Goal: Task Accomplishment & Management: Manage account settings

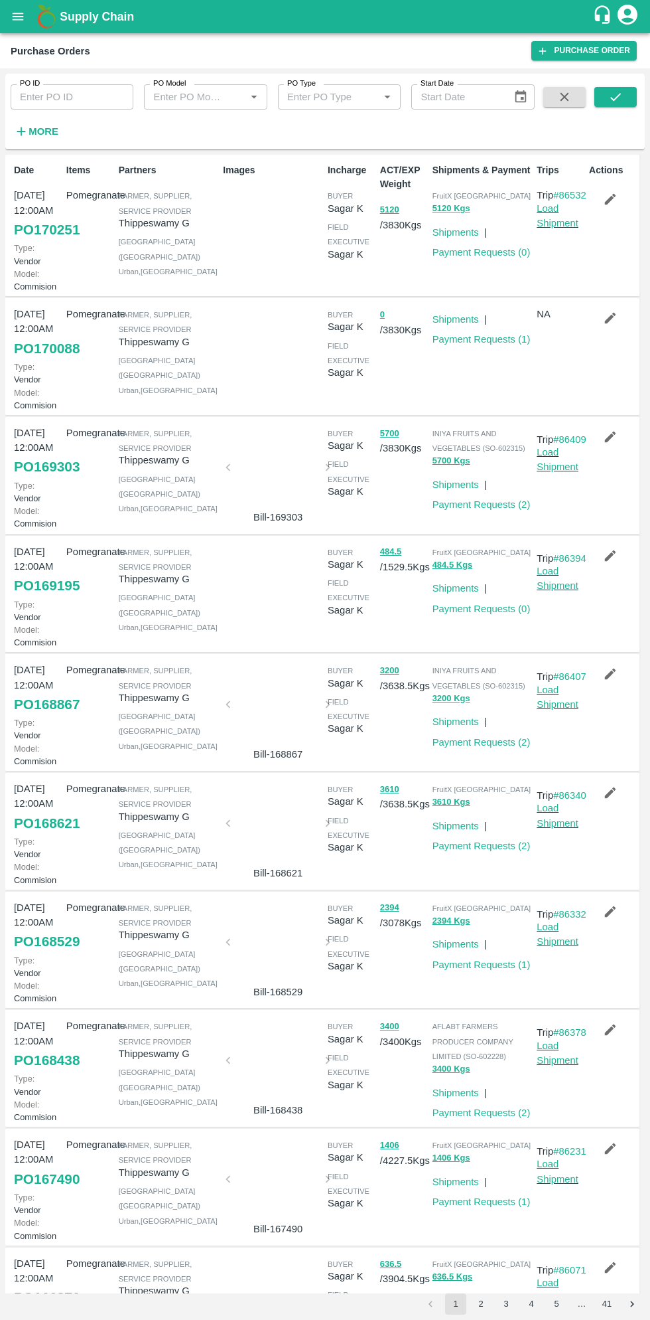
click at [50, 131] on strong "More" at bounding box center [44, 131] width 30 height 11
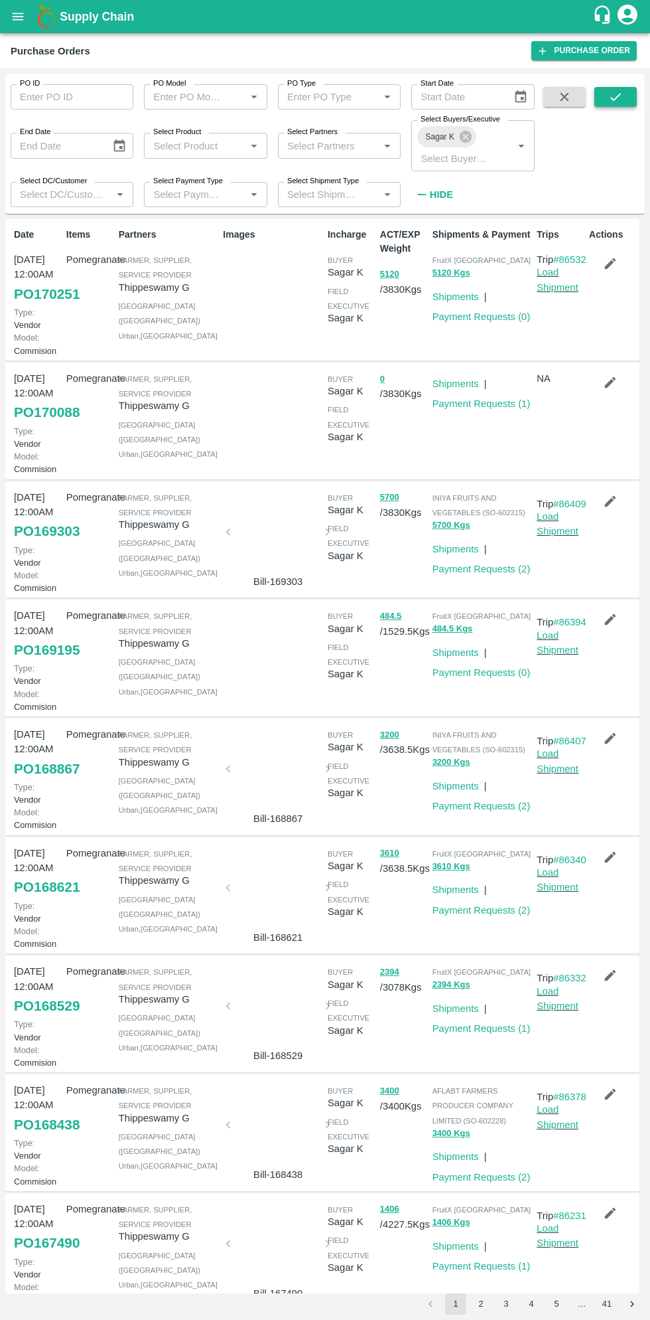
click at [631, 104] on button "submit" at bounding box center [616, 97] width 42 height 20
click at [460, 291] on link "Shipments" at bounding box center [456, 296] width 46 height 11
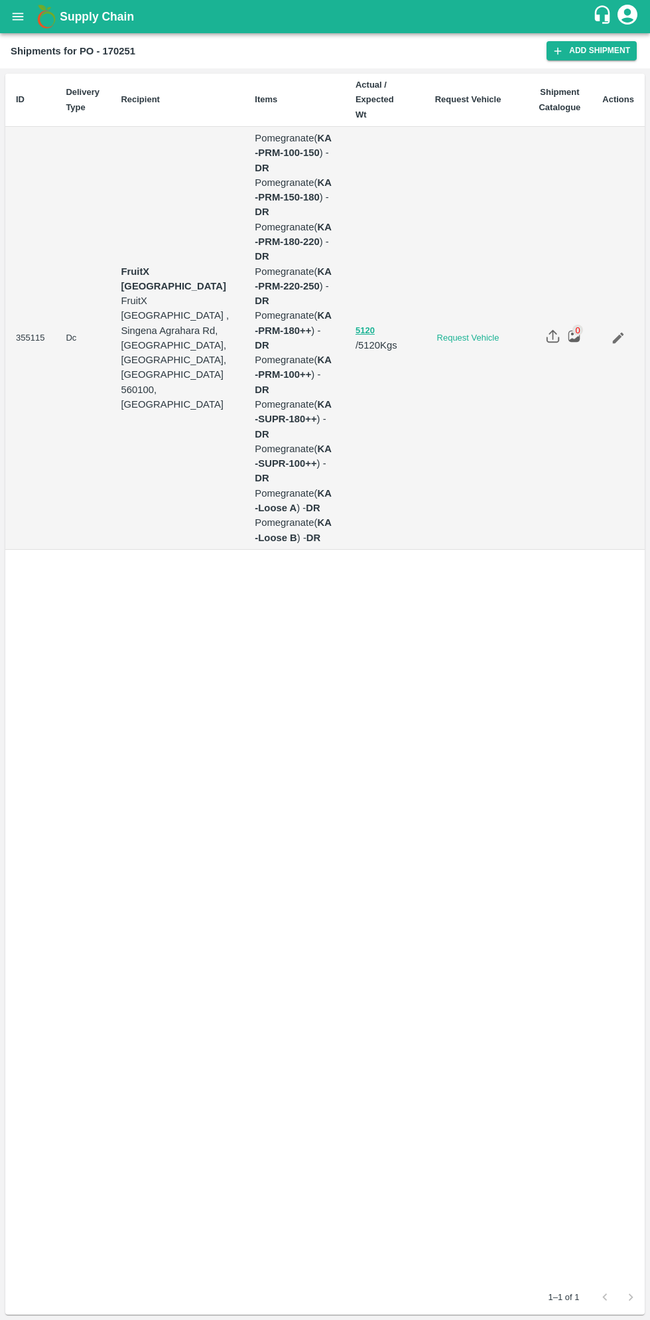
click at [612, 331] on icon "Edit" at bounding box center [618, 338] width 15 height 15
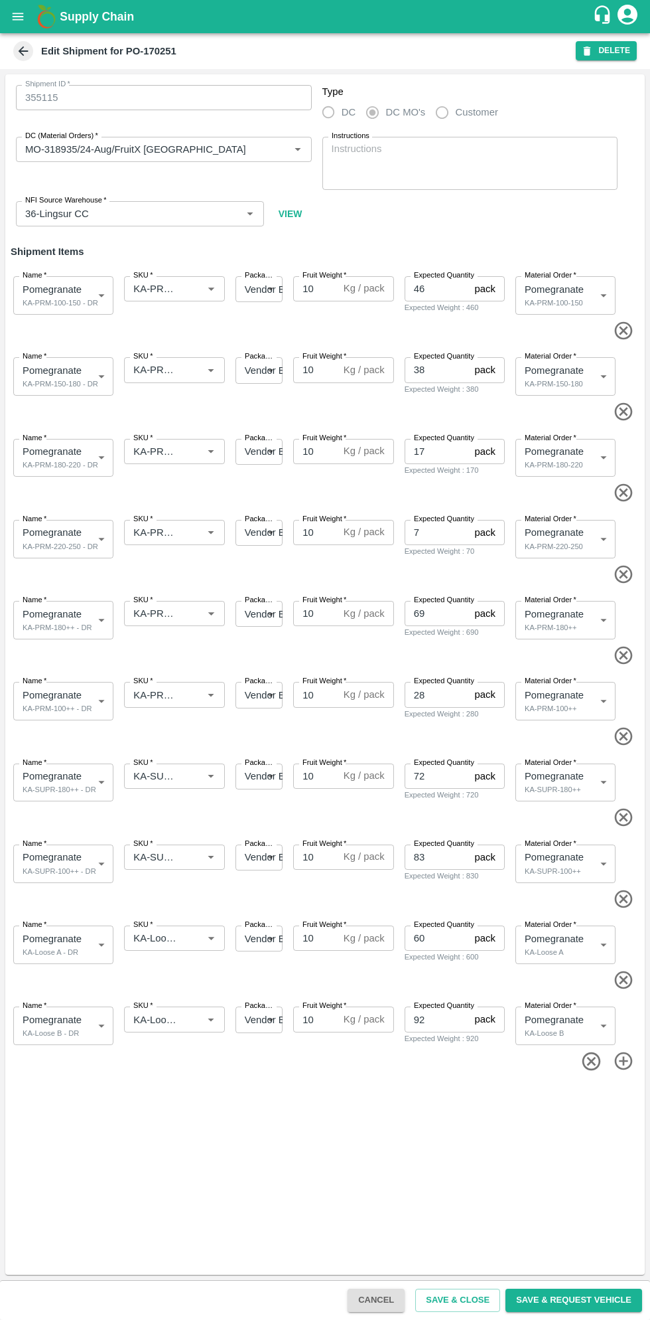
click at [591, 51] on icon "button" at bounding box center [587, 50] width 7 height 9
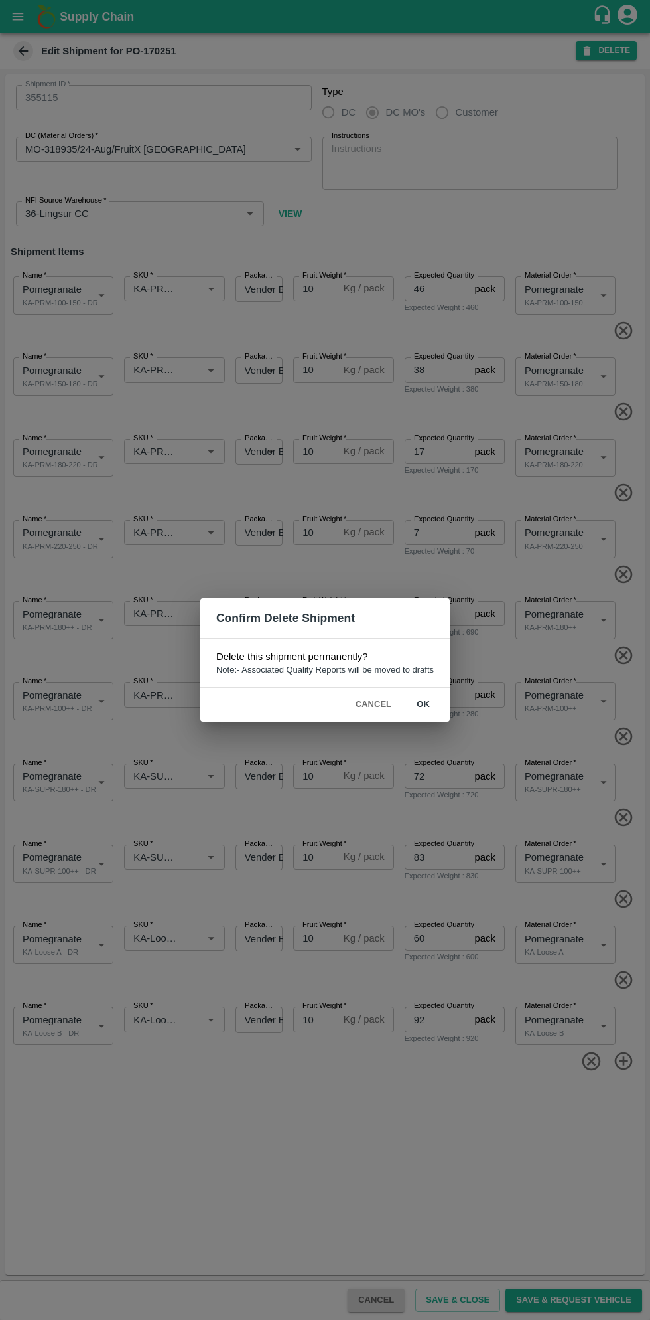
click at [441, 714] on button "ok" at bounding box center [423, 704] width 42 height 23
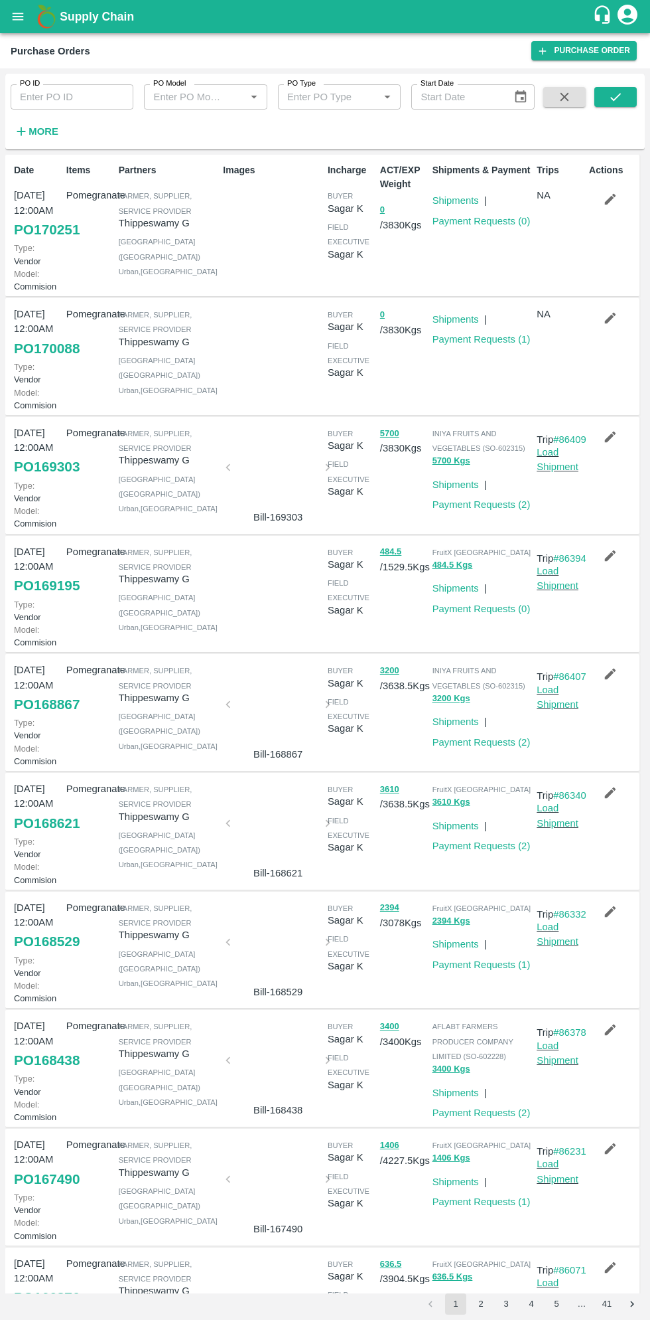
click at [608, 199] on icon "button" at bounding box center [610, 199] width 11 height 11
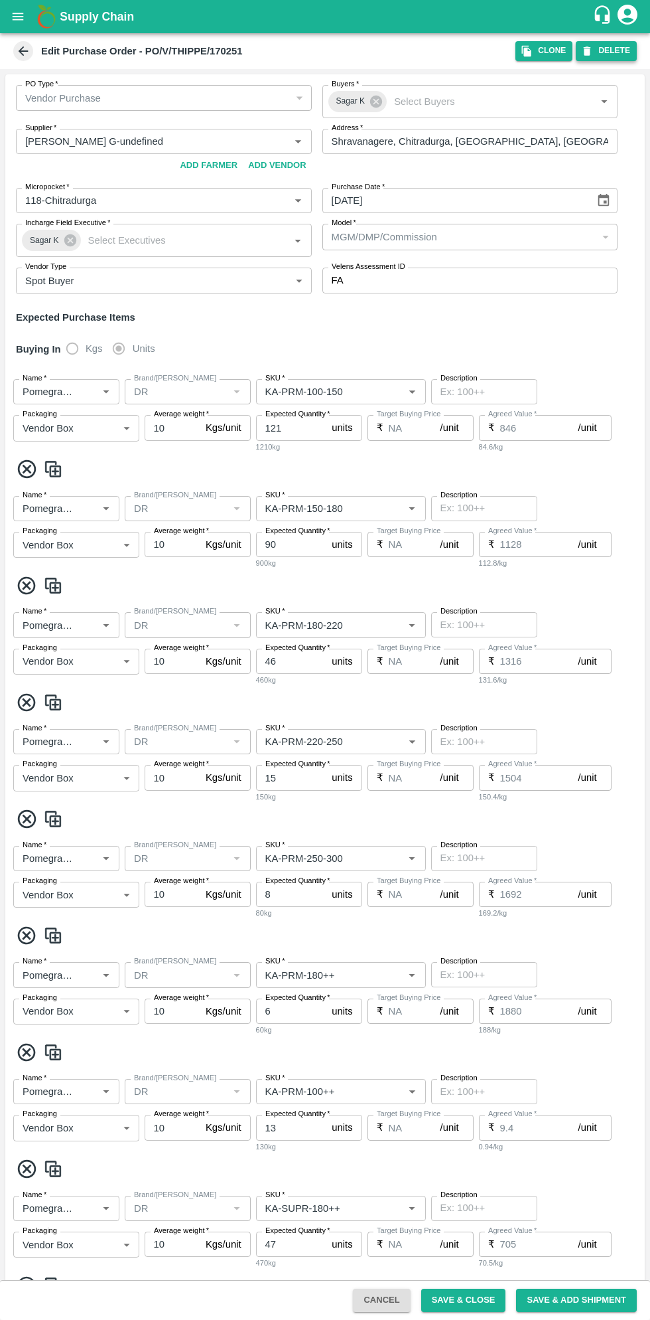
click at [619, 46] on button "DELETE" at bounding box center [606, 50] width 61 height 19
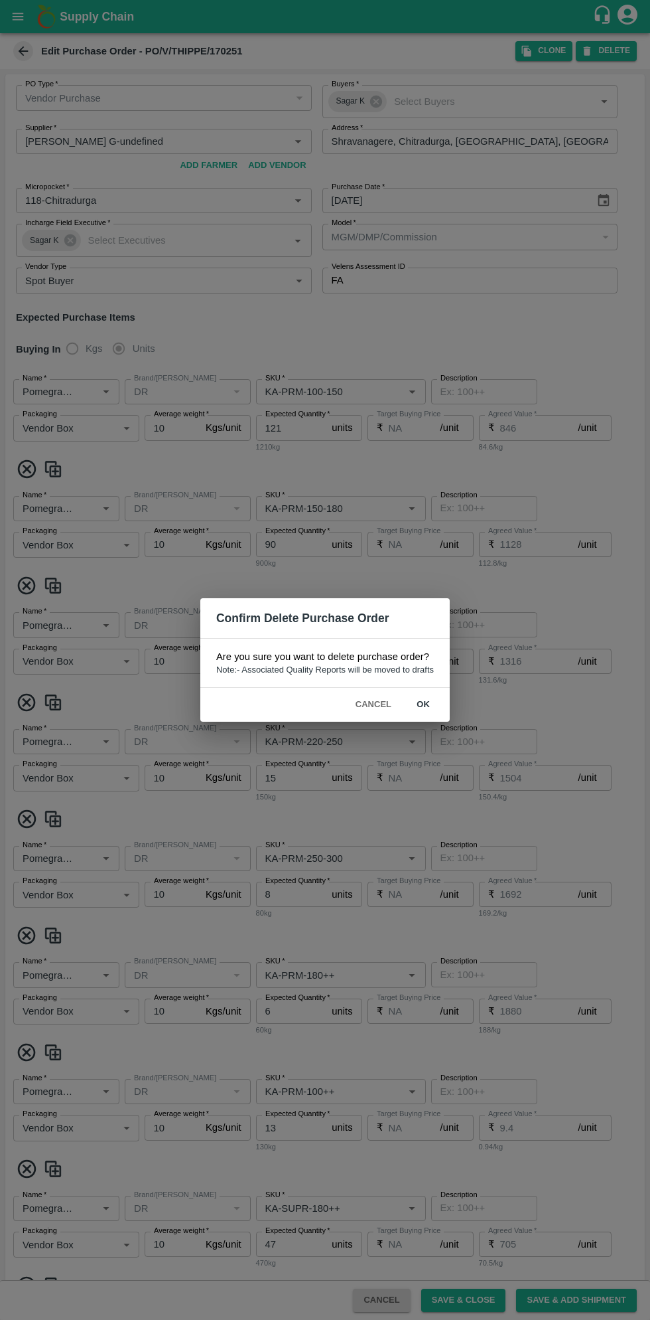
click at [424, 702] on button "ok" at bounding box center [423, 704] width 42 height 23
click at [437, 714] on button "ok" at bounding box center [423, 704] width 42 height 23
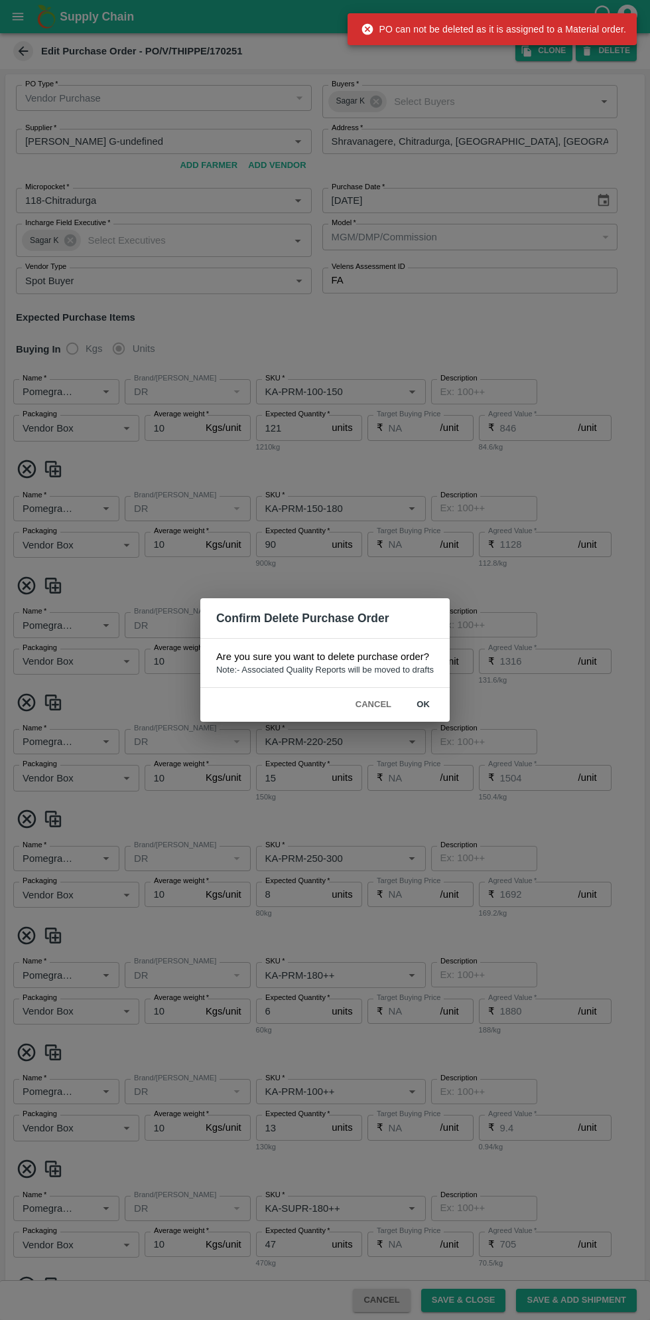
click at [420, 706] on button "ok" at bounding box center [423, 704] width 42 height 23
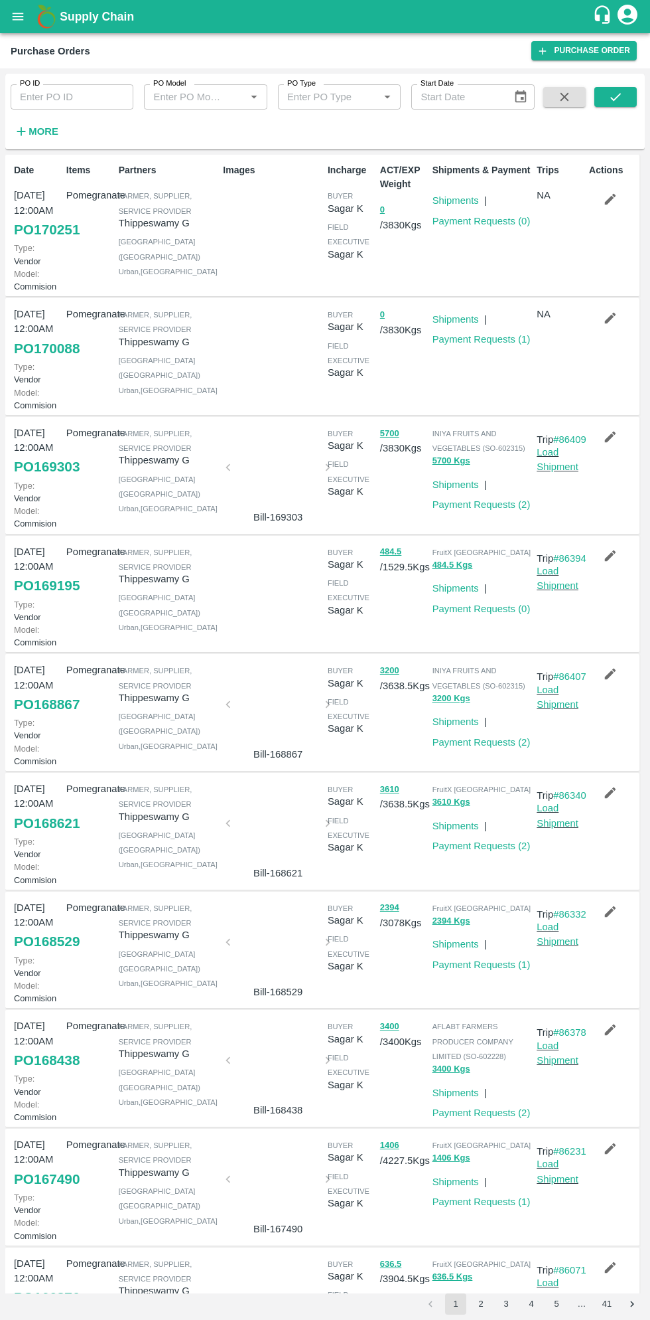
click at [18, 25] on button "open drawer" at bounding box center [18, 16] width 31 height 31
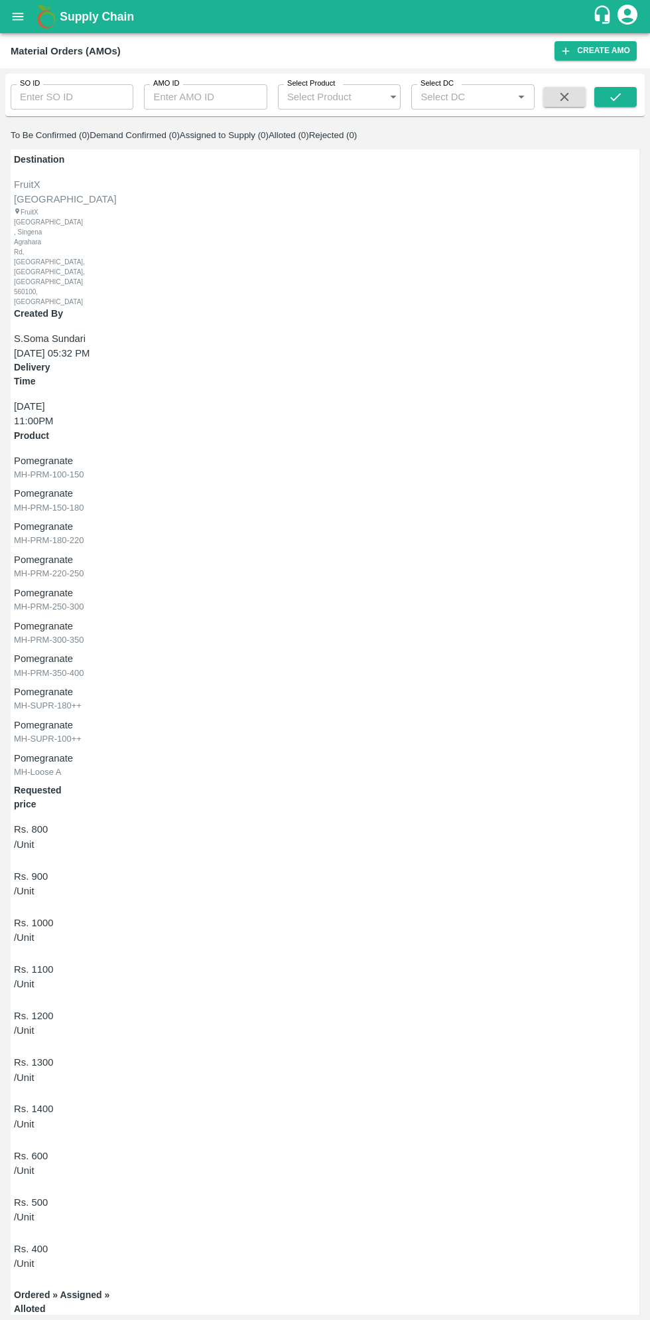
click at [211, 100] on input "AMO ID" at bounding box center [205, 96] width 123 height 25
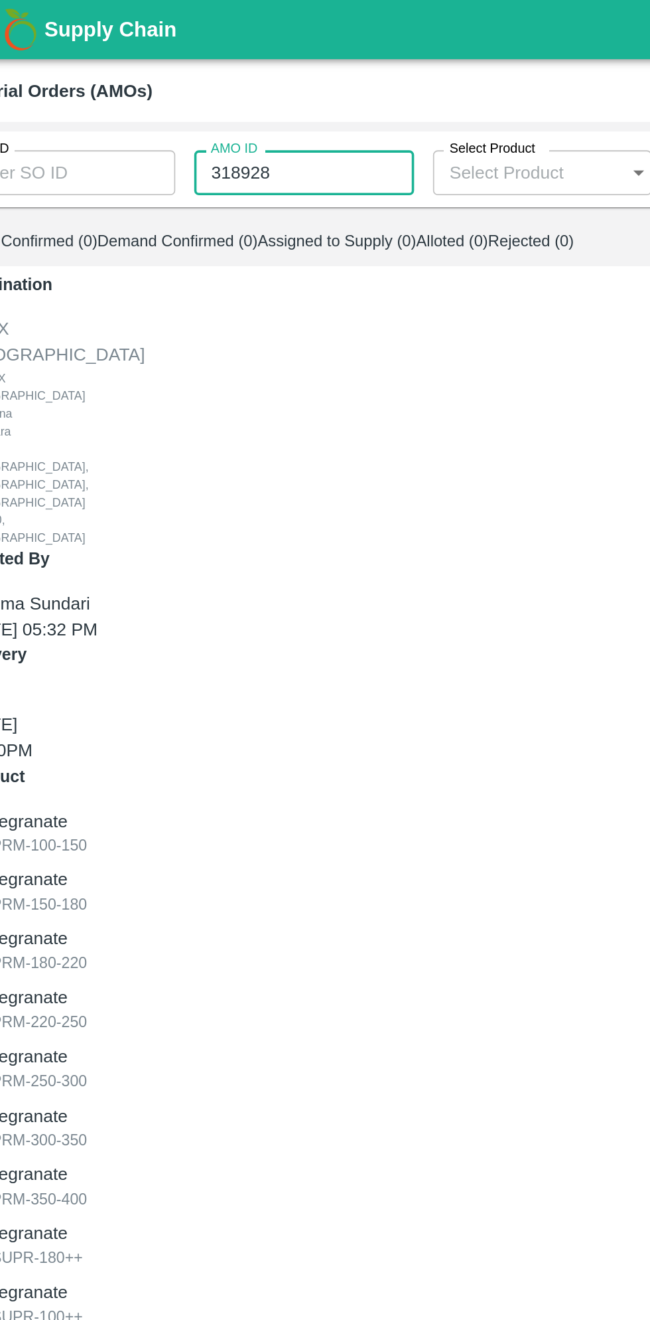
type input "318928"
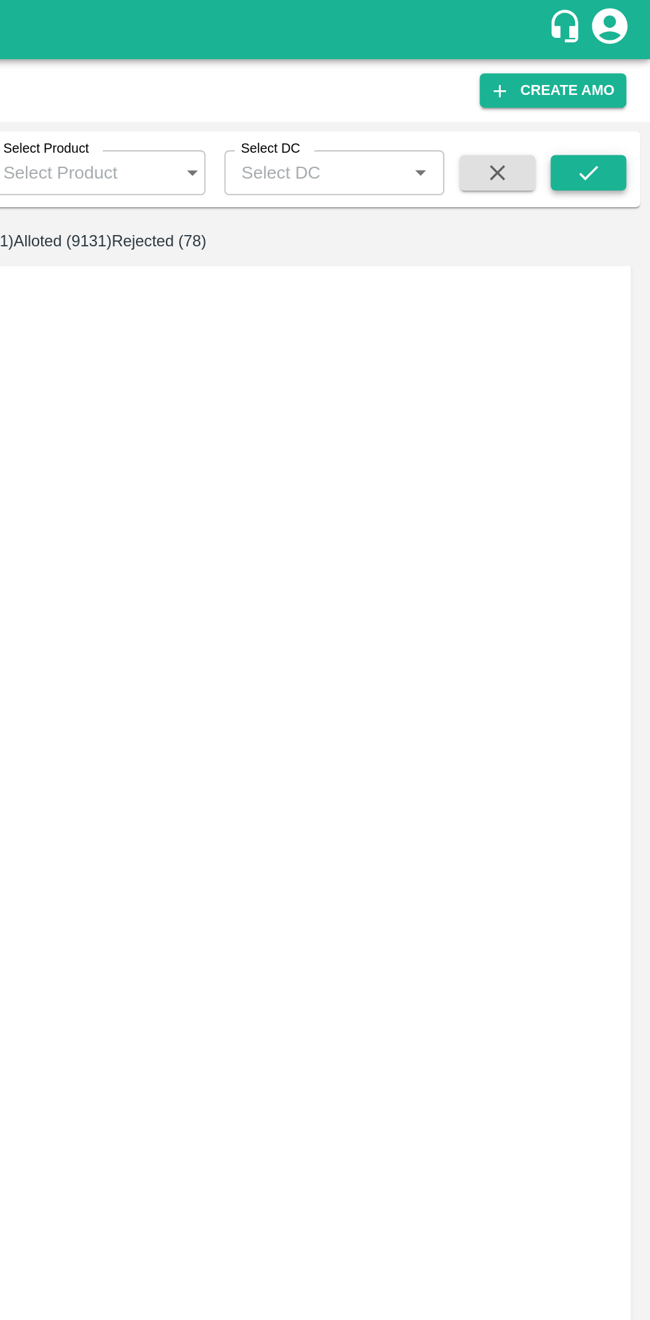
click at [621, 94] on icon "submit" at bounding box center [616, 97] width 15 height 15
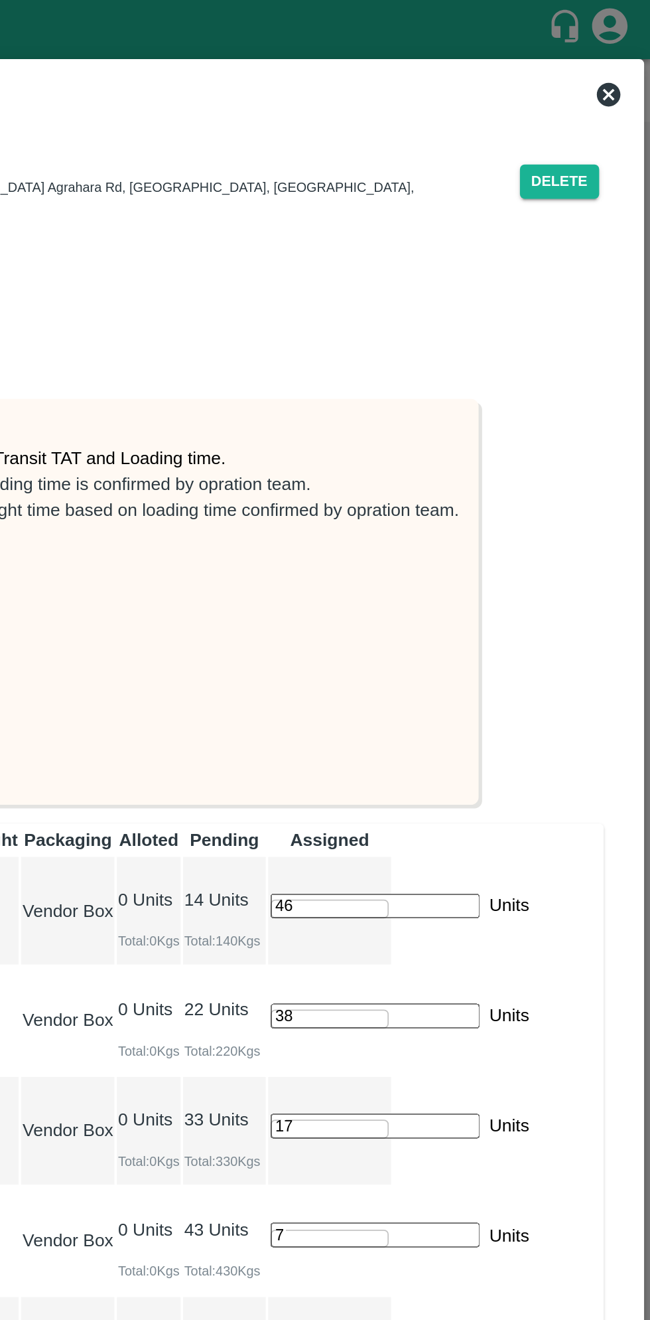
type input "24/08/2025 11:00 PM"
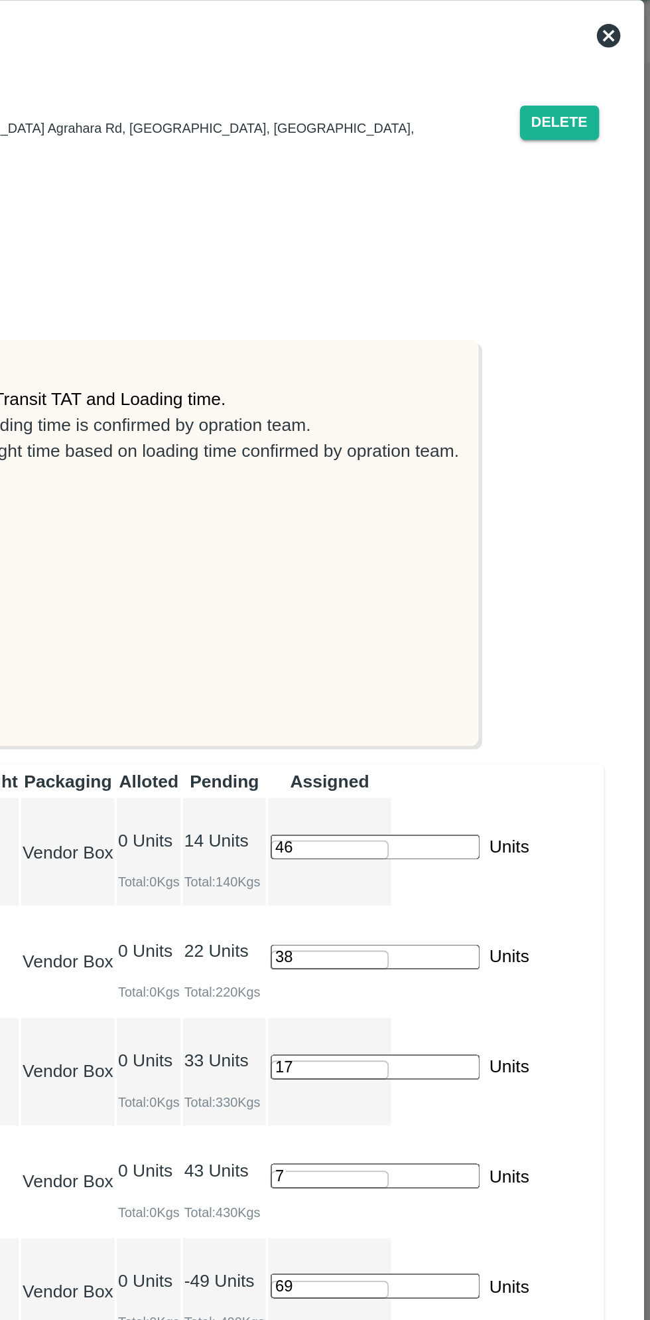
type input "24/08/2025 01:22 PM"
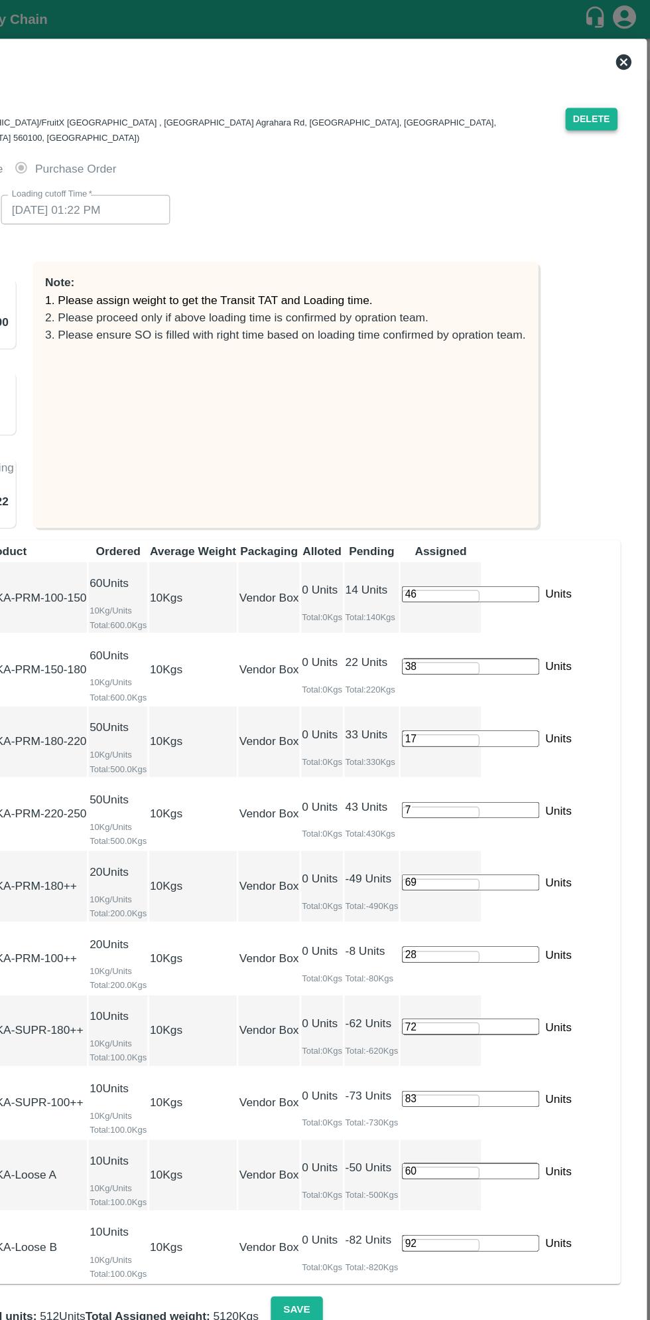
click at [601, 94] on button "Delete" at bounding box center [599, 101] width 45 height 19
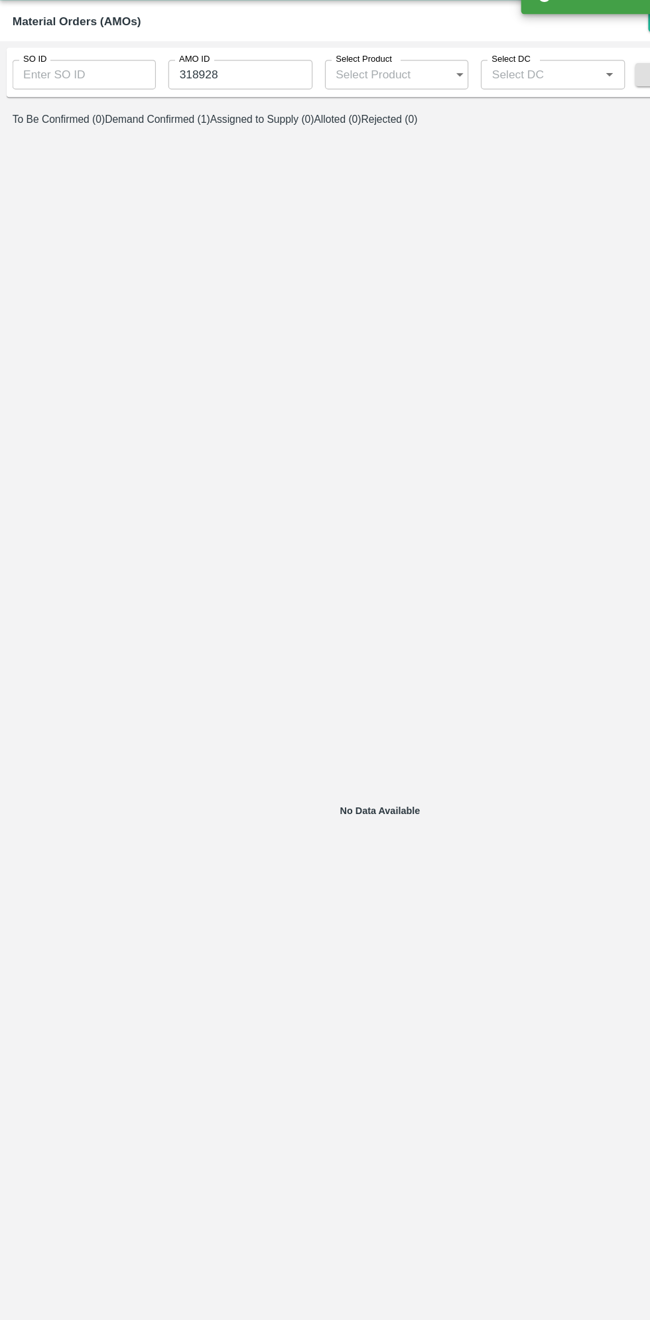
click at [180, 140] on button "Demand Confirmed (1)" at bounding box center [135, 135] width 90 height 10
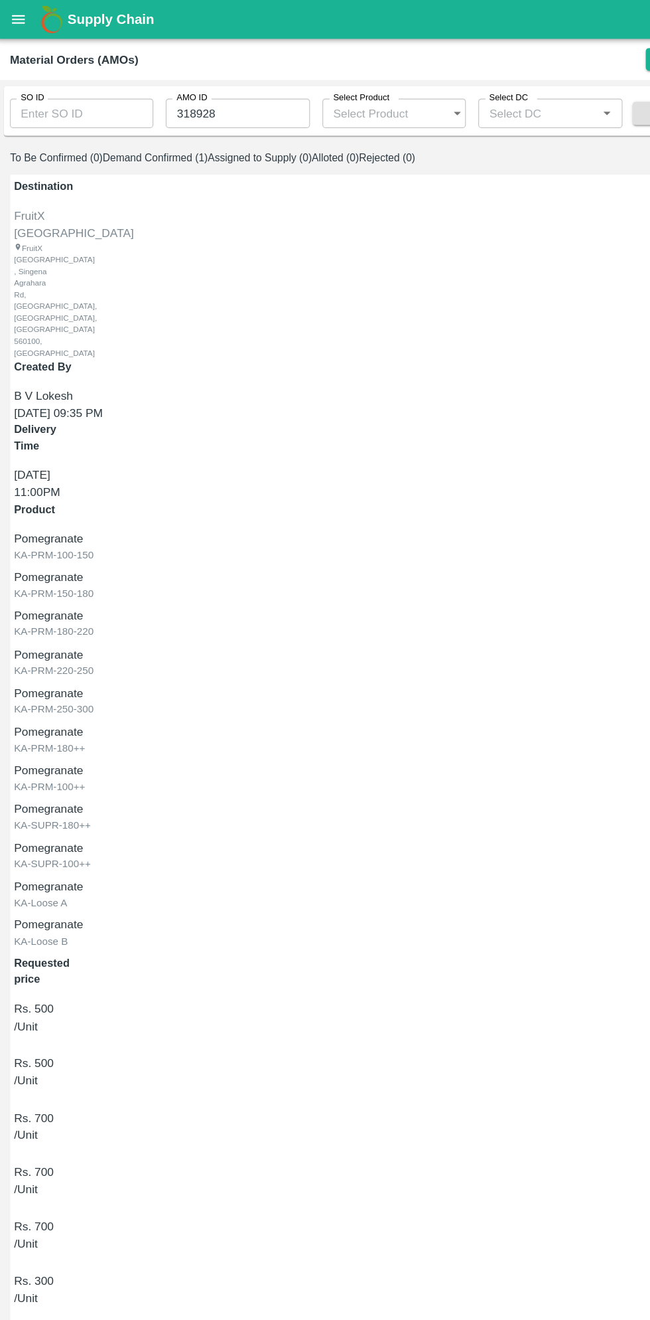
click at [17, 17] on icon "open drawer" at bounding box center [18, 16] width 11 height 7
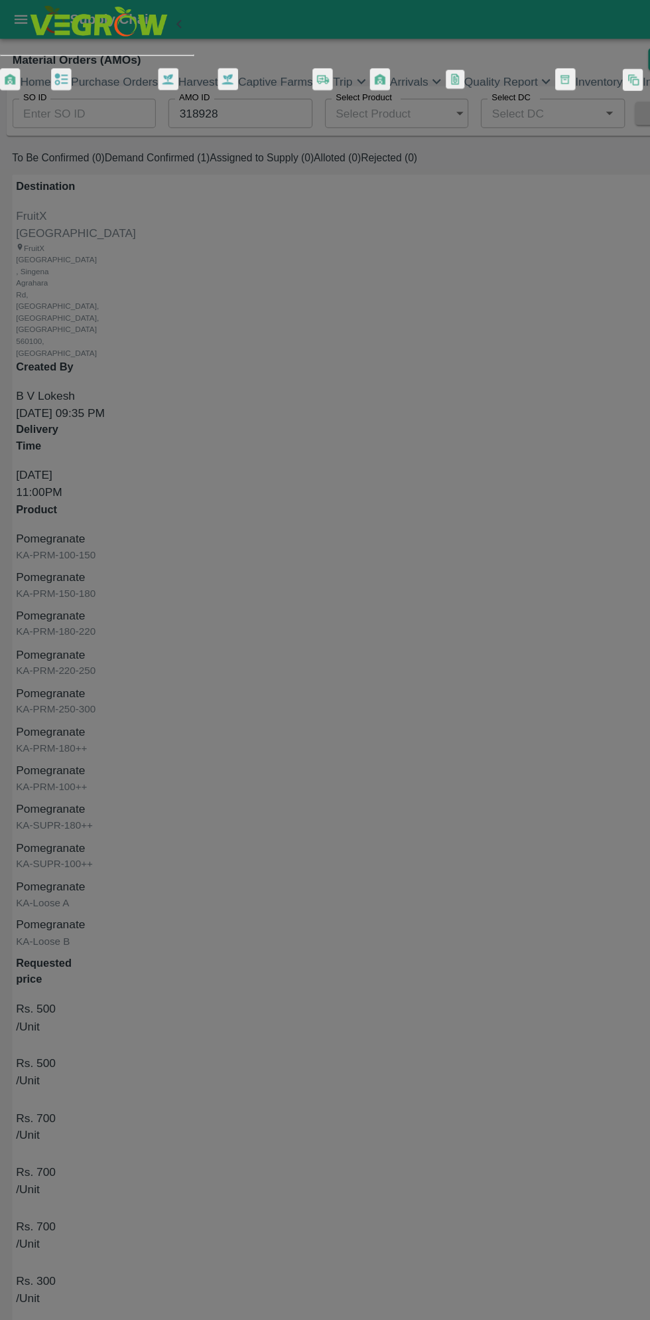
click at [103, 75] on span "Purchase Orders" at bounding box center [98, 69] width 74 height 11
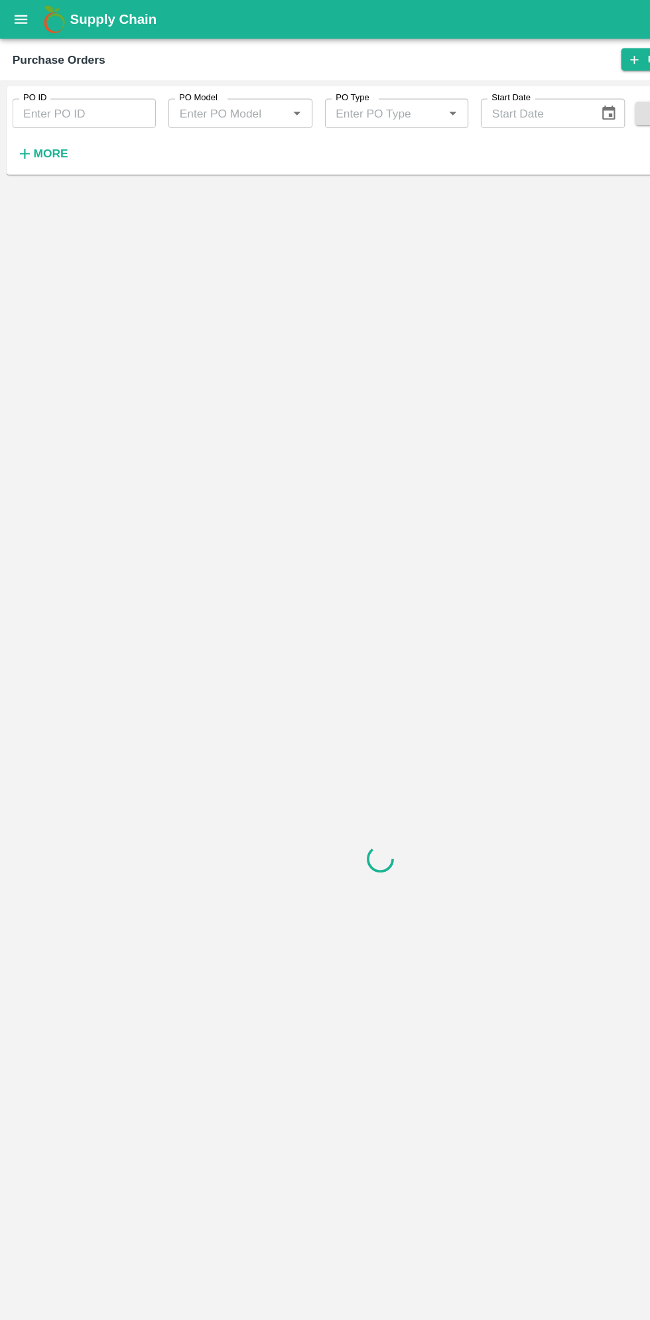
click at [48, 131] on strong "More" at bounding box center [44, 131] width 30 height 11
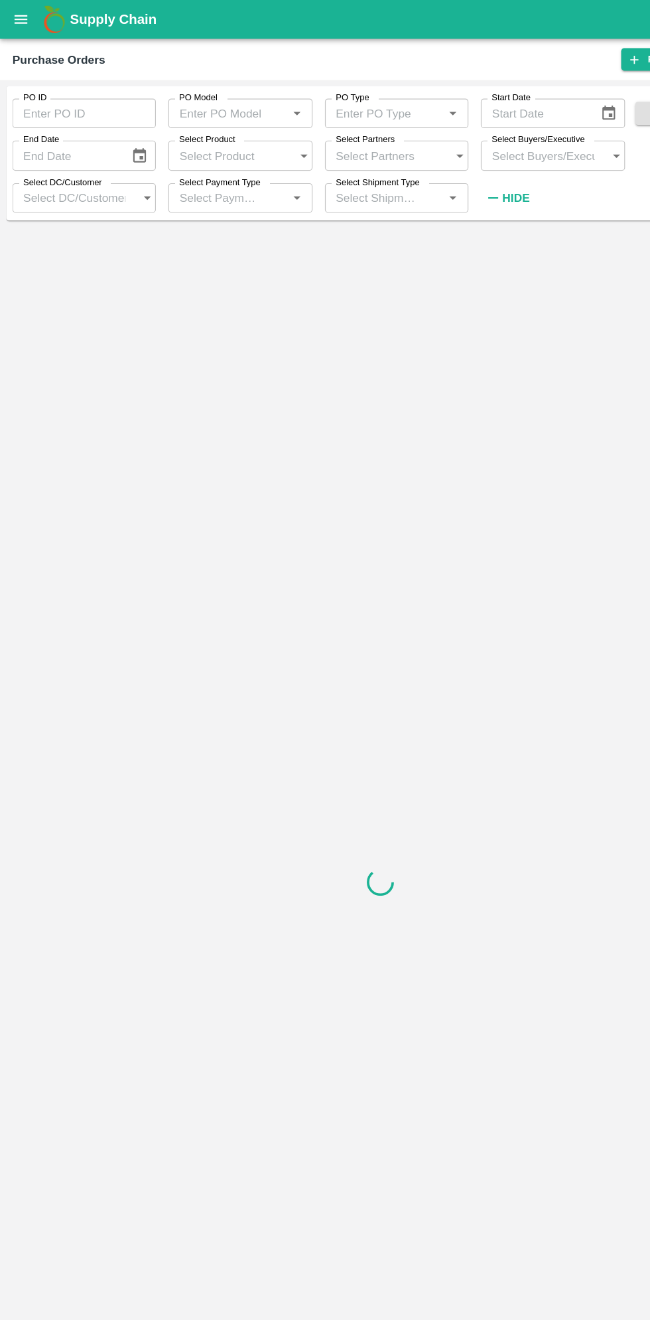
click at [487, 130] on input "Select Buyers/Executive" at bounding box center [460, 132] width 97 height 25
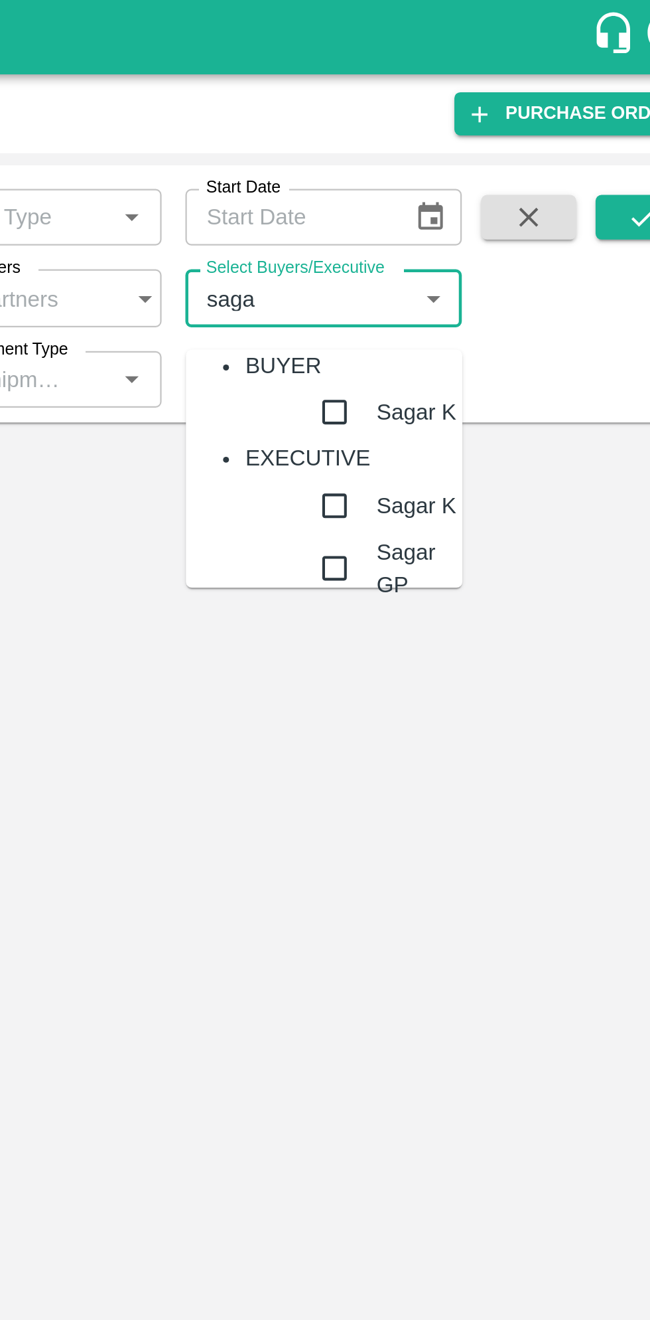
type input "sagar"
click at [465, 197] on input "checkbox" at bounding box center [478, 184] width 27 height 27
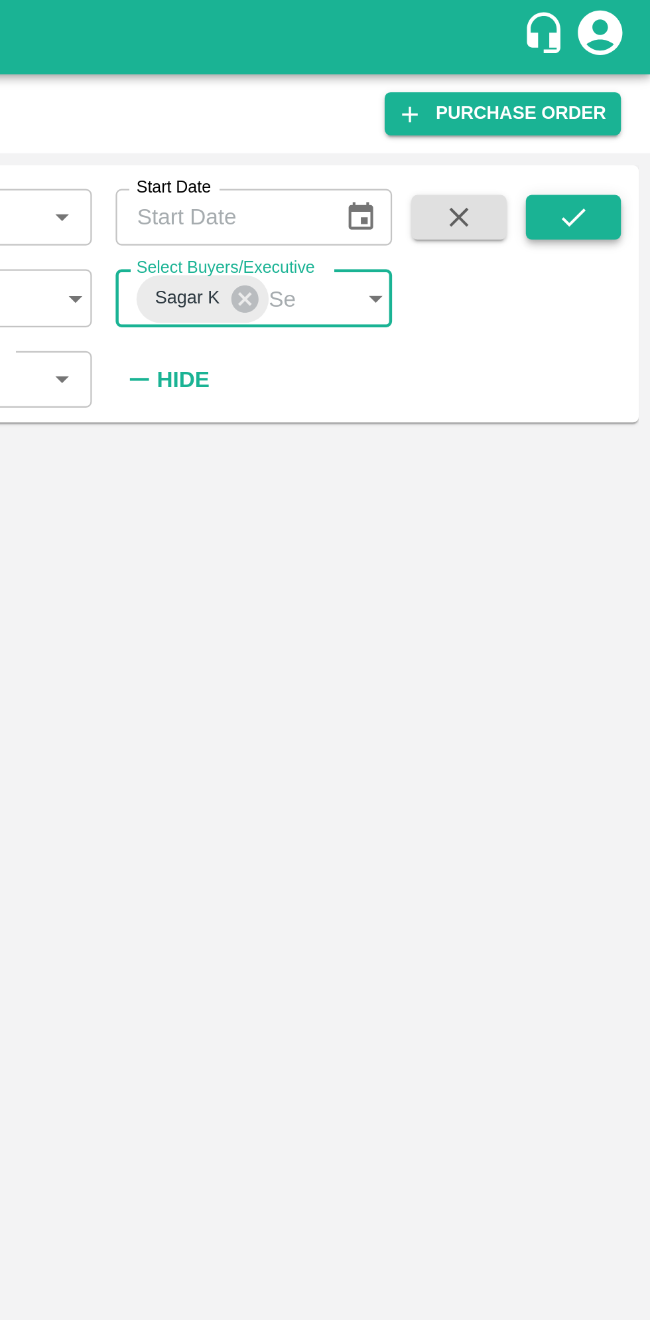
click at [623, 107] on button "submit" at bounding box center [616, 97] width 42 height 20
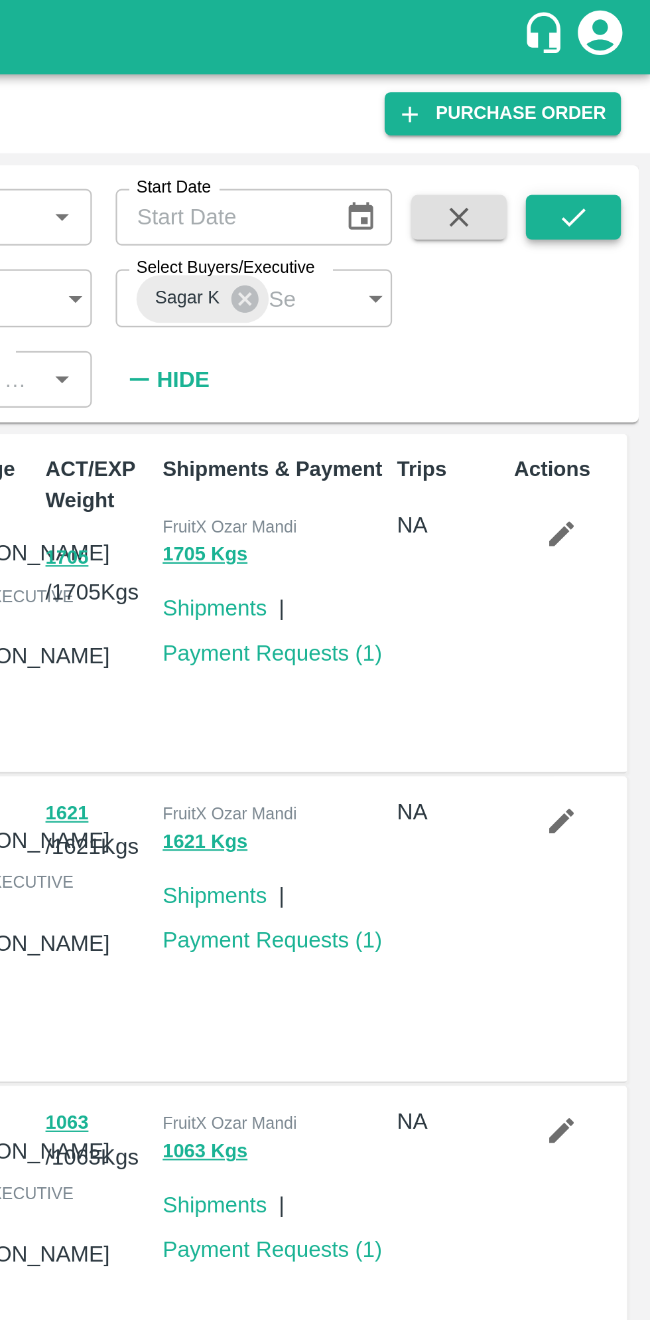
click at [617, 102] on icon "submit" at bounding box center [616, 97] width 15 height 15
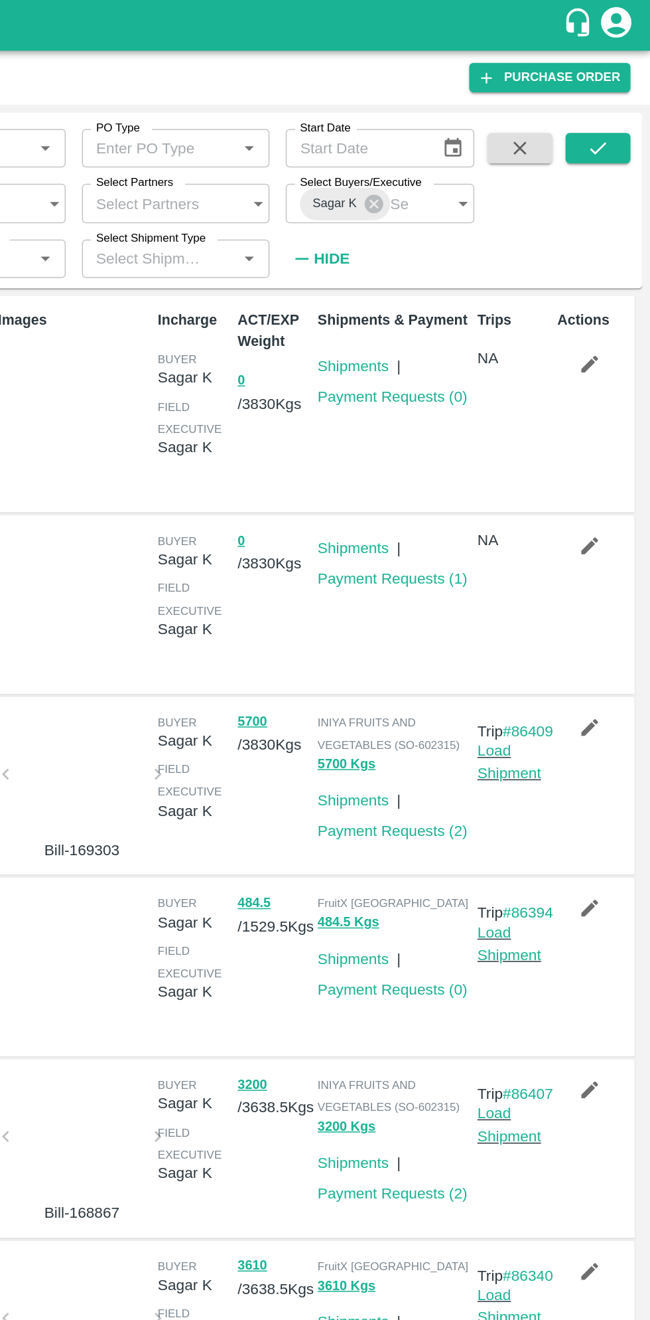
click at [608, 244] on icon "button" at bounding box center [610, 238] width 11 height 11
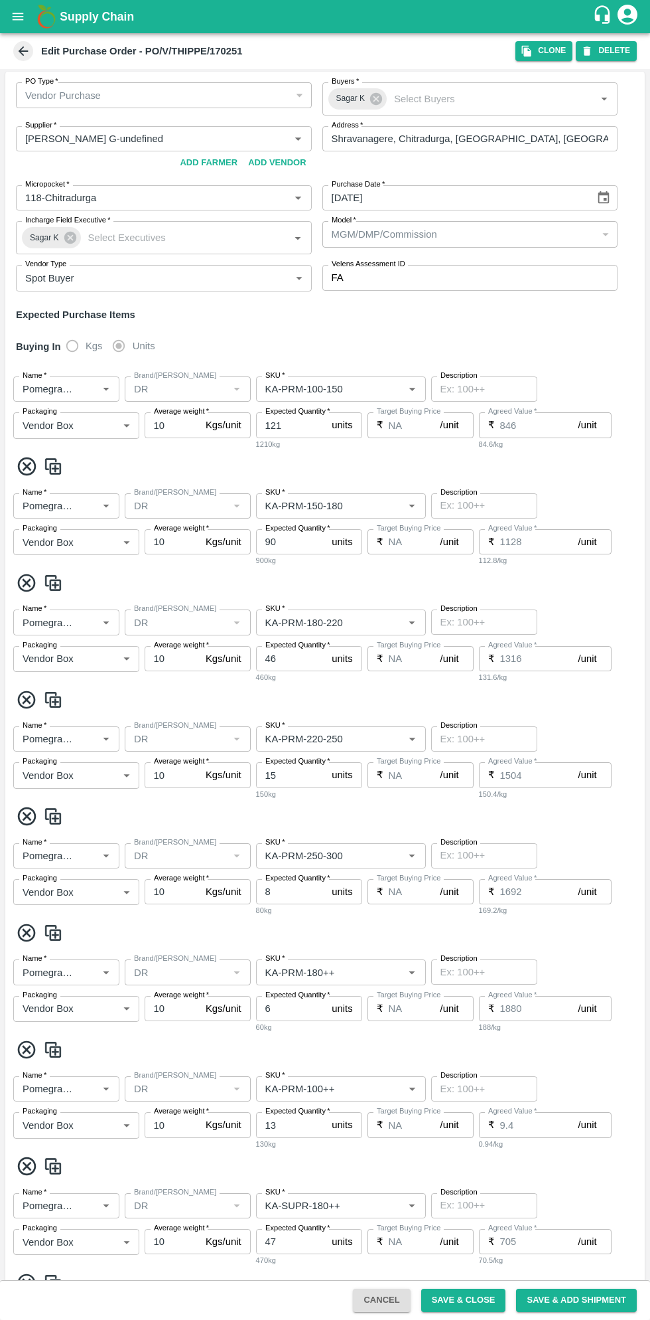
scroll to position [5, 0]
click at [619, 53] on button "DELETE" at bounding box center [606, 50] width 61 height 19
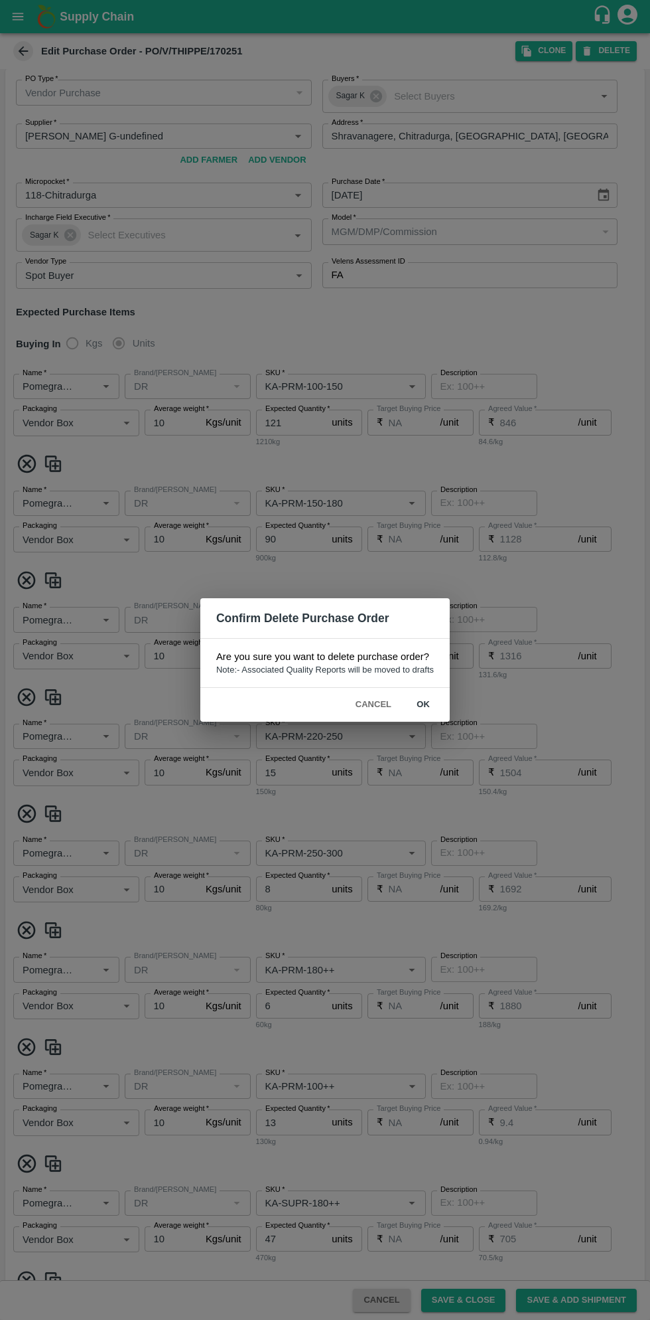
click at [423, 704] on button "ok" at bounding box center [423, 704] width 42 height 23
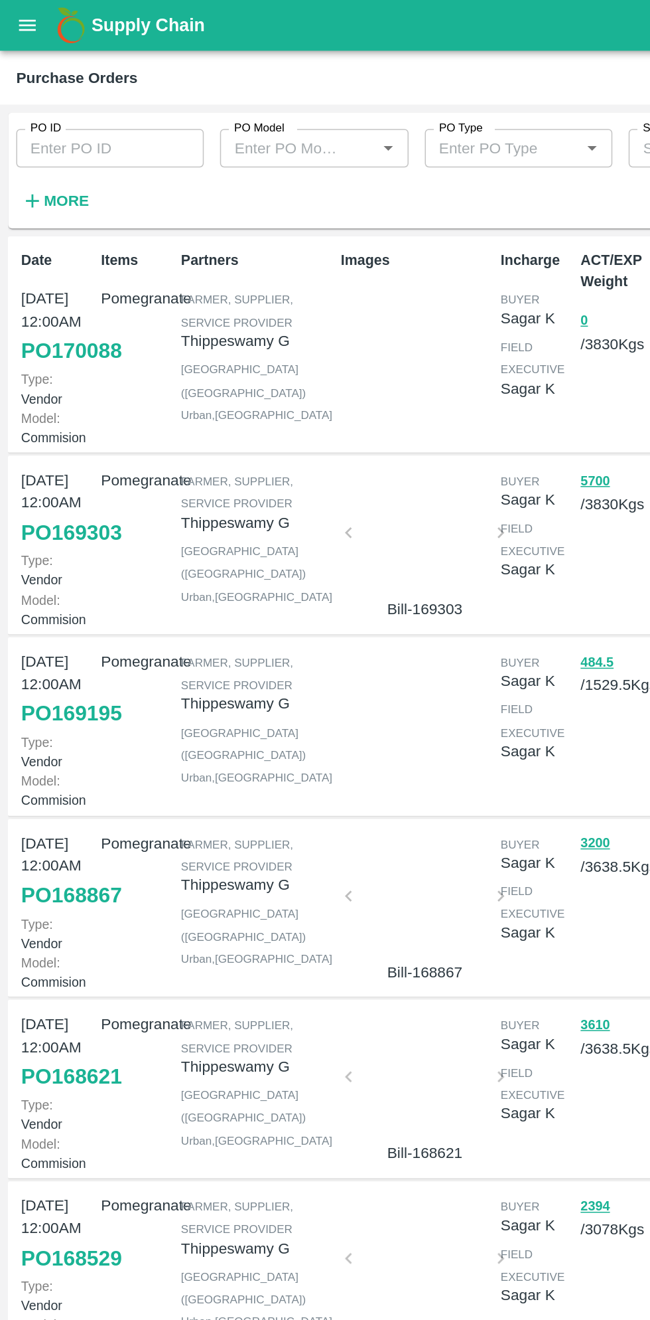
click at [41, 479] on link "PO 169195" at bounding box center [47, 467] width 66 height 24
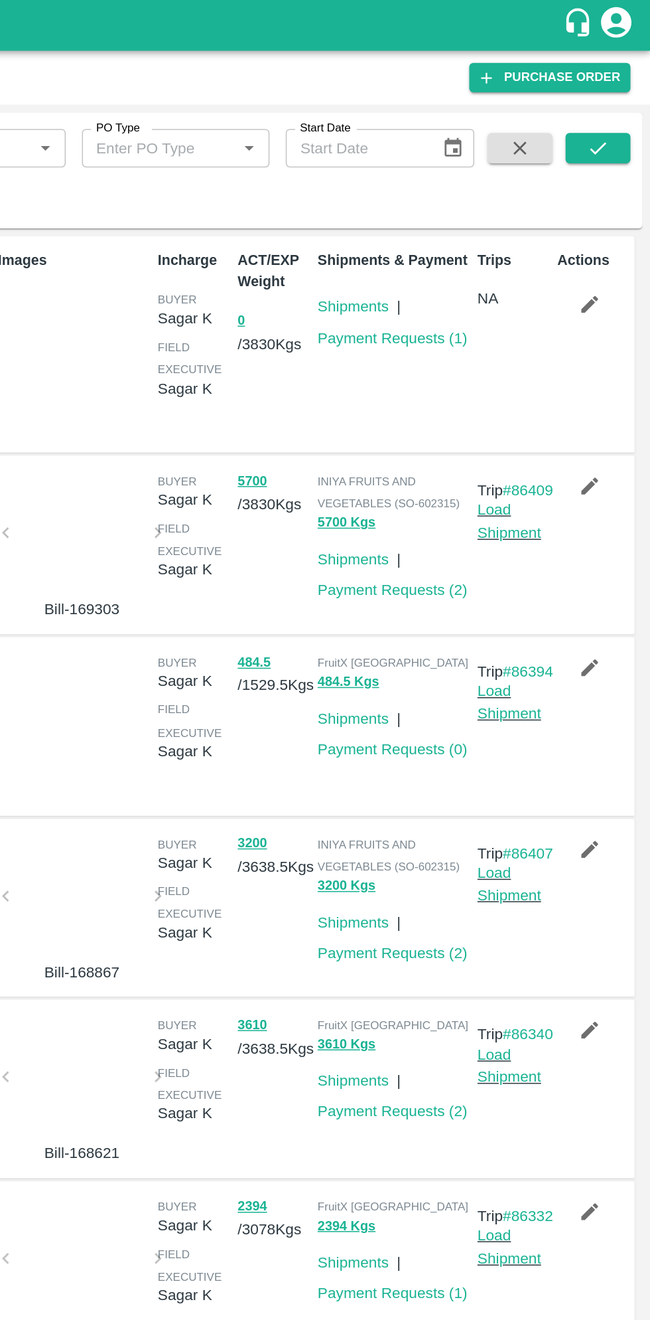
click at [614, 444] on icon "button" at bounding box center [610, 436] width 15 height 15
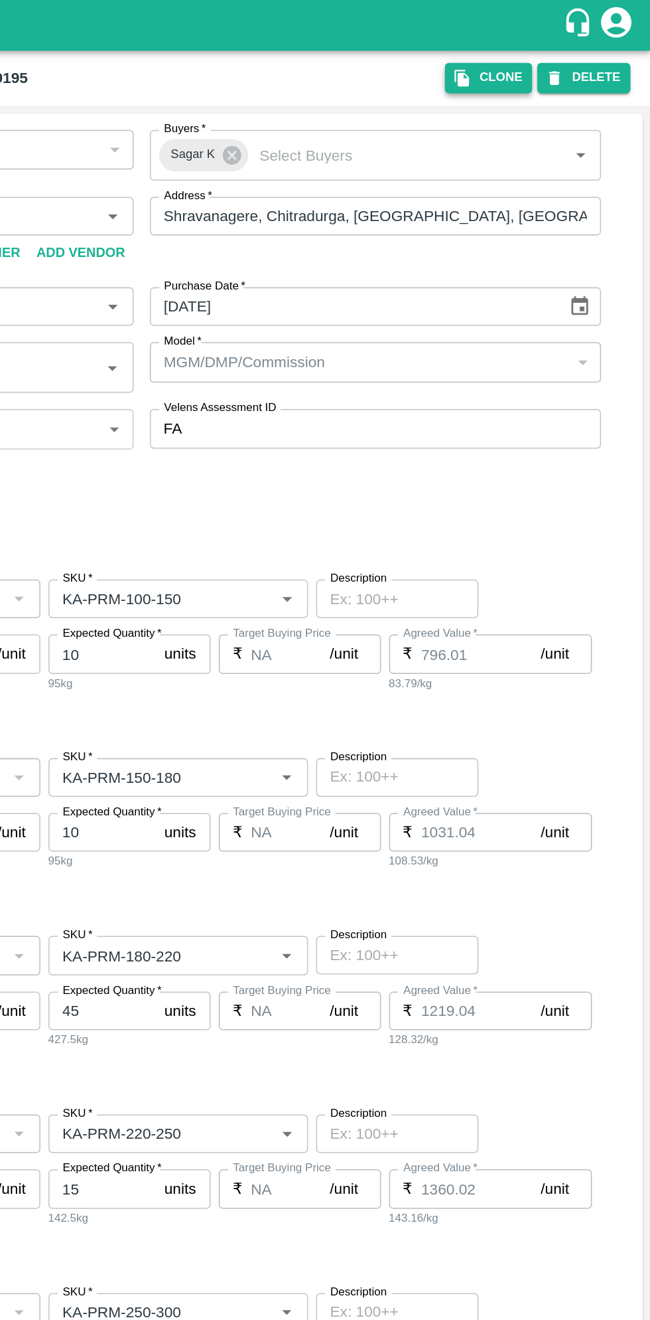
click at [547, 59] on button "Clone" at bounding box center [544, 50] width 57 height 19
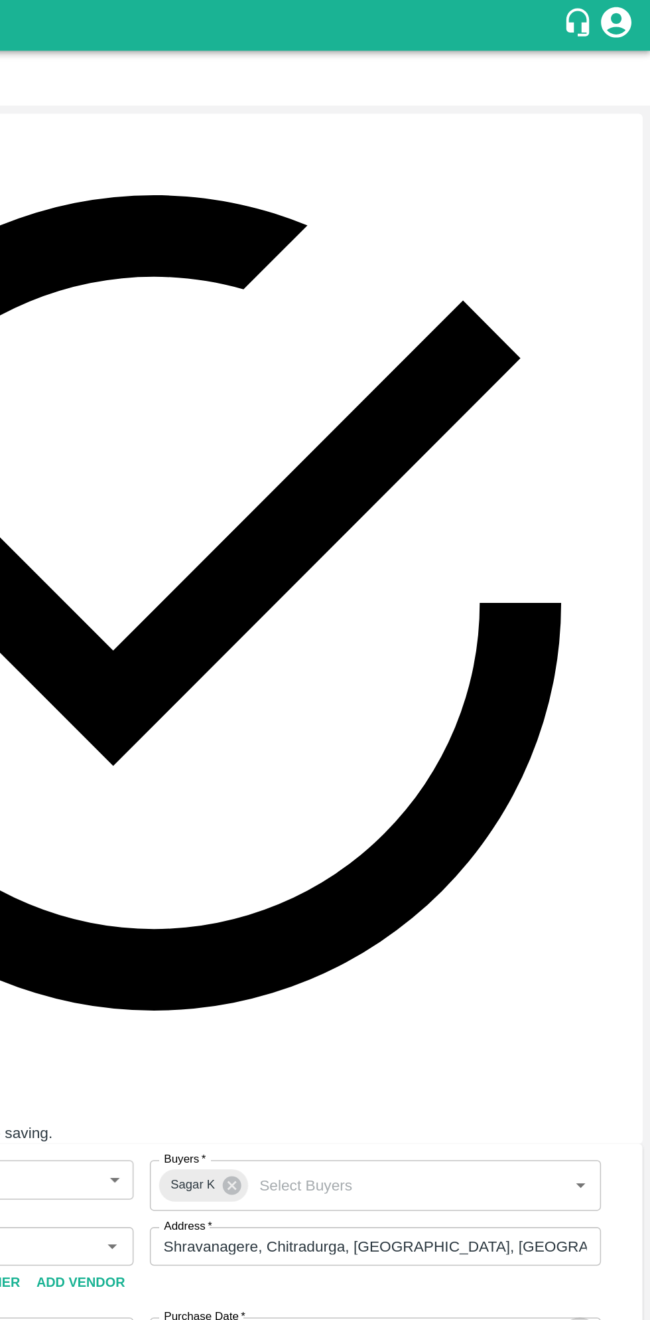
click at [601, 867] on icon "Choose date" at bounding box center [604, 874] width 15 height 15
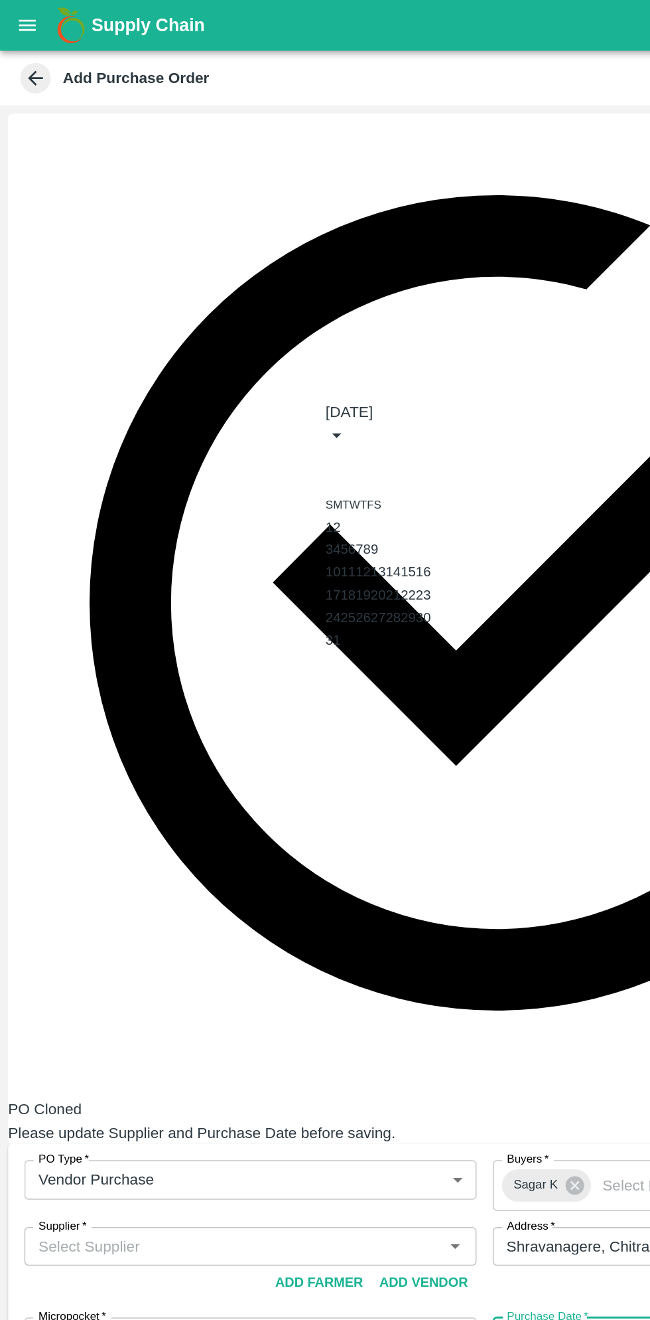
click at [253, 394] on button "20" at bounding box center [248, 389] width 10 height 10
type input "20/08/2025"
click at [216, 806] on input "Supplier   *" at bounding box center [153, 814] width 266 height 17
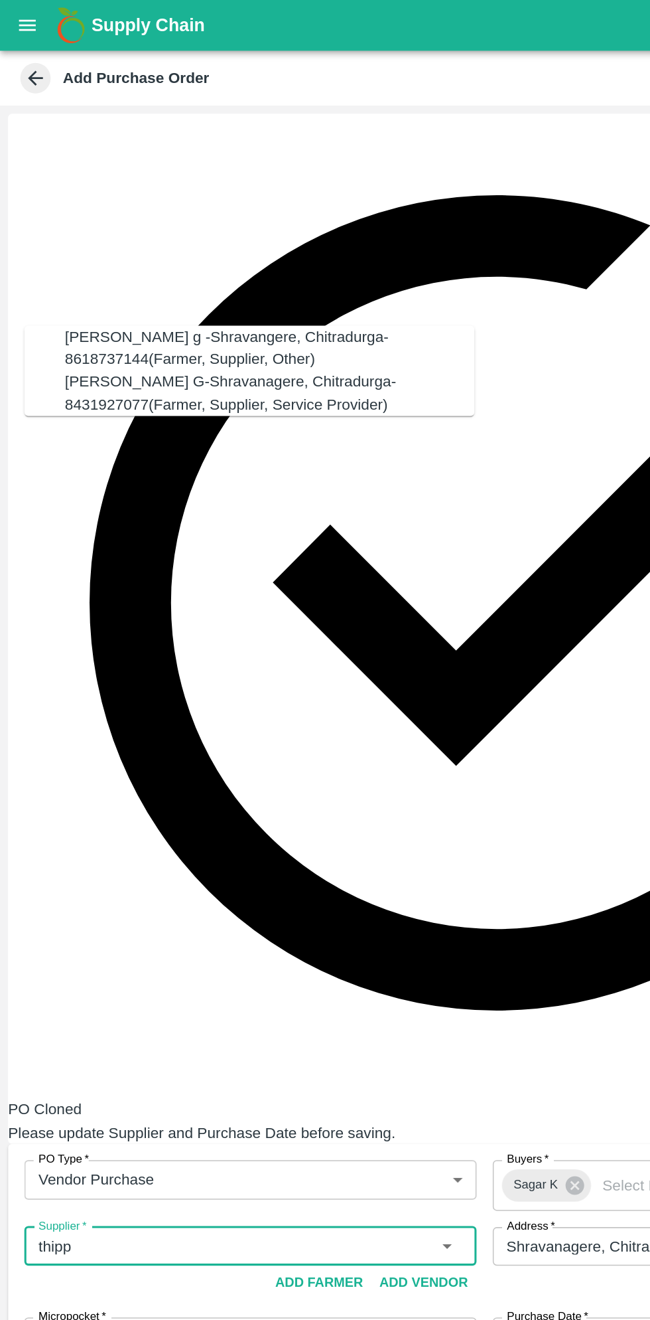
click at [200, 264] on div "Thippeswamy G-Shravanagere, Chitradurga-8431927077(Farmer, Supplier, Service Pr…" at bounding box center [176, 257] width 268 height 30
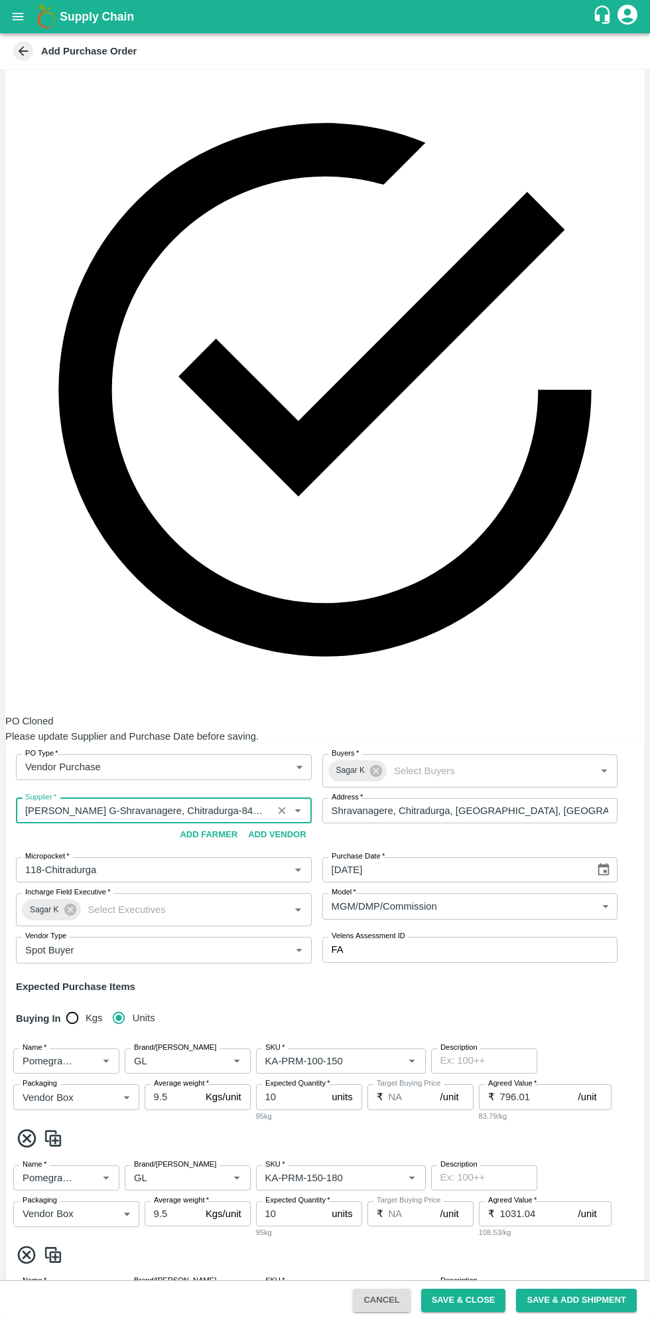
scroll to position [1033, 0]
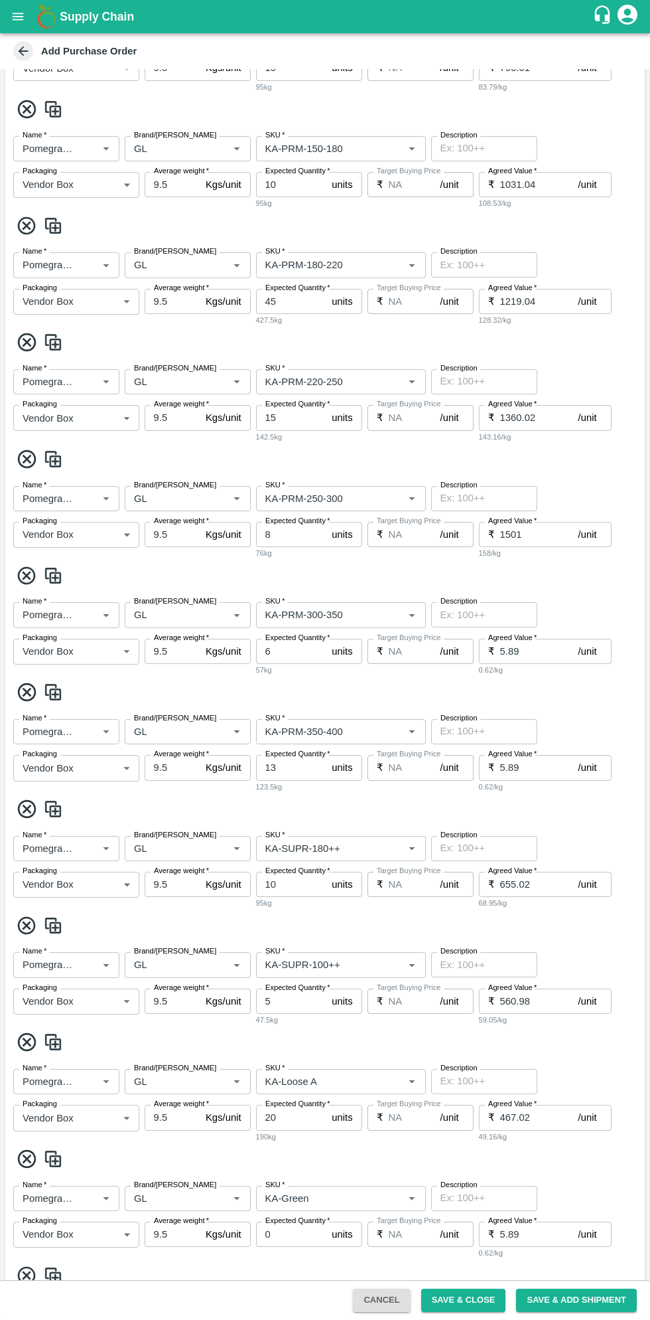
type input "Thippeswamy G-Shravanagere, Chitradurga-8431927077(Farmer, Supplier, Service Pr…"
click at [469, 1300] on button "Save & Close" at bounding box center [463, 1299] width 85 height 23
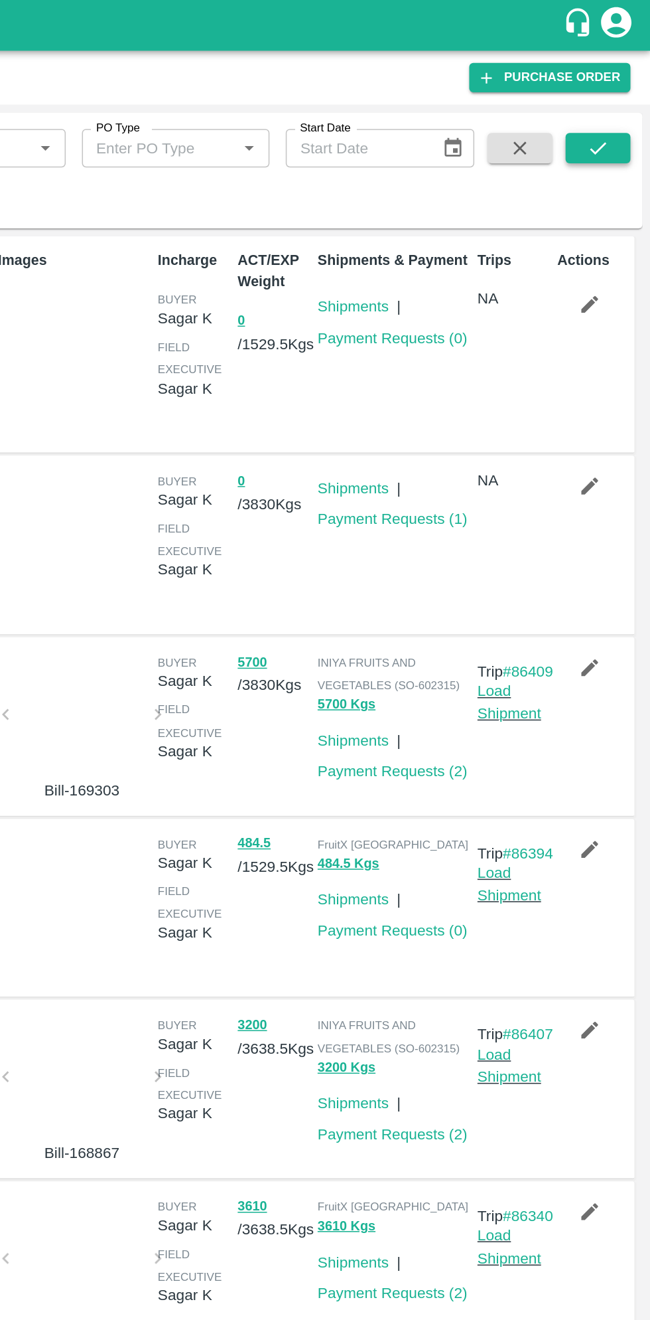
click at [616, 97] on icon "submit" at bounding box center [616, 97] width 11 height 8
click at [615, 98] on icon "submit" at bounding box center [616, 97] width 15 height 15
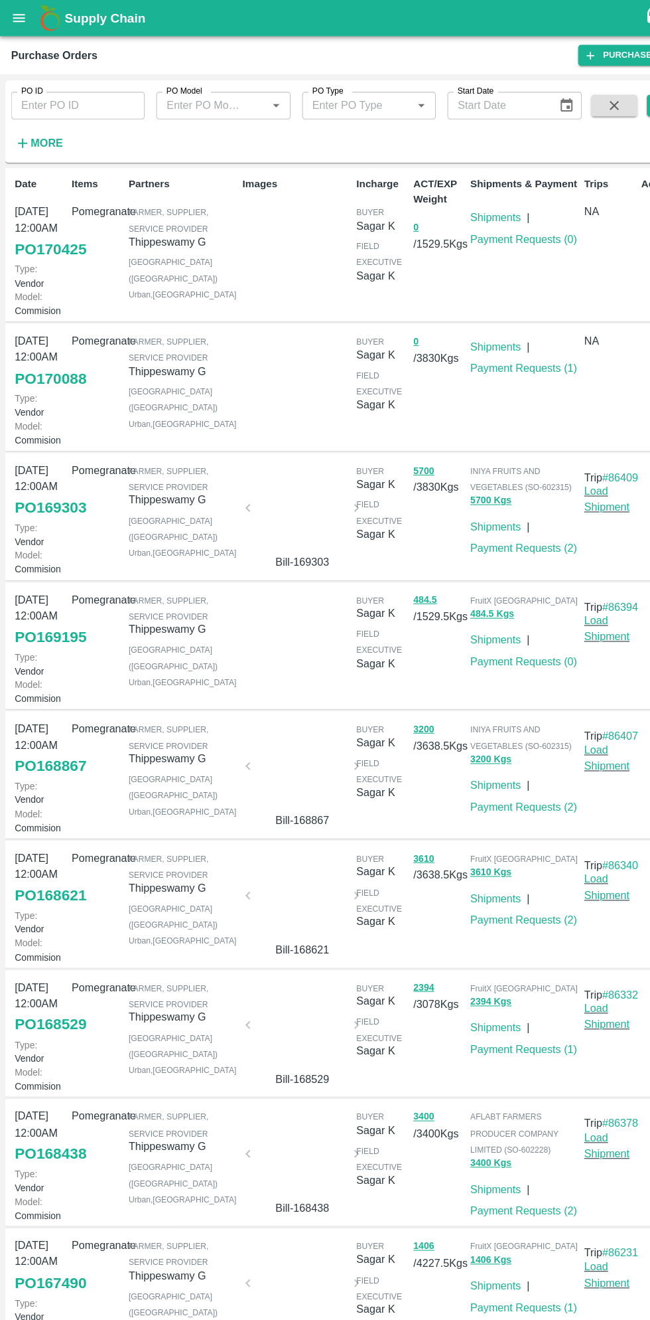
click at [17, 17] on icon "open drawer" at bounding box center [18, 16] width 11 height 7
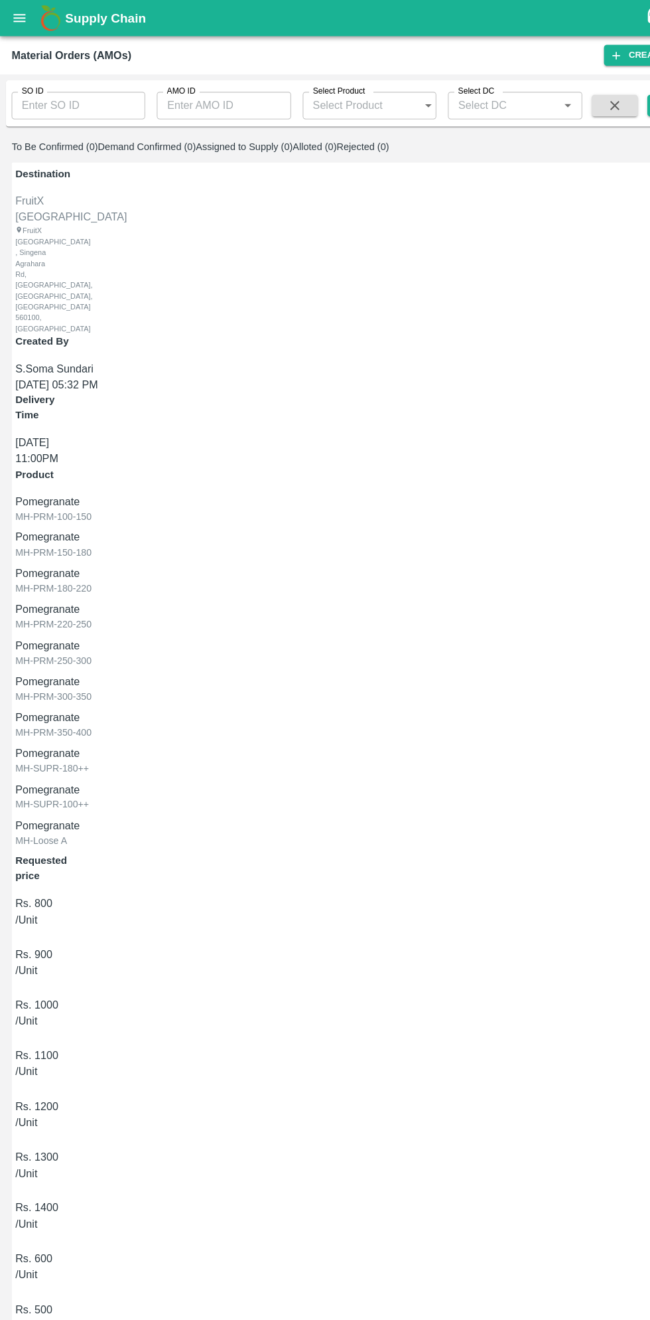
click at [205, 97] on input "AMO ID" at bounding box center [205, 96] width 123 height 25
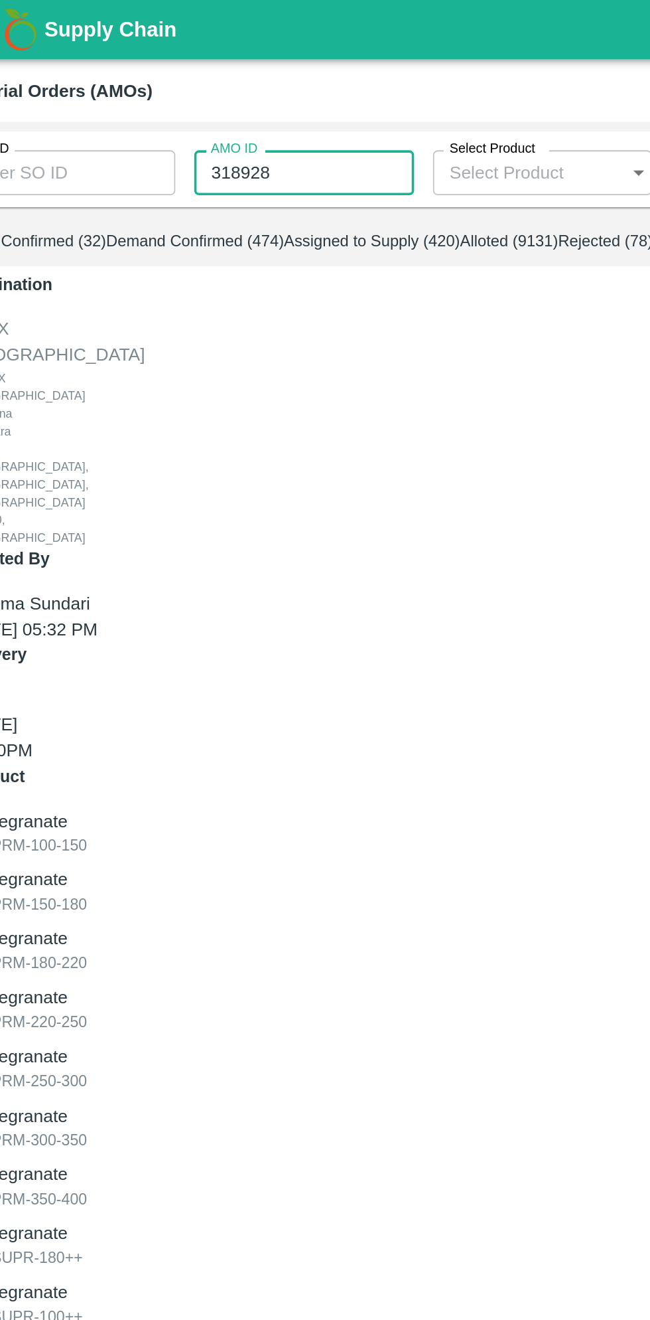
type input "318928"
click at [66, 360] on div "Delivery Time 08 Aug, 11:00PM" at bounding box center [40, 394] width 52 height 68
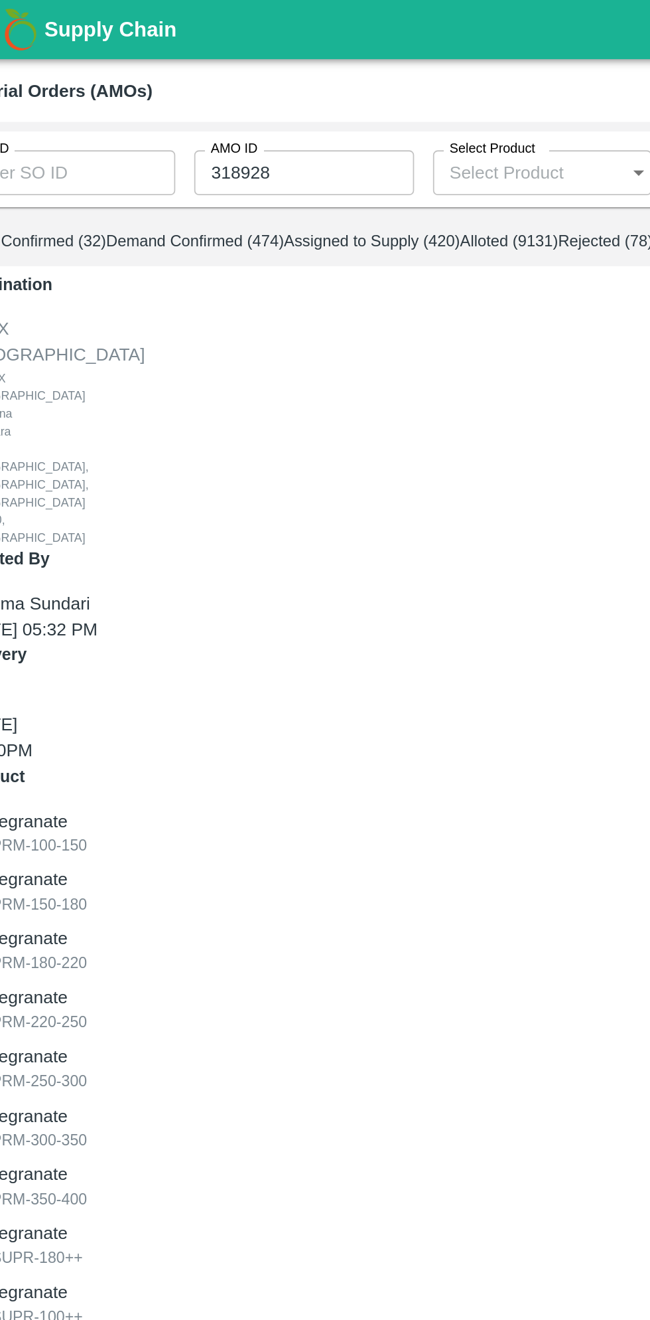
scroll to position [3, 0]
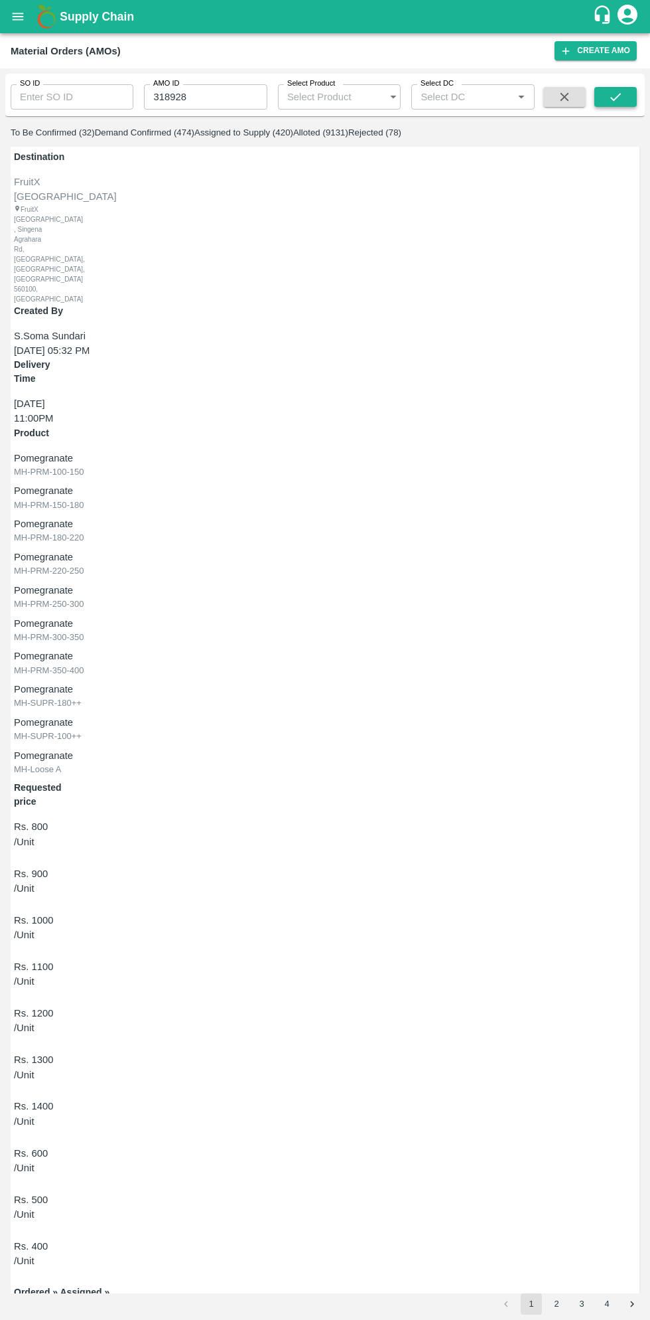
click at [616, 97] on icon "submit" at bounding box center [616, 97] width 15 height 15
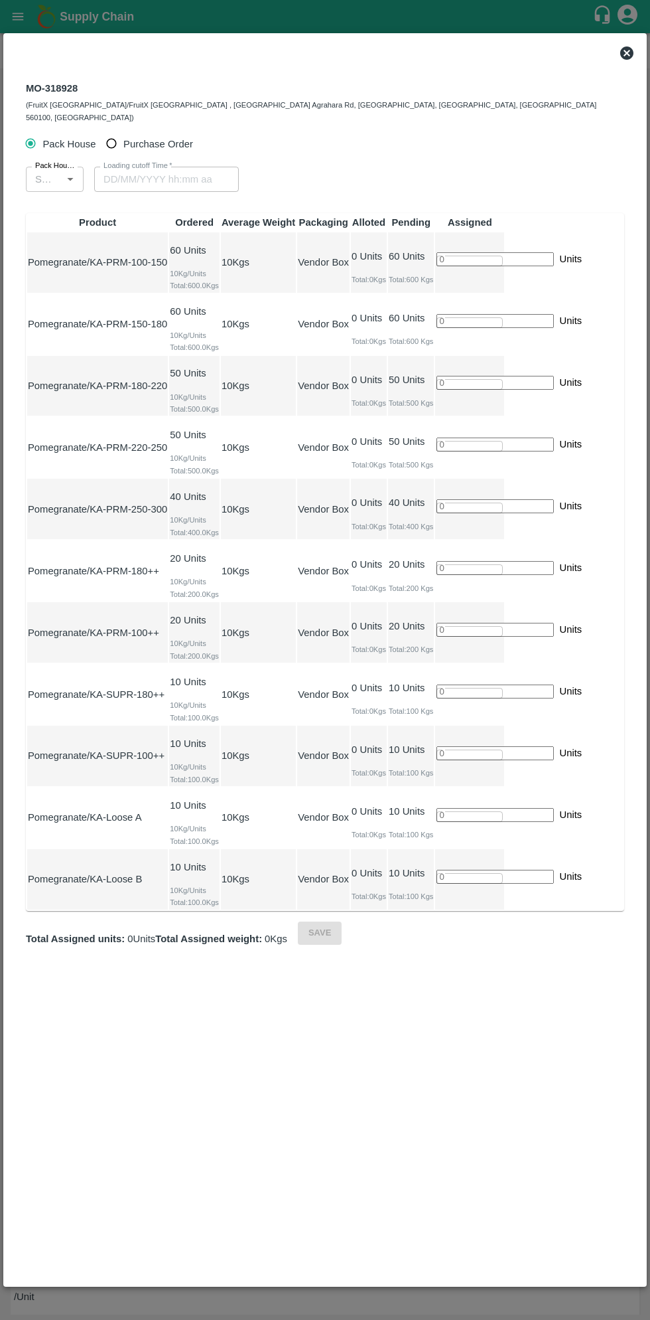
click at [110, 138] on input "Purchase Order" at bounding box center [112, 143] width 25 height 25
radio input "true"
click at [58, 171] on input "PO   *" at bounding box center [44, 179] width 28 height 17
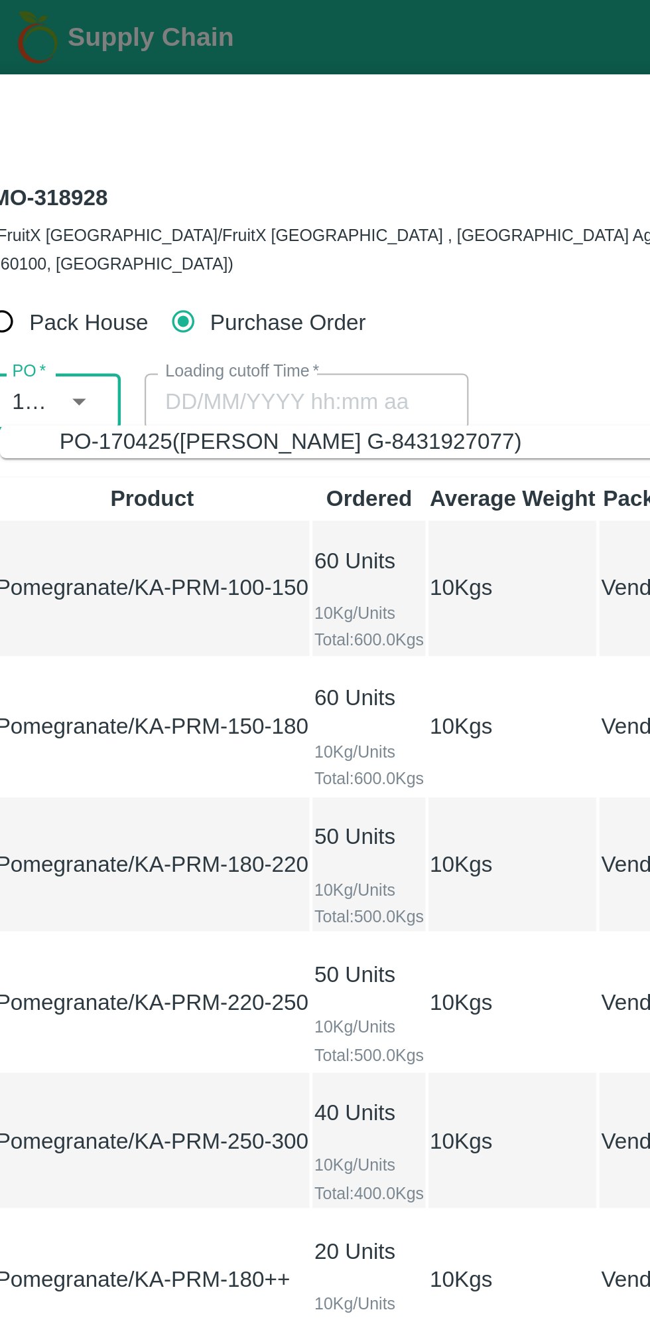
click at [228, 200] on div "PO-170425(Thippeswamy G-8431927077)" at bounding box center [337, 197] width 562 height 15
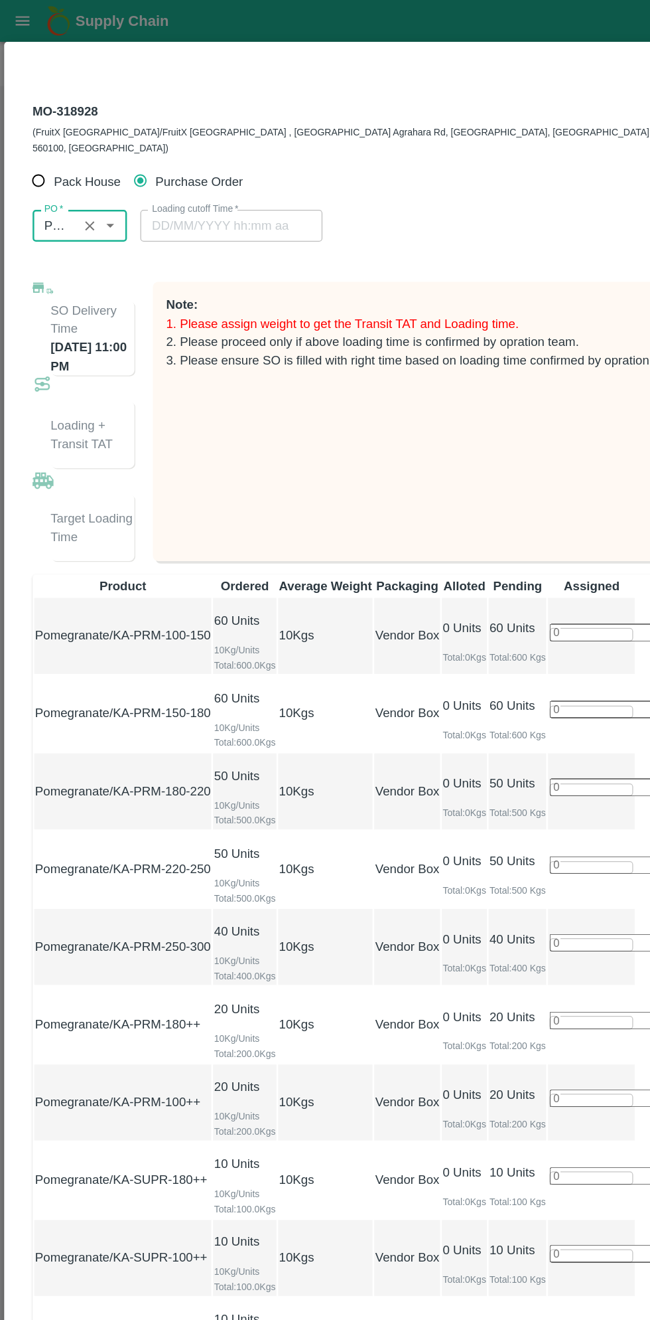
type input "PO-170425(Thippeswamy G-8431927077)"
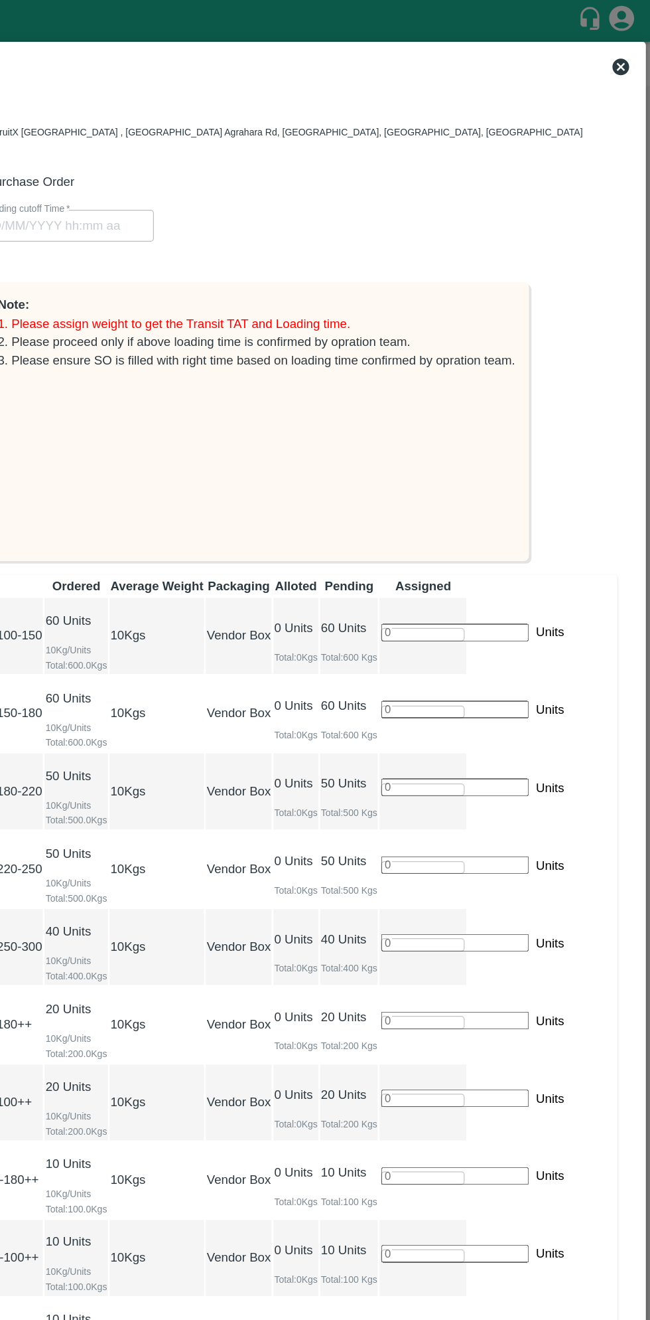
click at [554, 495] on input "number" at bounding box center [495, 502] width 117 height 14
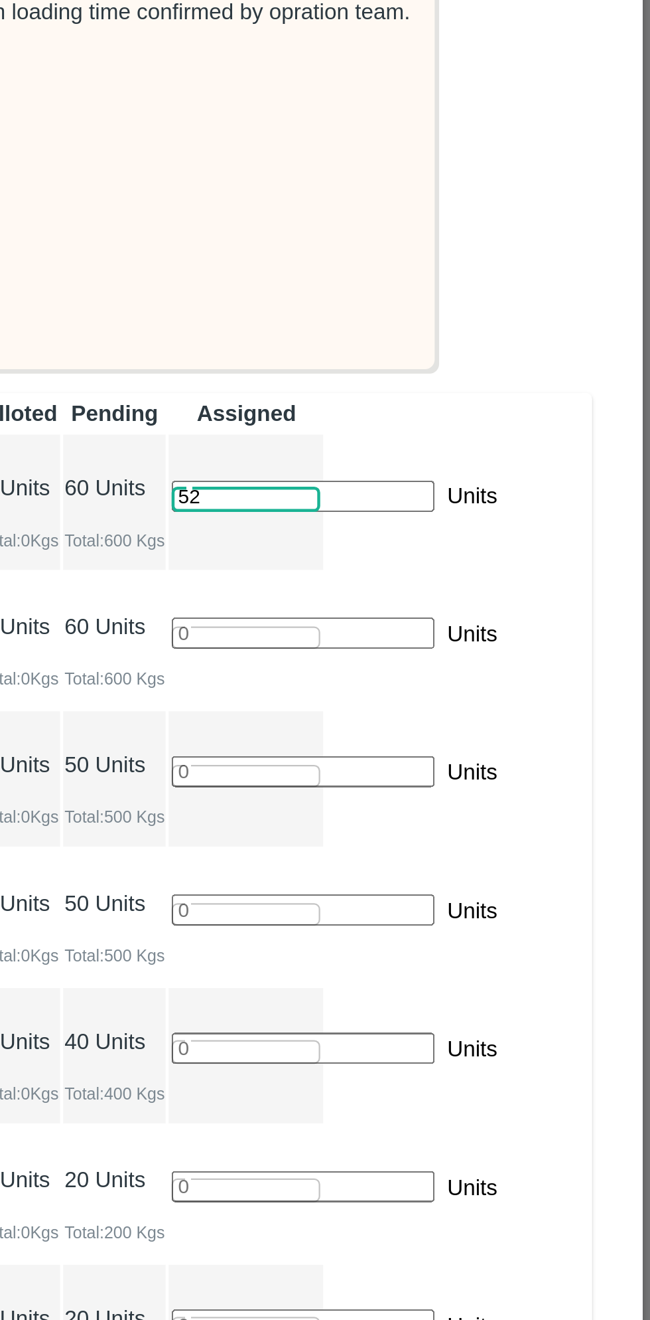
type input "52"
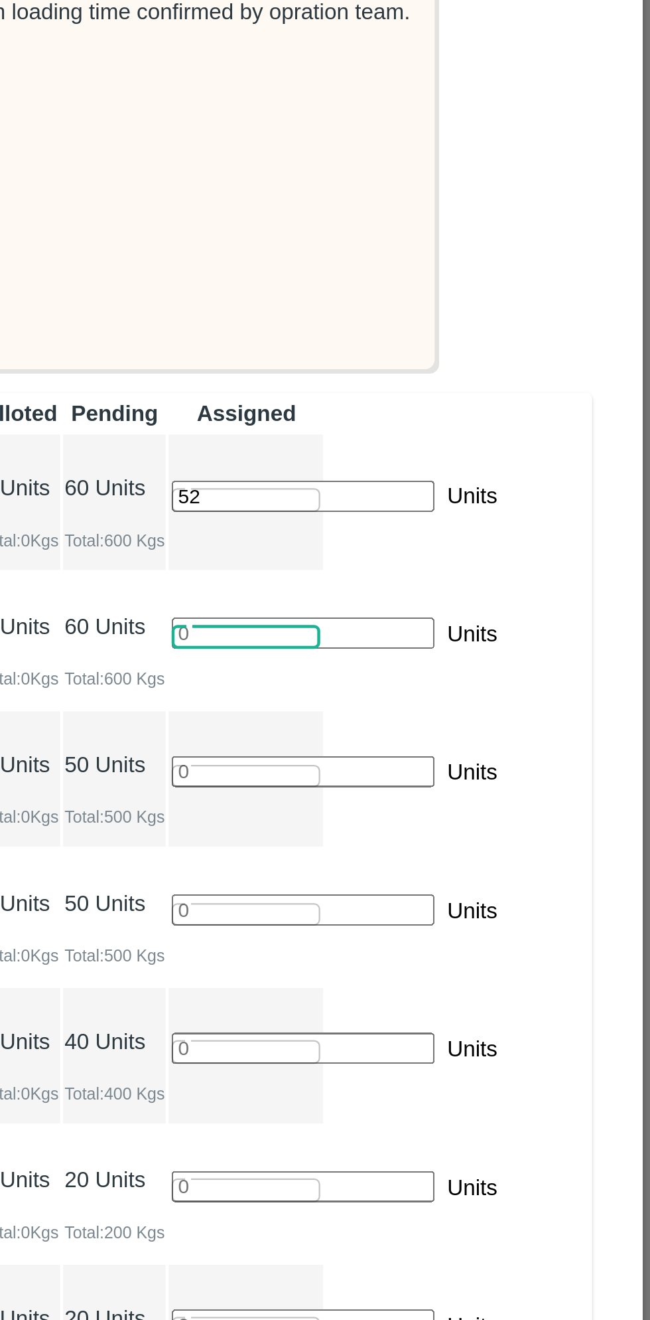
type input "4"
type input "24/08/2025 03:22 PM"
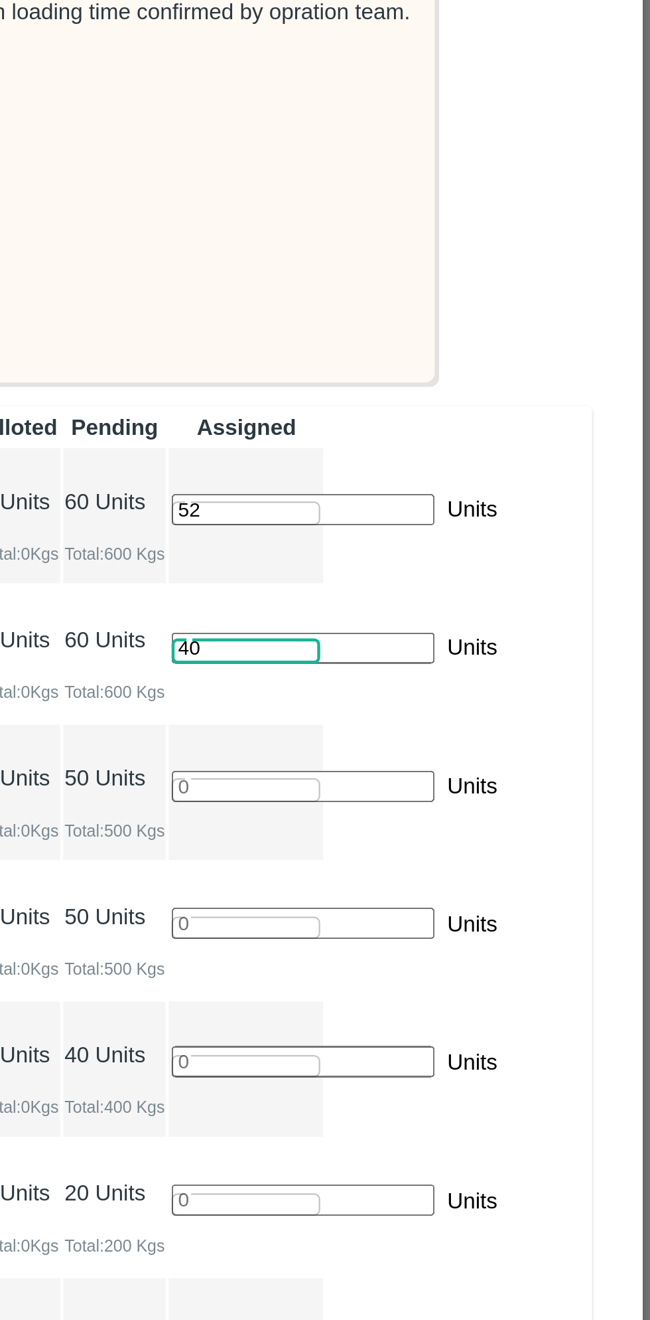
type input "40"
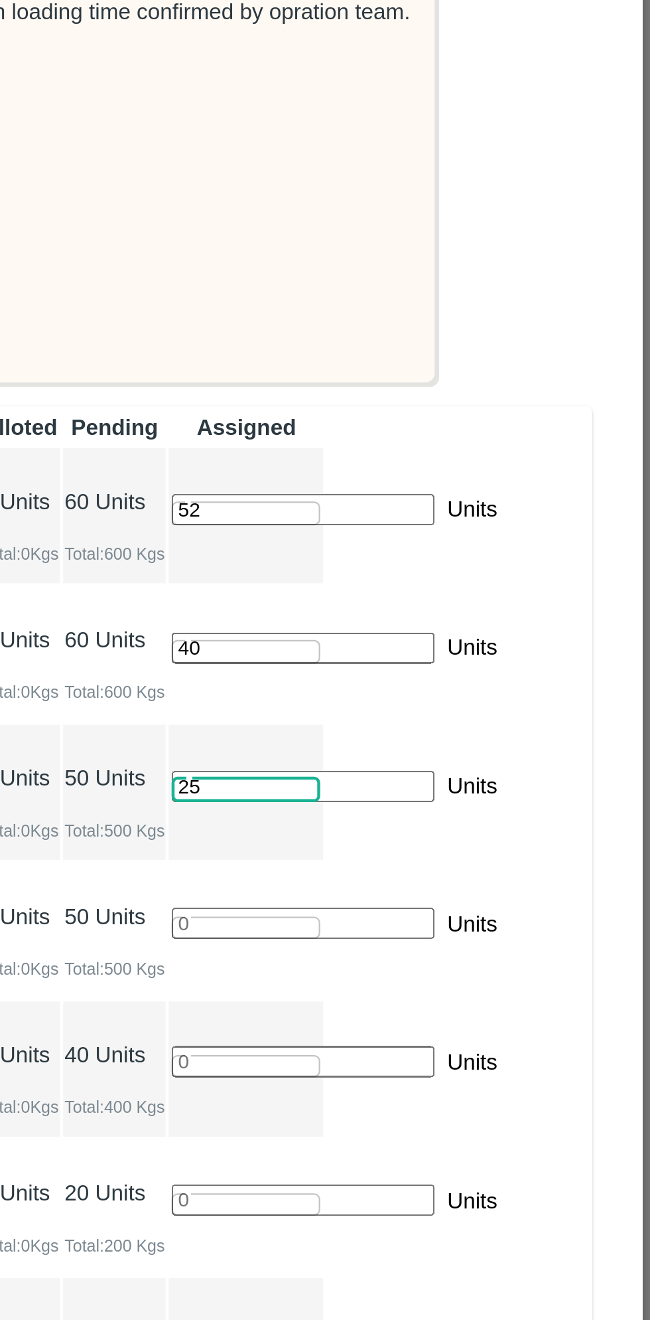
type input "25"
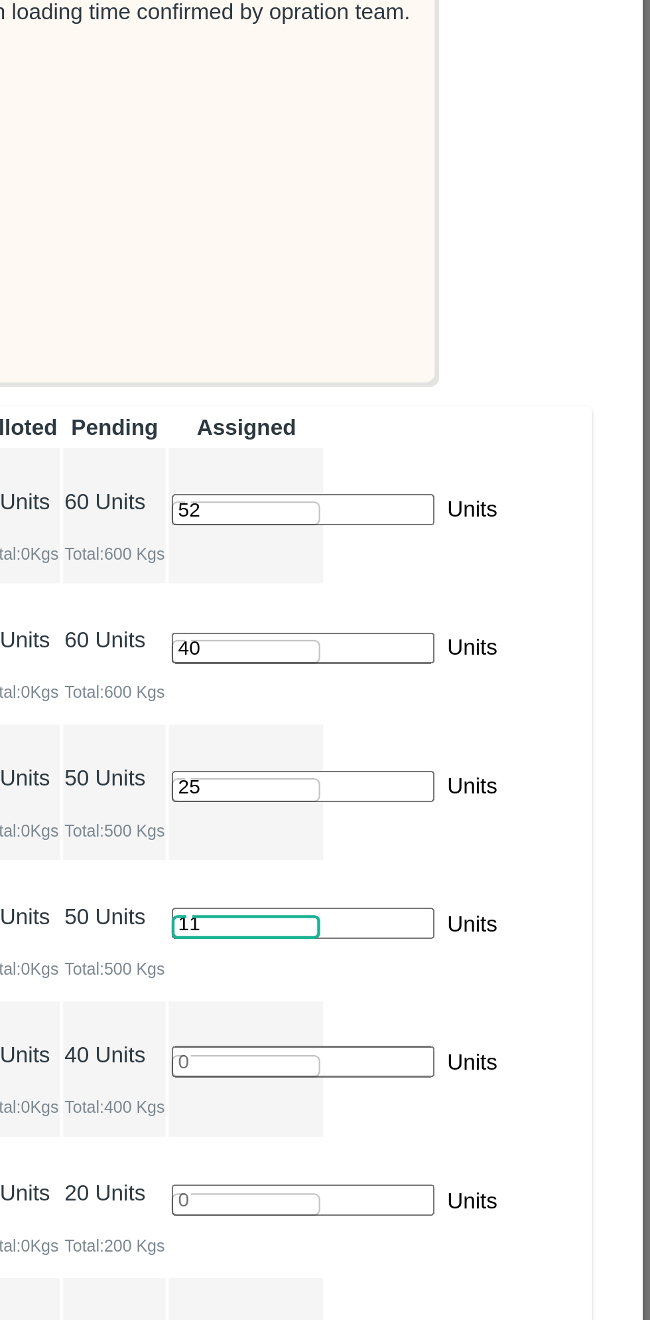
type input "11"
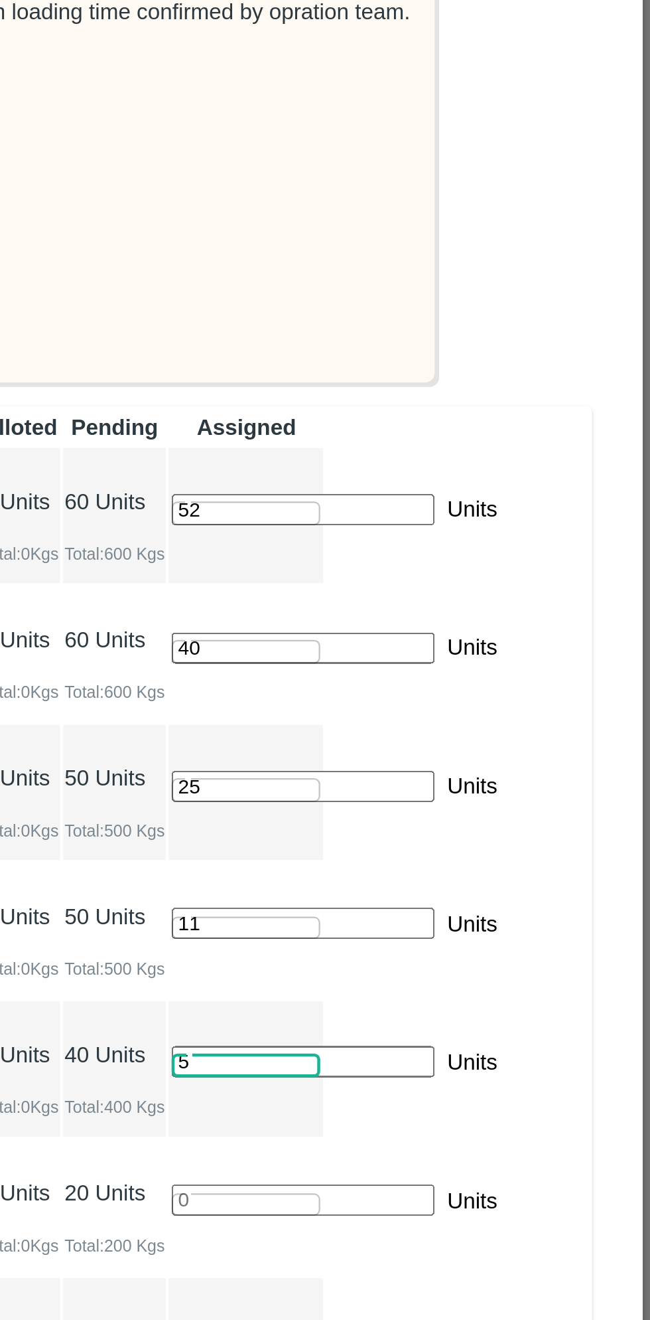
type input "5"
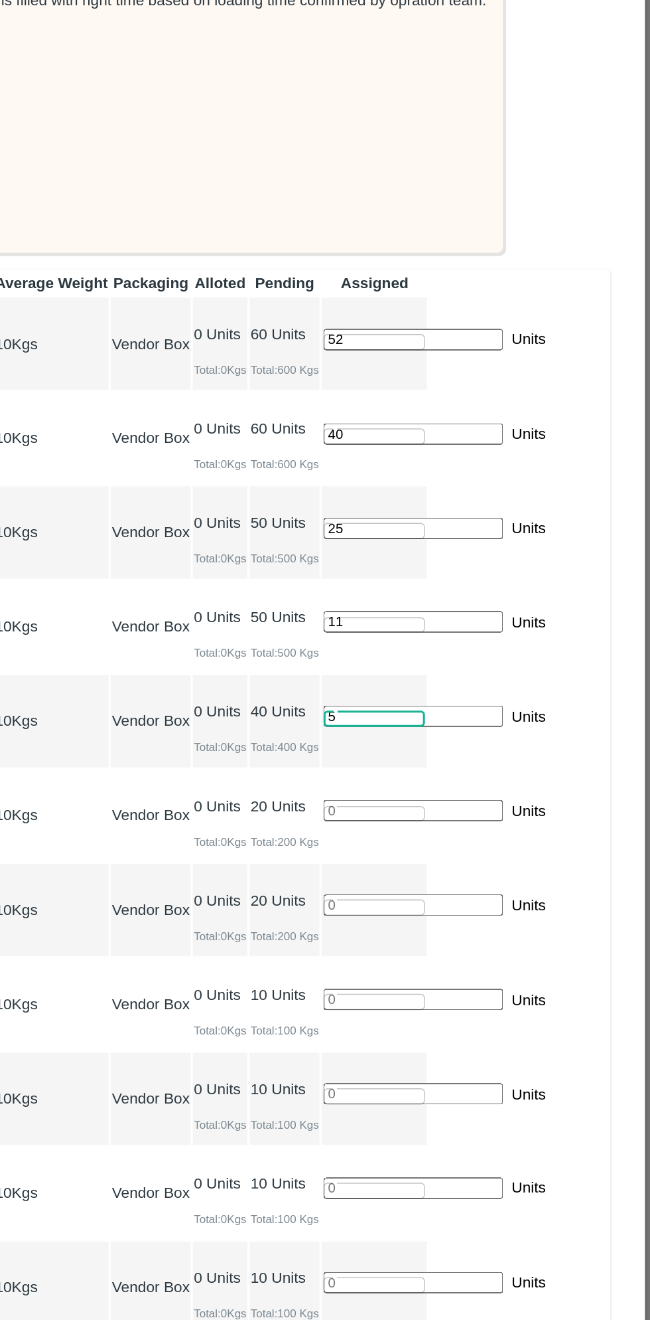
click at [554, 933] on input "number" at bounding box center [495, 940] width 117 height 14
type input "11"
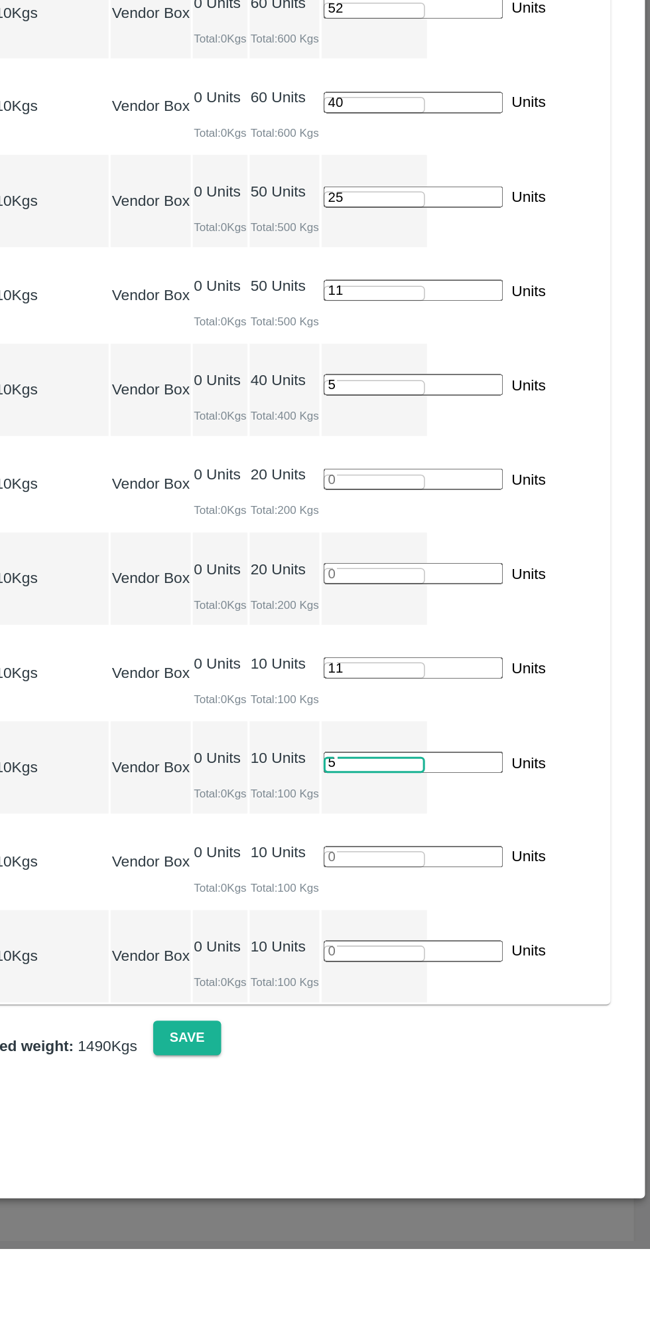
type input "5"
click at [554, 1056] on input "number" at bounding box center [495, 1063] width 117 height 14
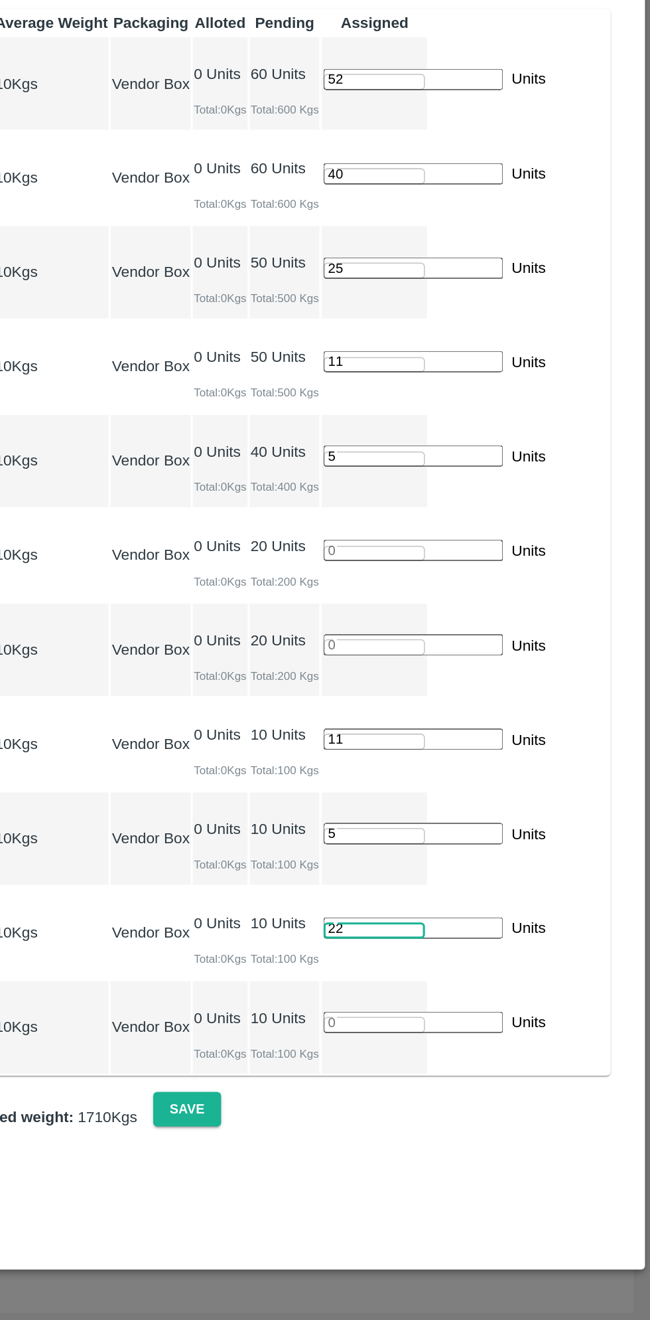
type input "22"
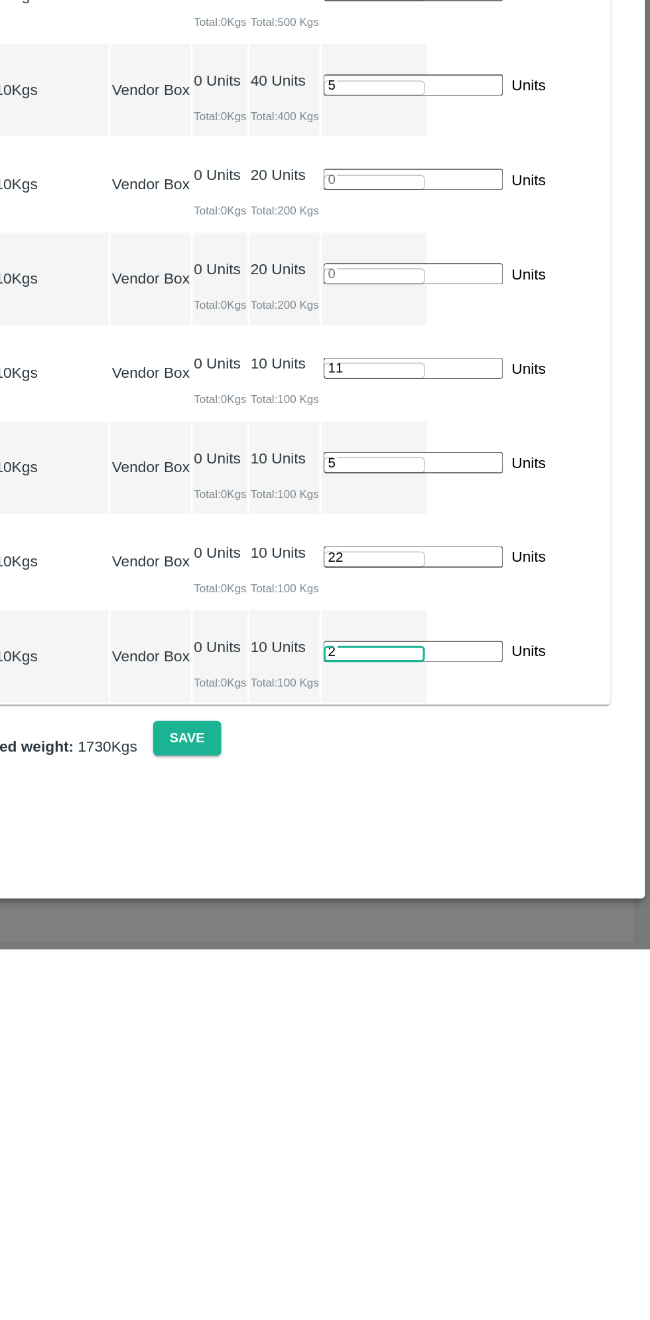
type input "2"
click at [369, 1193] on button "Save" at bounding box center [347, 1181] width 44 height 23
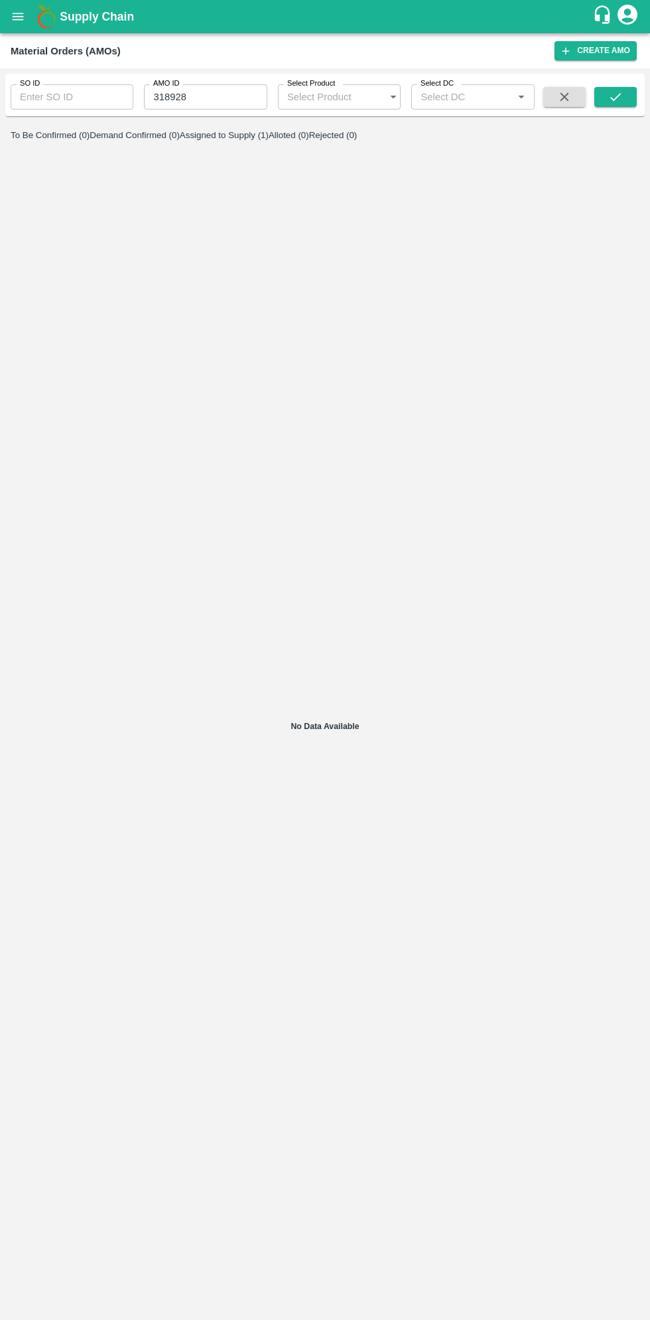
click at [62, 17] on b "Supply Chain" at bounding box center [97, 16] width 74 height 13
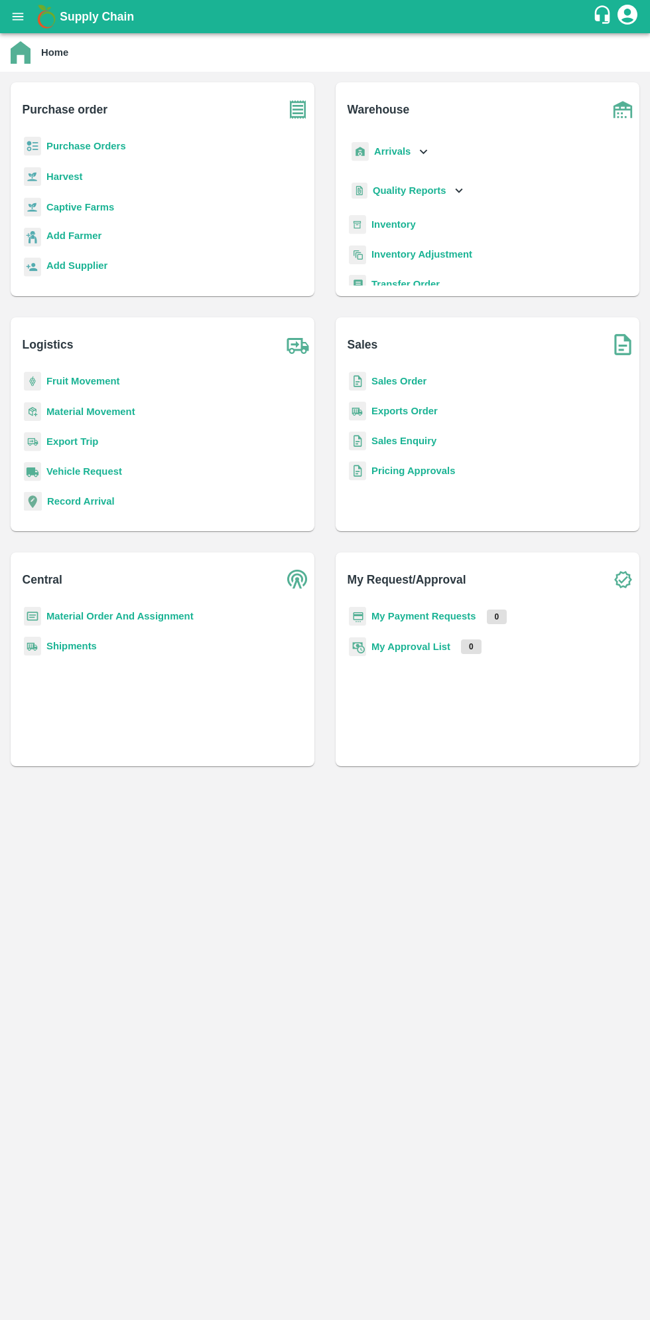
click at [25, 15] on icon "open drawer" at bounding box center [18, 16] width 15 height 15
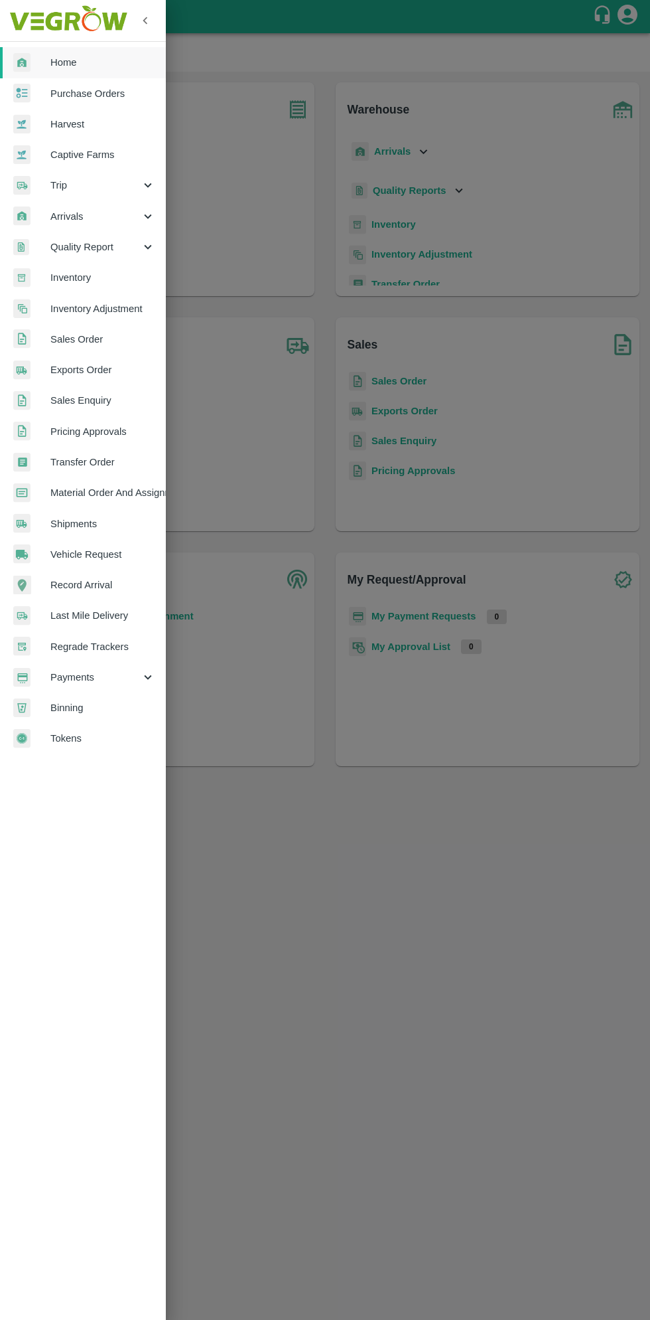
click at [114, 98] on span "Purchase Orders" at bounding box center [102, 93] width 105 height 15
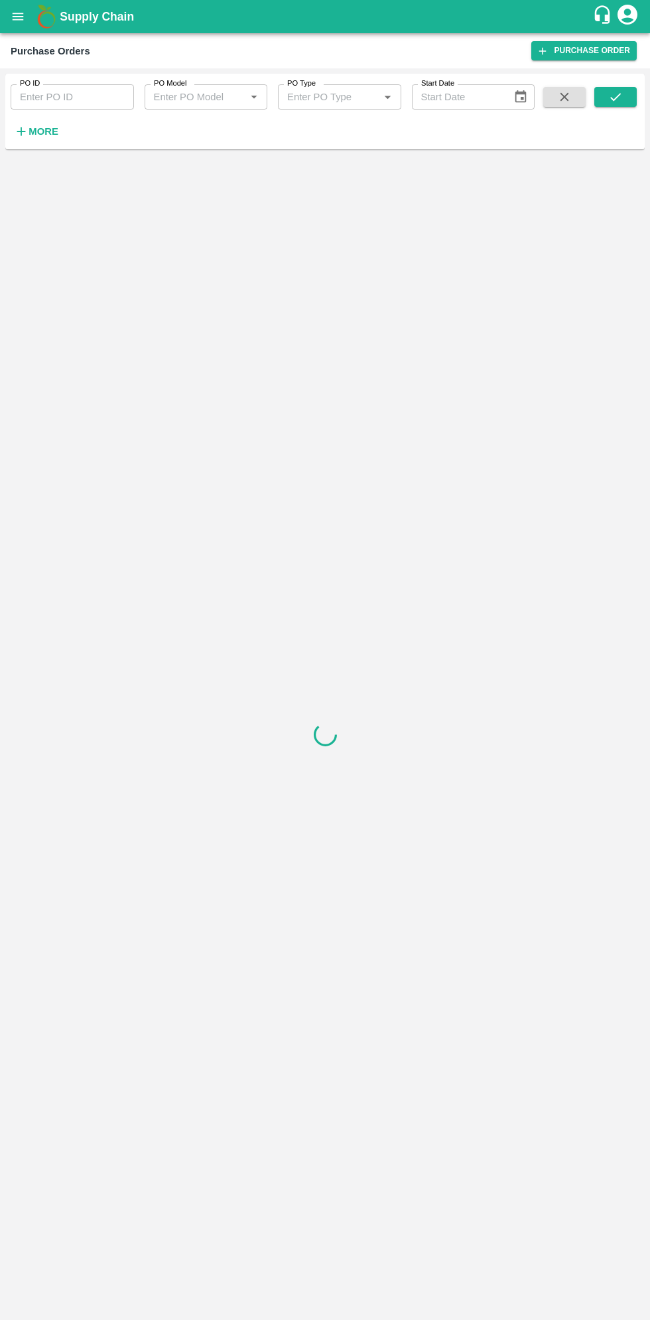
click at [48, 131] on strong "More" at bounding box center [44, 131] width 30 height 11
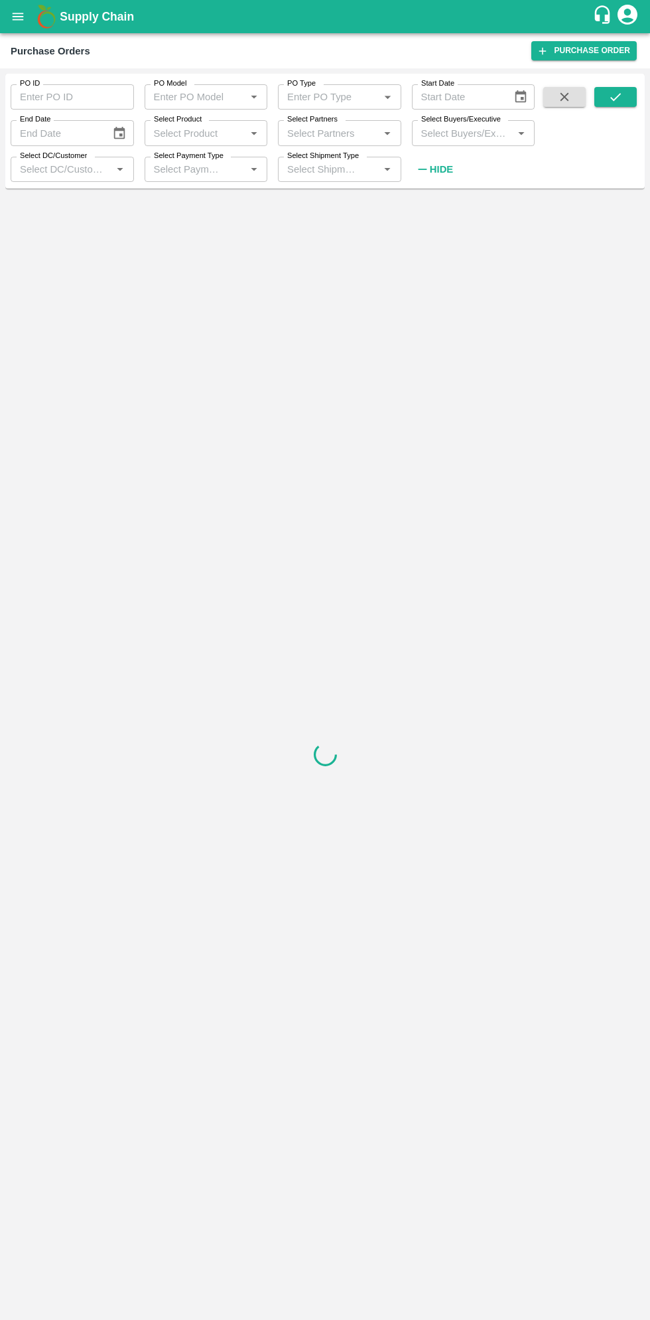
click at [480, 129] on input "Select Buyers/Executive" at bounding box center [463, 132] width 94 height 17
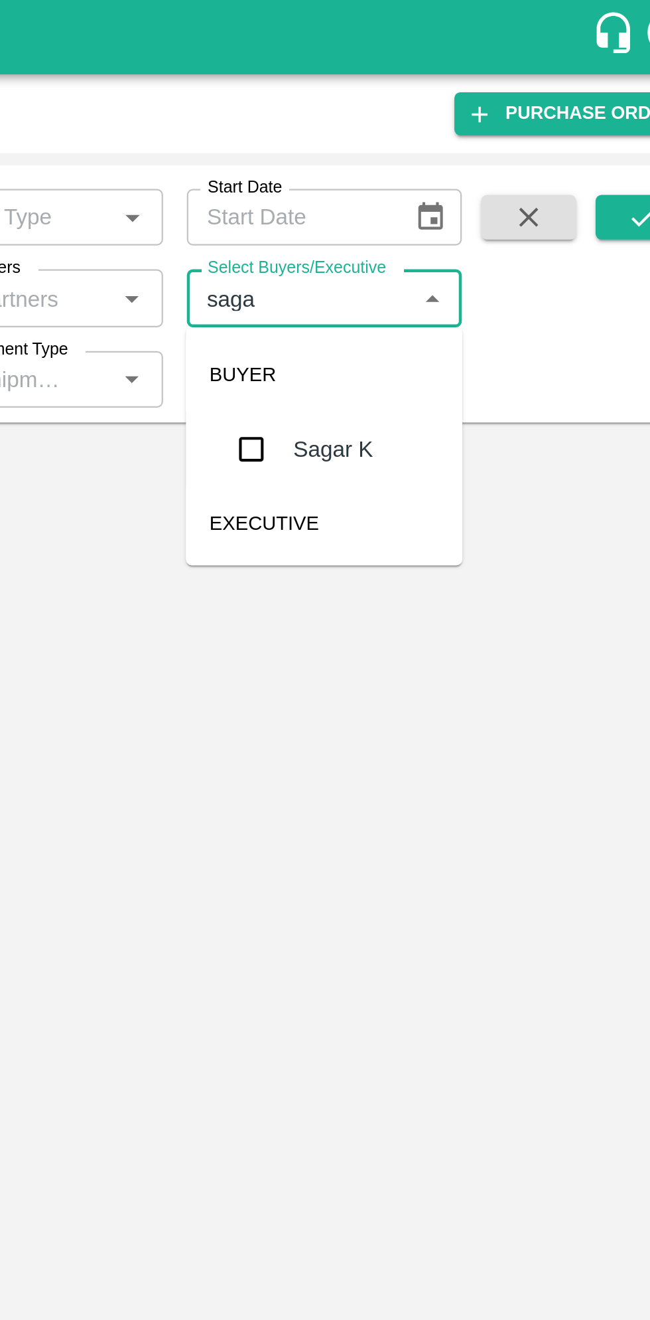
type input "sagar"
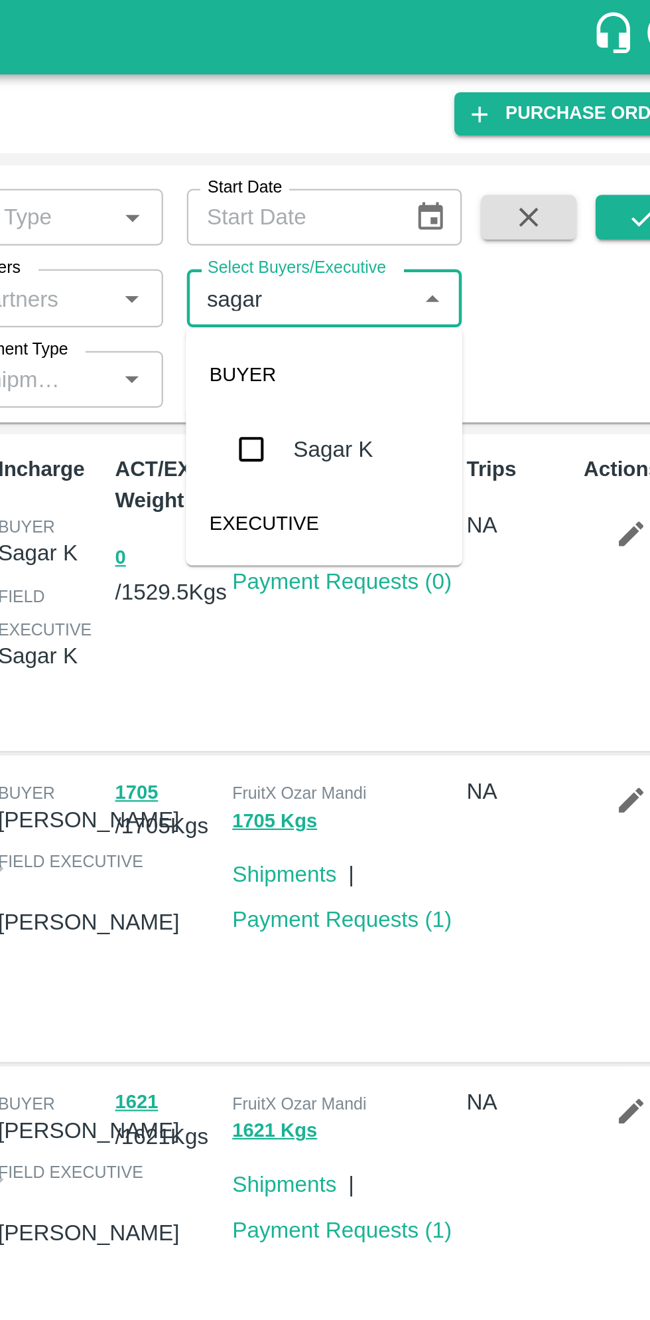
click at [444, 200] on input "checkbox" at bounding box center [440, 200] width 27 height 27
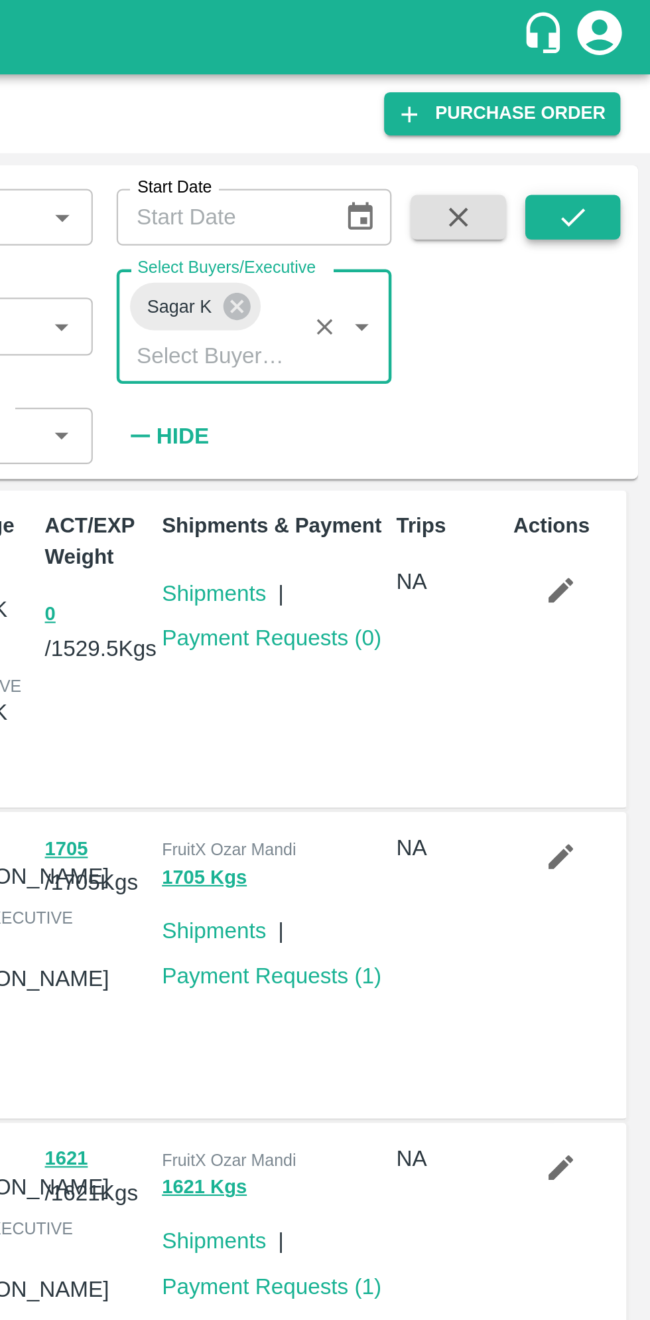
click at [616, 98] on icon "submit" at bounding box center [616, 97] width 15 height 15
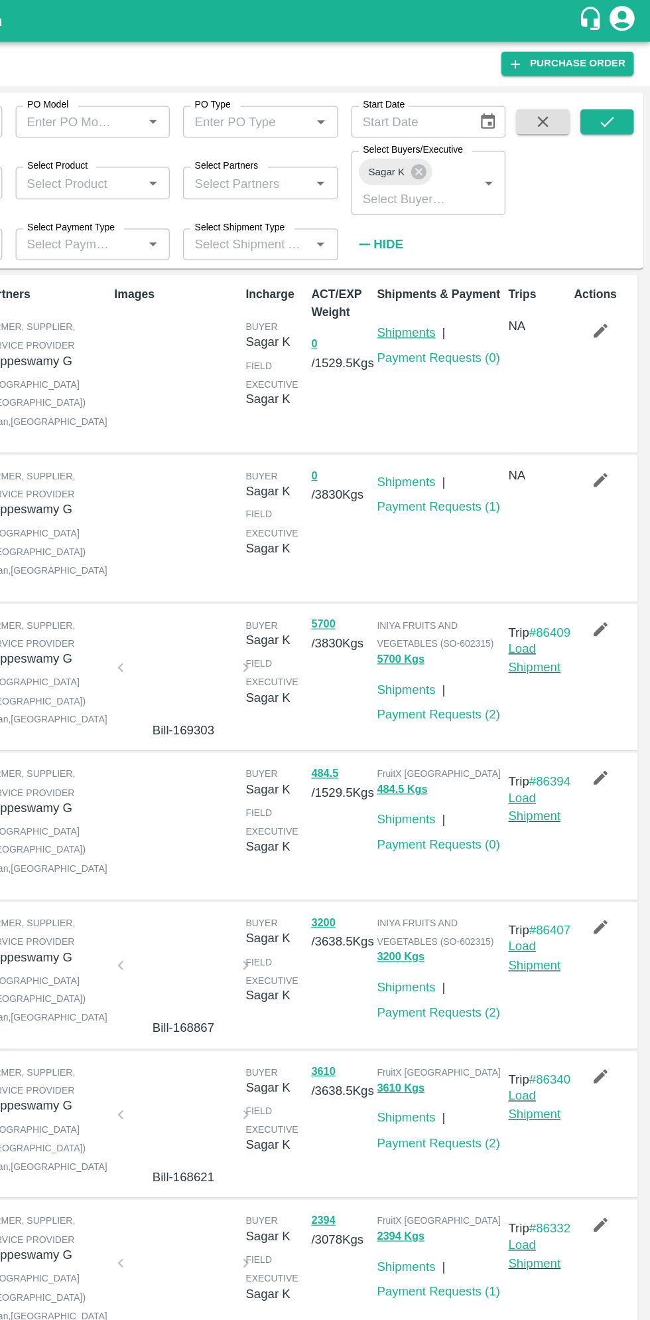
click at [457, 265] on link "Shipments" at bounding box center [456, 265] width 46 height 11
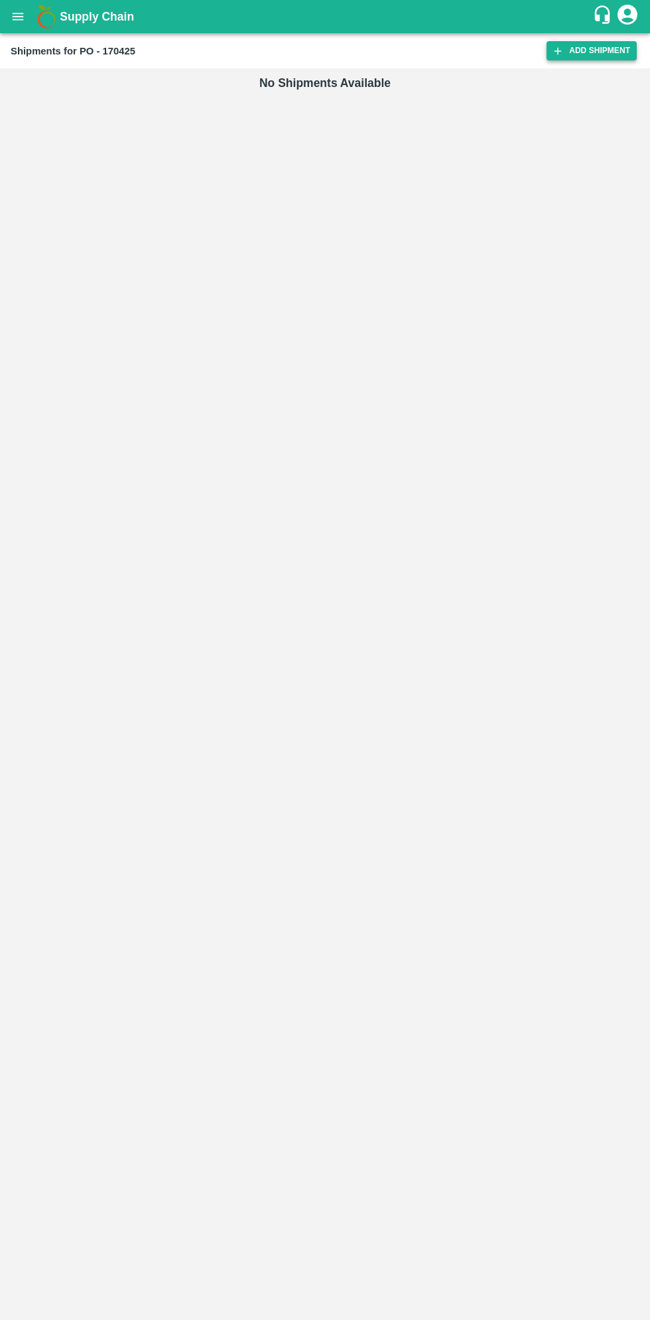
click at [589, 58] on link "Add Shipment" at bounding box center [592, 50] width 90 height 19
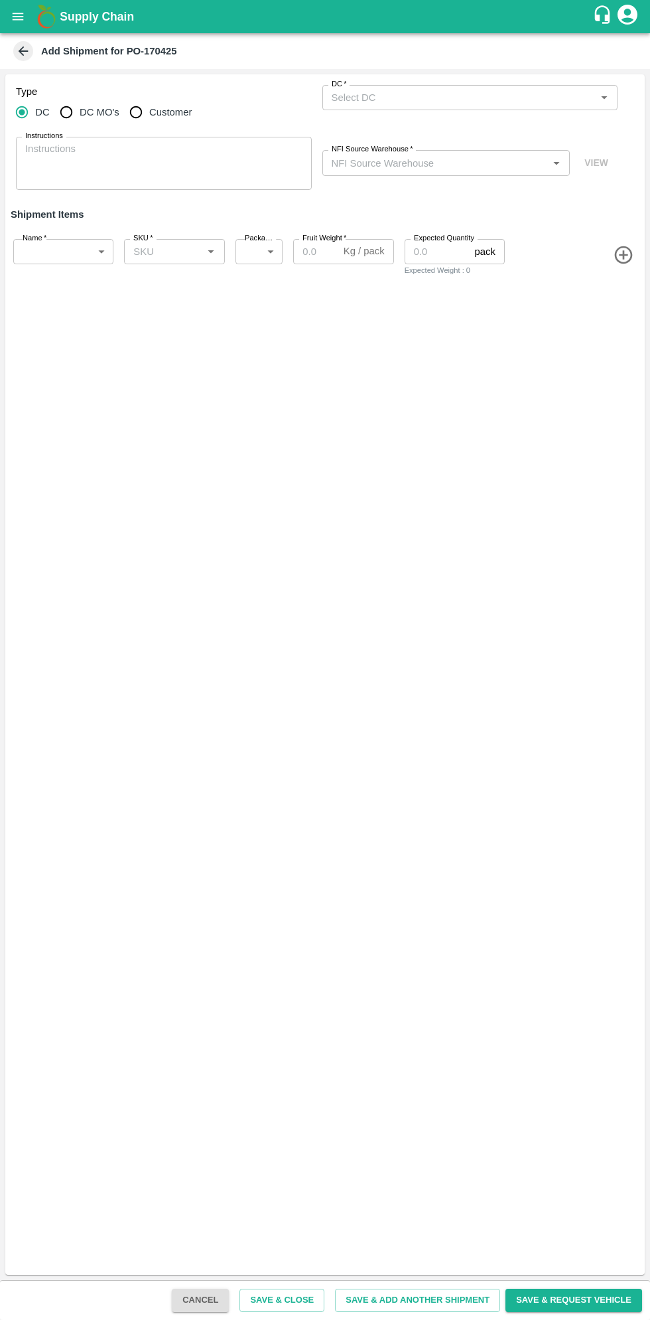
click at [75, 114] on input "DC MO's" at bounding box center [66, 112] width 27 height 27
radio input "true"
click at [460, 96] on input "DC (Material Orders)   *" at bounding box center [460, 97] width 266 height 17
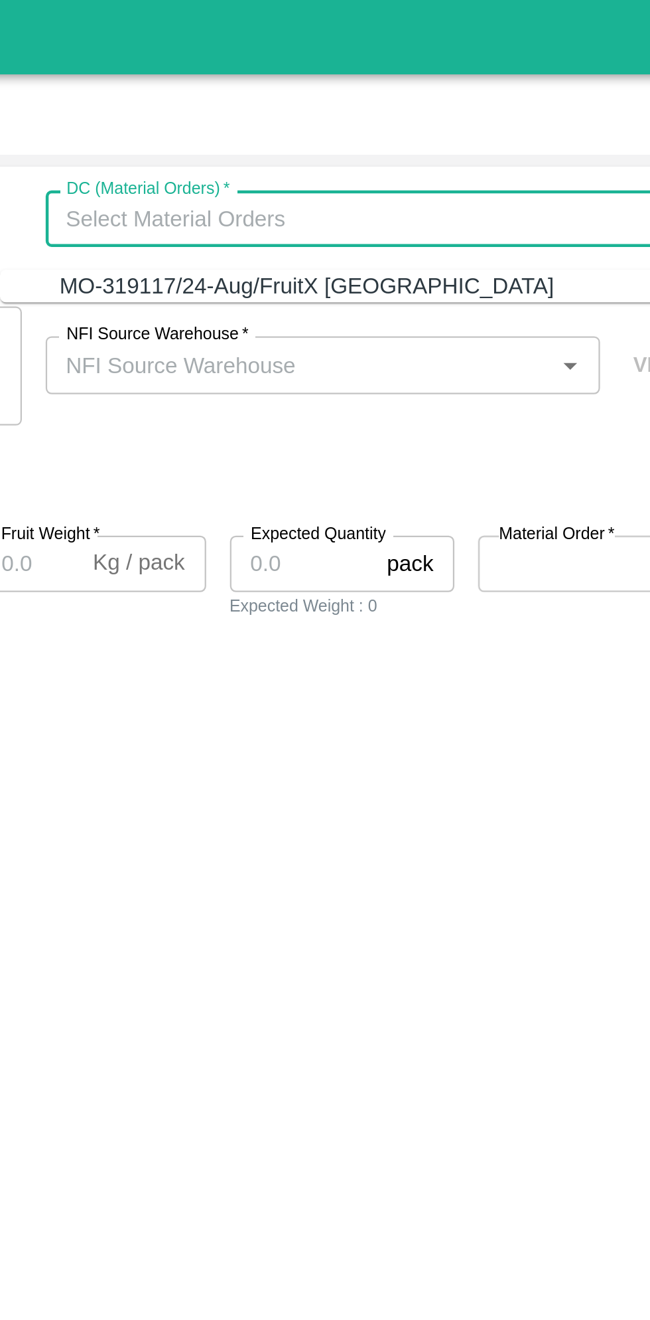
click at [446, 133] on div "MO-319117/24-Aug/FruitX Bangalore" at bounding box center [439, 127] width 221 height 15
type input "MO-319117/24-Aug/FruitX Bangalore"
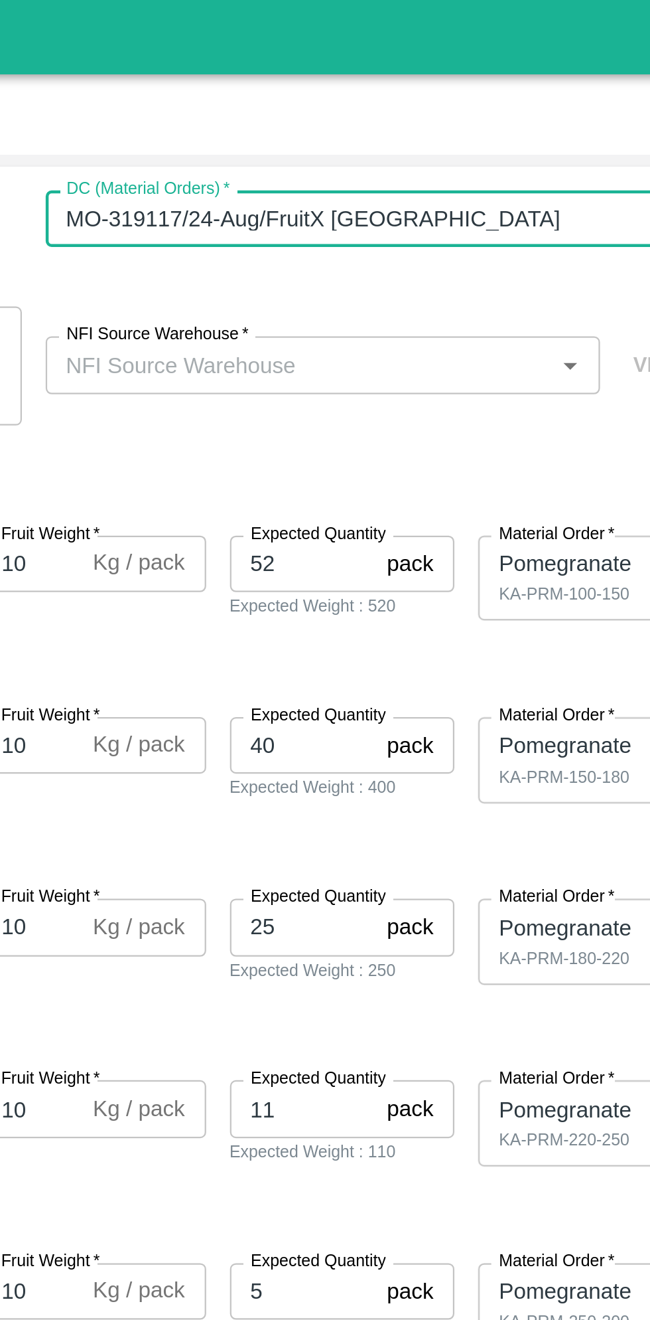
click at [471, 165] on input "NFI Source Warehouse   *" at bounding box center [436, 162] width 218 height 17
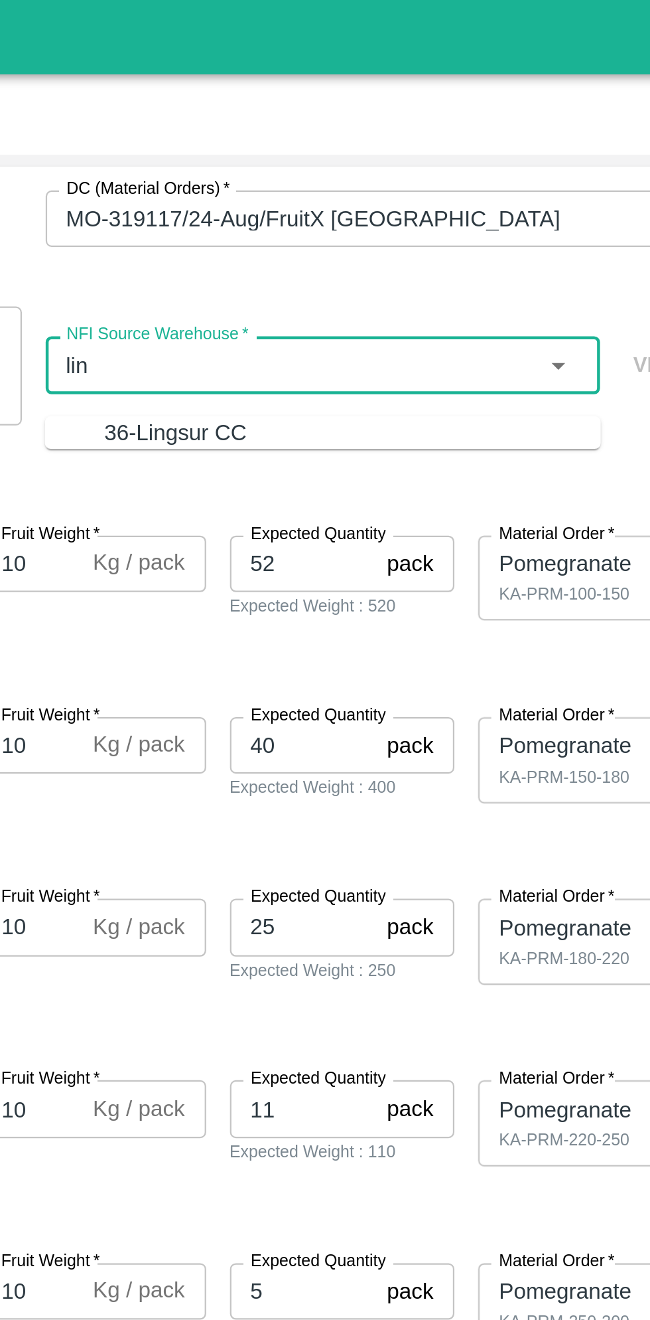
click at [462, 198] on div "36-Lingsur CC" at bounding box center [459, 193] width 222 height 15
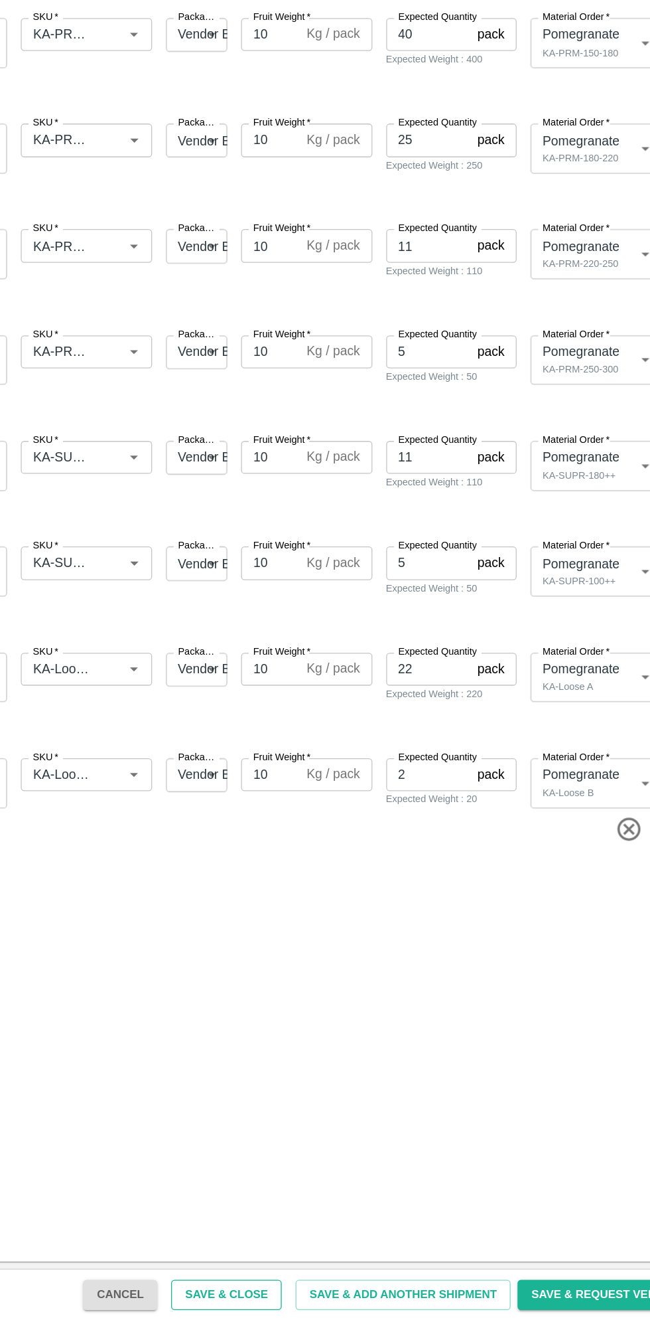
type input "36-Lingsur CC"
click at [305, 1297] on button "Save & Close" at bounding box center [282, 1299] width 85 height 23
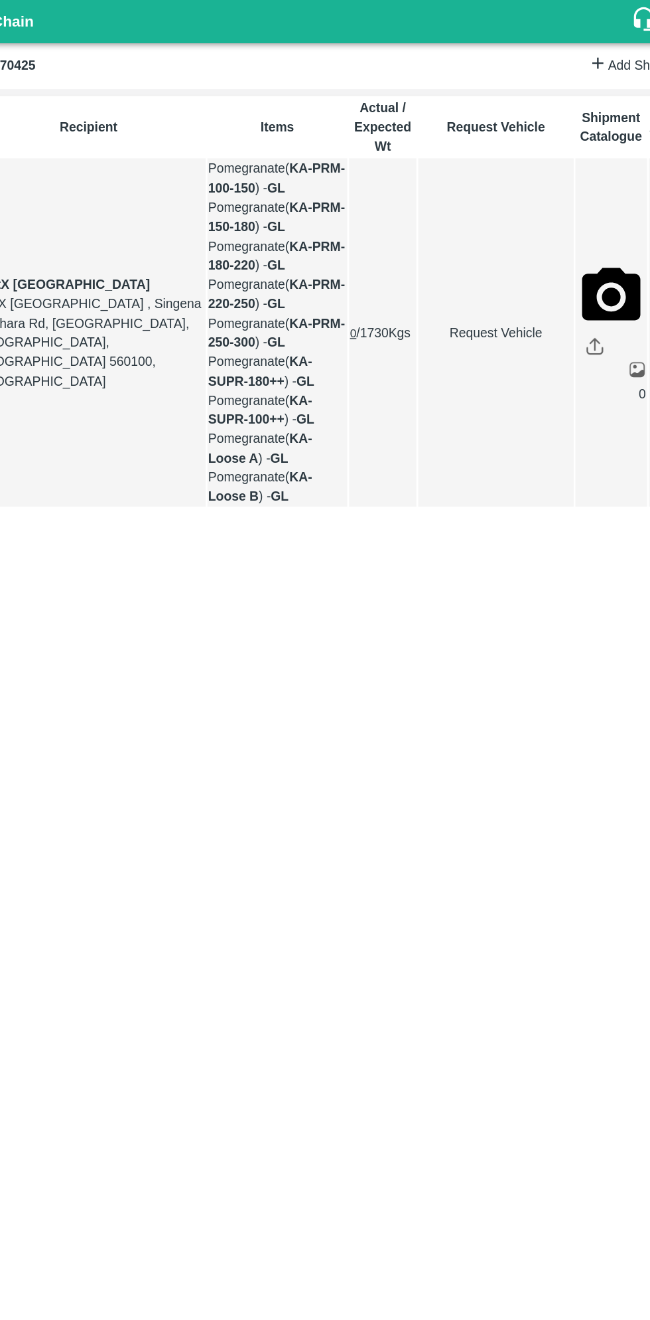
click at [133, 23] on h1 "Supply Chain" at bounding box center [326, 16] width 533 height 19
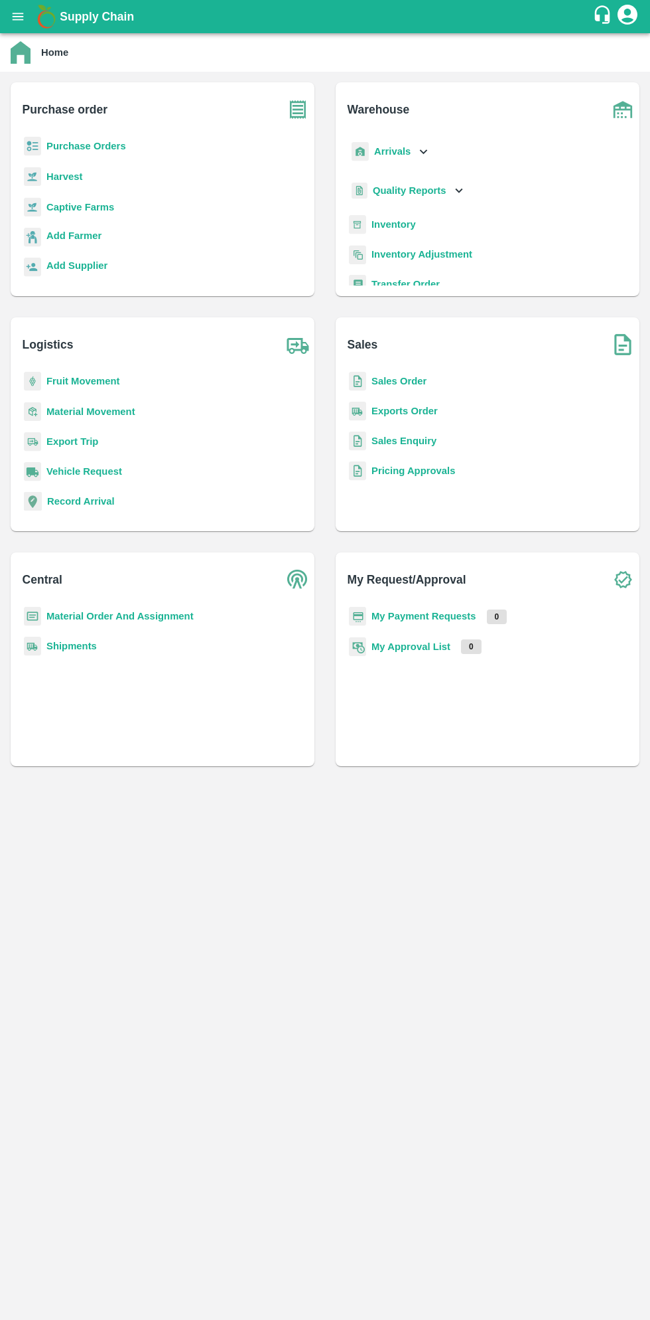
click at [62, 17] on b "Supply Chain" at bounding box center [97, 16] width 74 height 13
click at [19, 17] on icon "open drawer" at bounding box center [18, 16] width 11 height 7
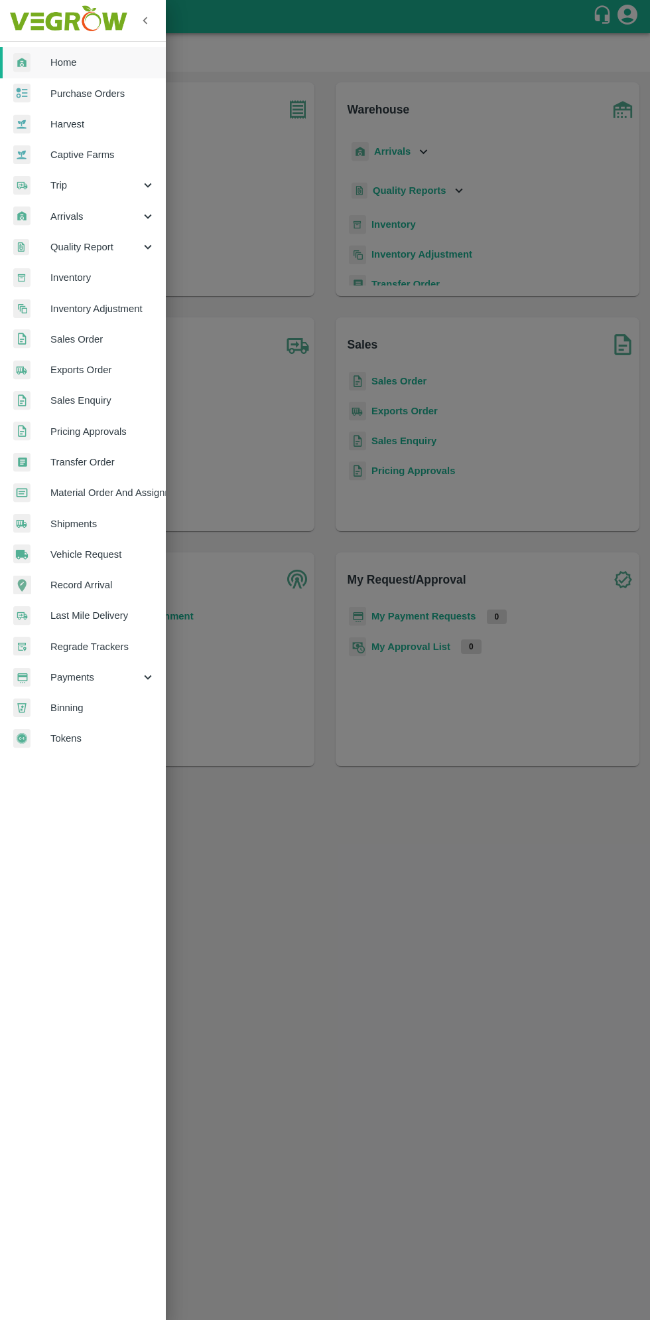
click at [78, 187] on span "Trip" at bounding box center [95, 185] width 90 height 15
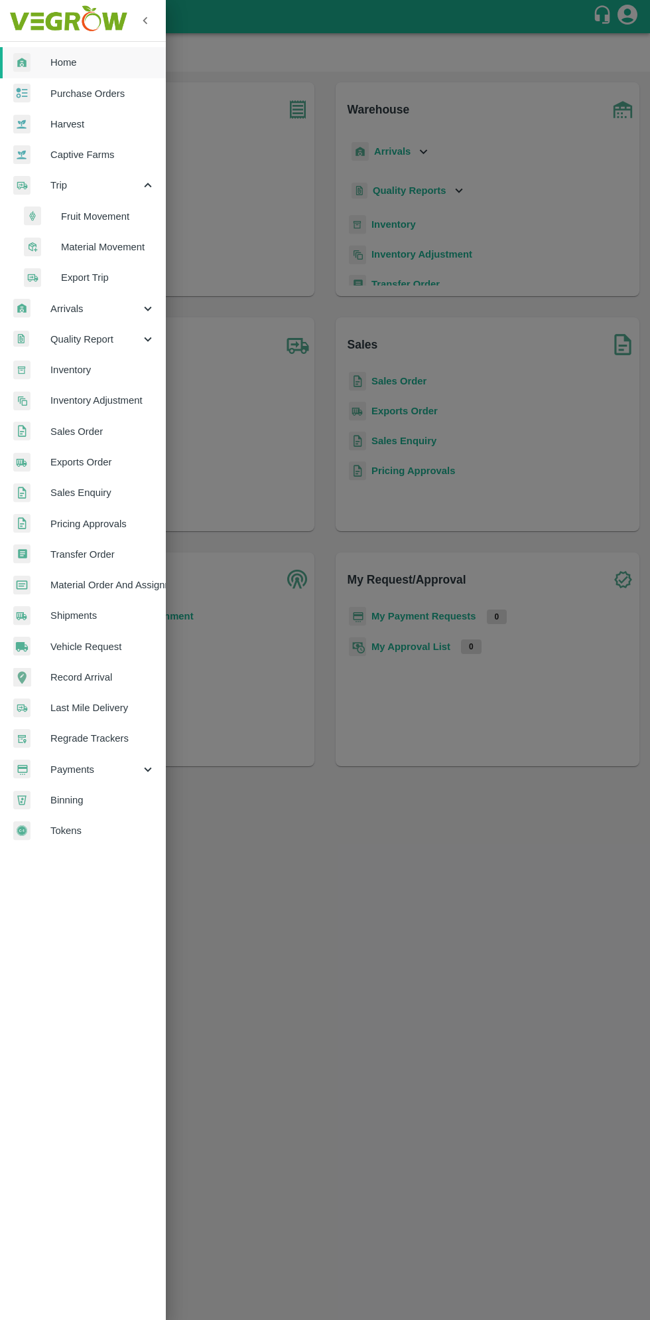
click at [105, 221] on span "Fruit Movement" at bounding box center [108, 216] width 94 height 15
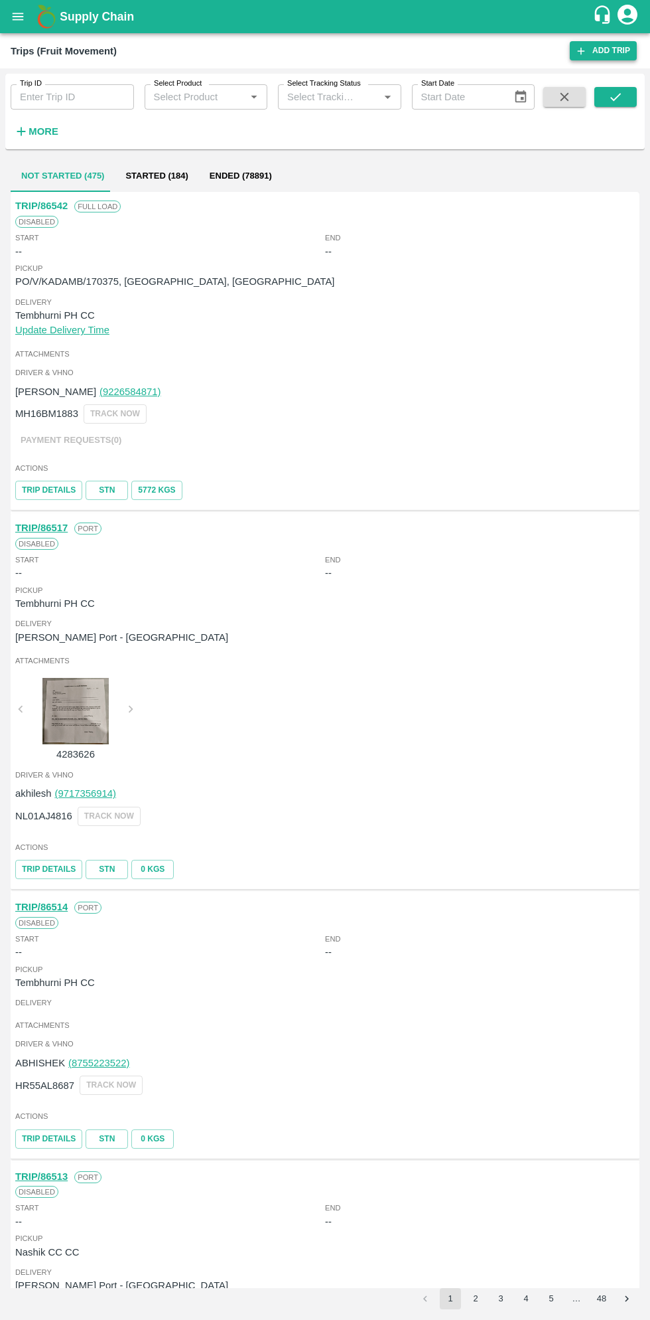
click at [593, 57] on link "Add Trip" at bounding box center [603, 50] width 67 height 19
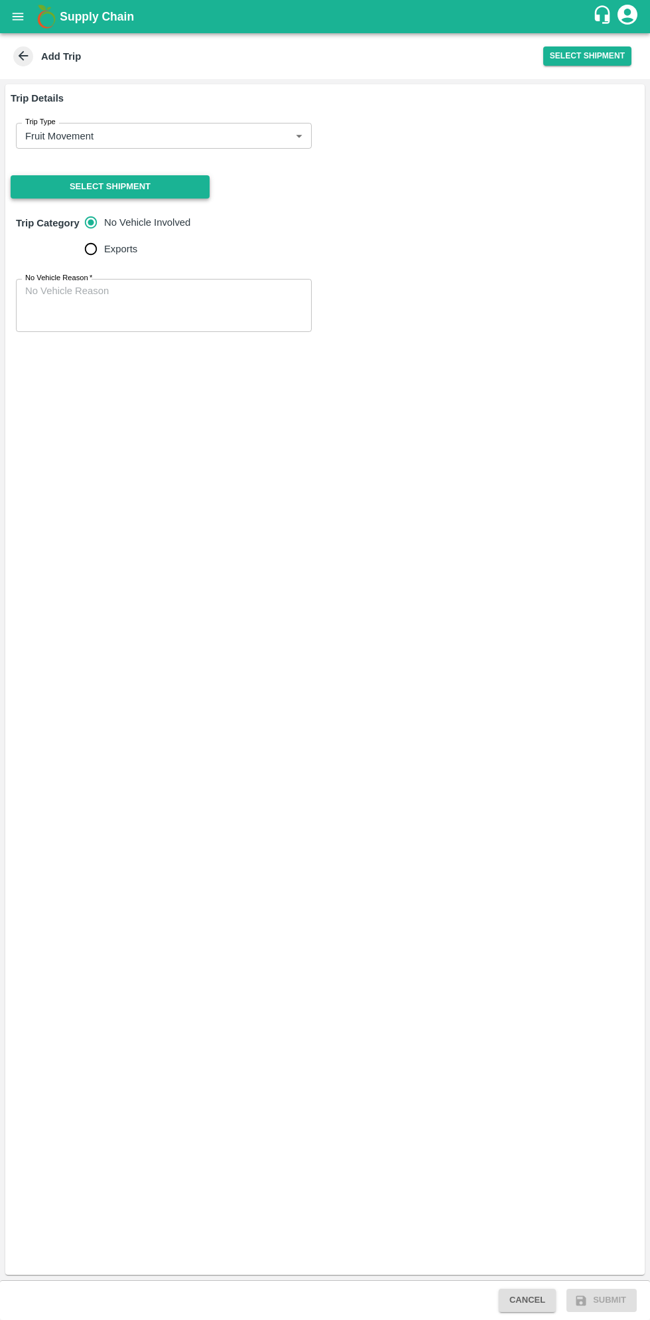
click at [170, 185] on button "Select Shipment" at bounding box center [110, 186] width 199 height 23
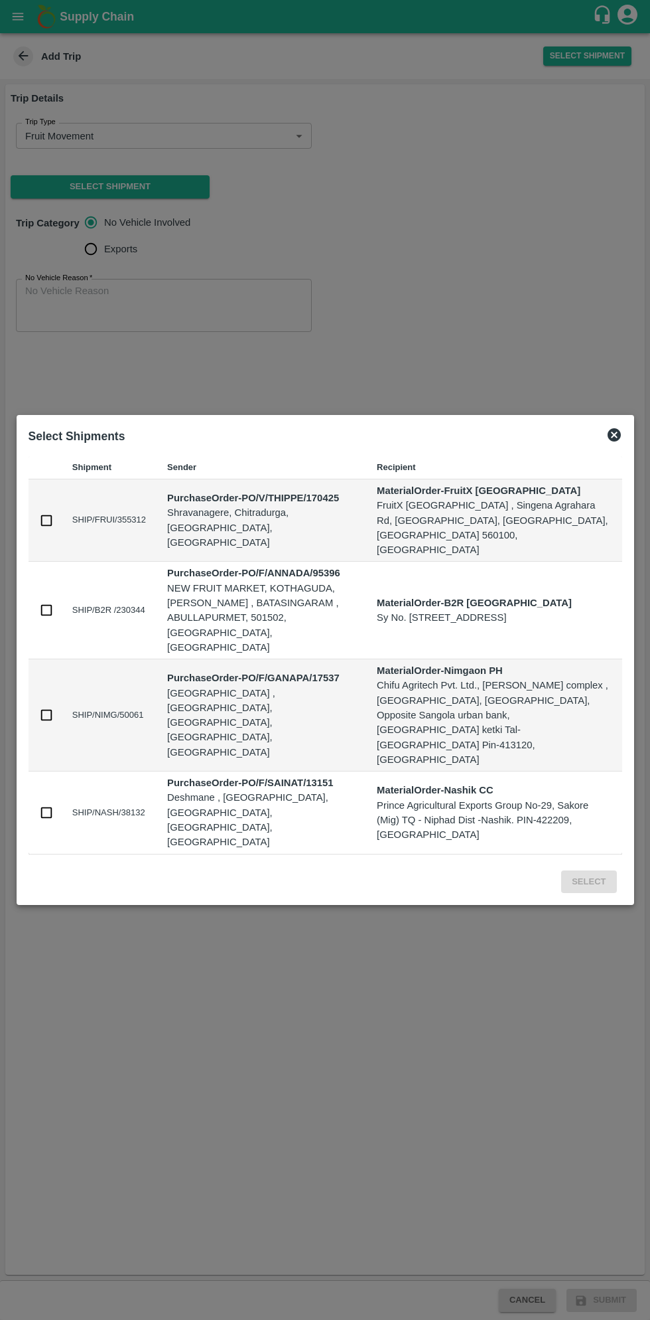
click at [48, 528] on input "checkbox" at bounding box center [46, 520] width 15 height 15
checkbox input "true"
click at [594, 870] on button "Select" at bounding box center [589, 881] width 55 height 23
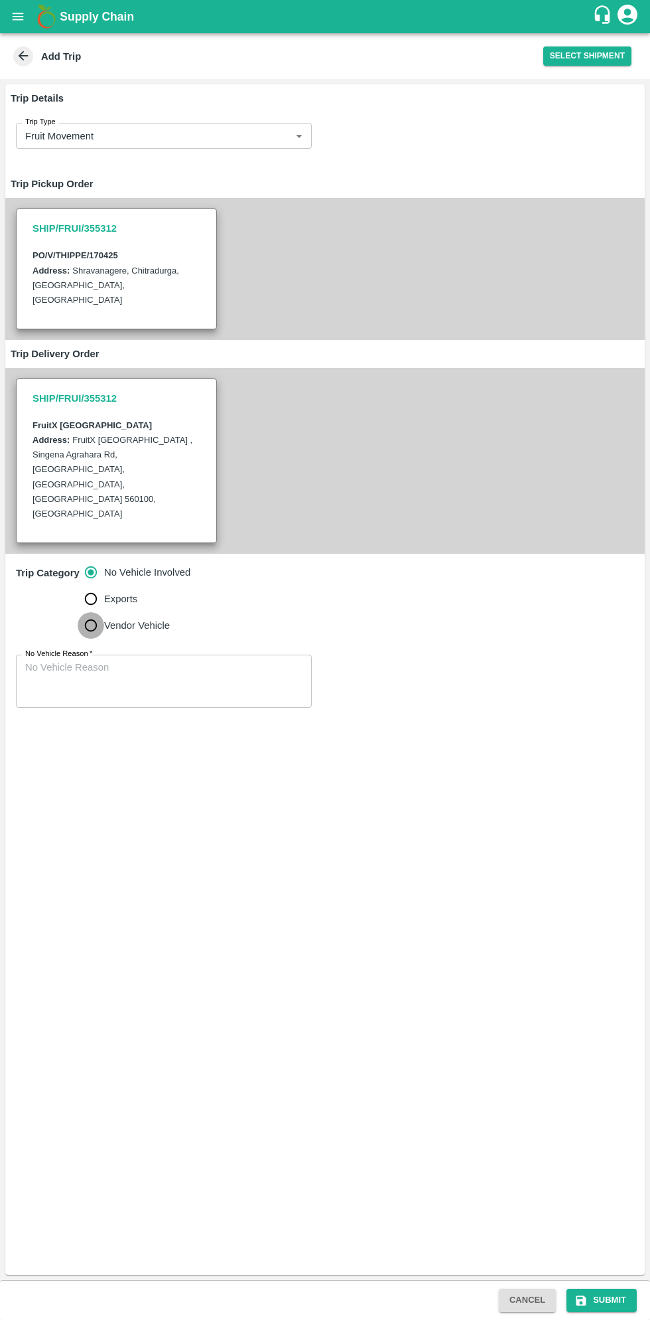
click at [94, 612] on input "Vendor Vehicle" at bounding box center [91, 625] width 27 height 27
radio input "true"
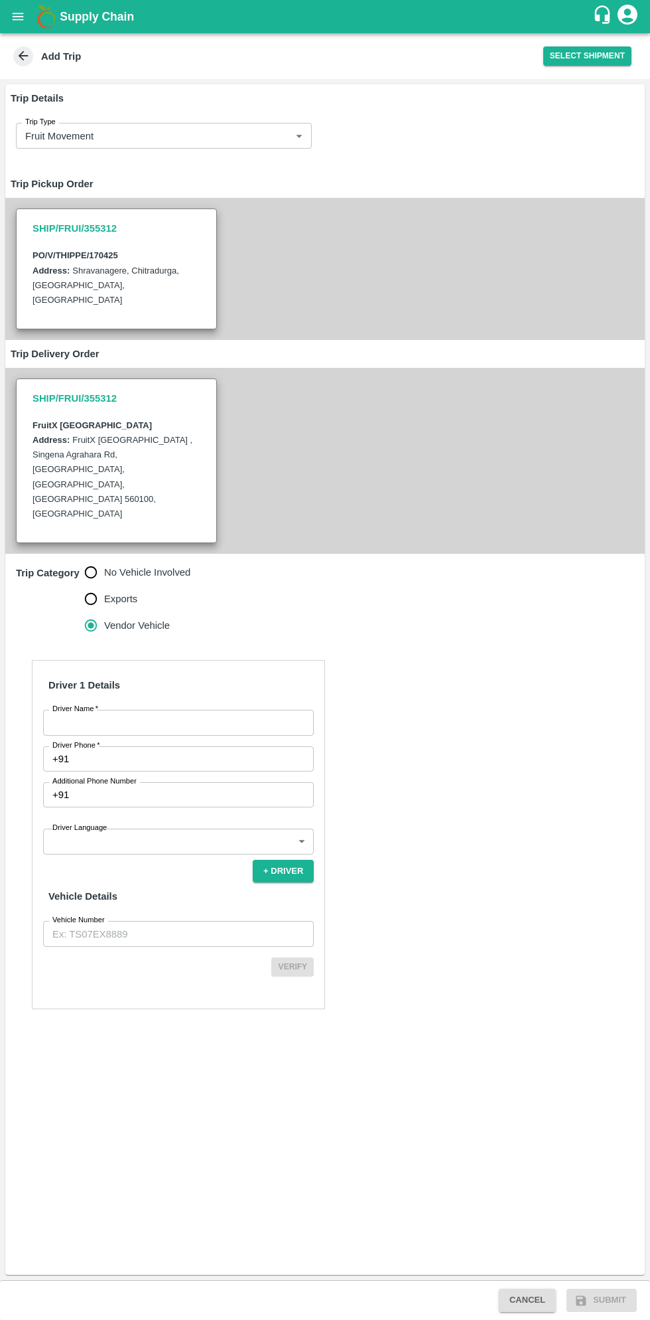
click at [201, 710] on input "Driver Name   *" at bounding box center [178, 722] width 271 height 25
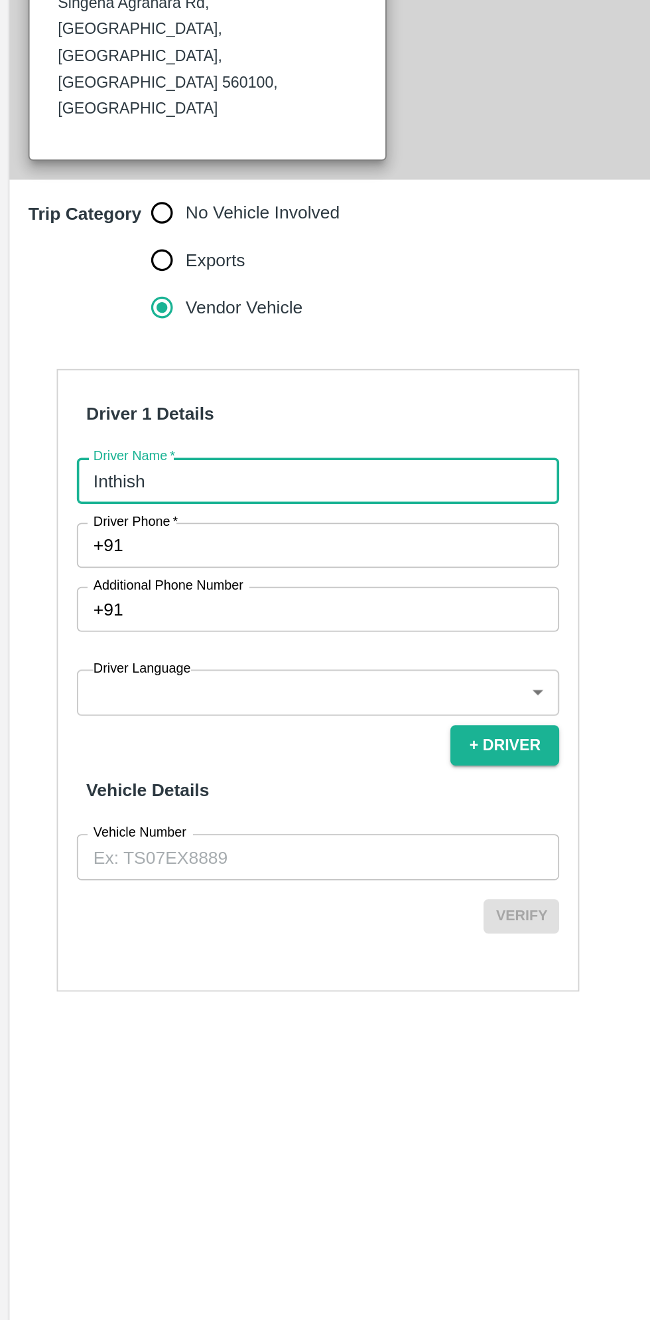
type input "Inthish"
click at [187, 746] on input "Driver Phone   *" at bounding box center [194, 758] width 240 height 25
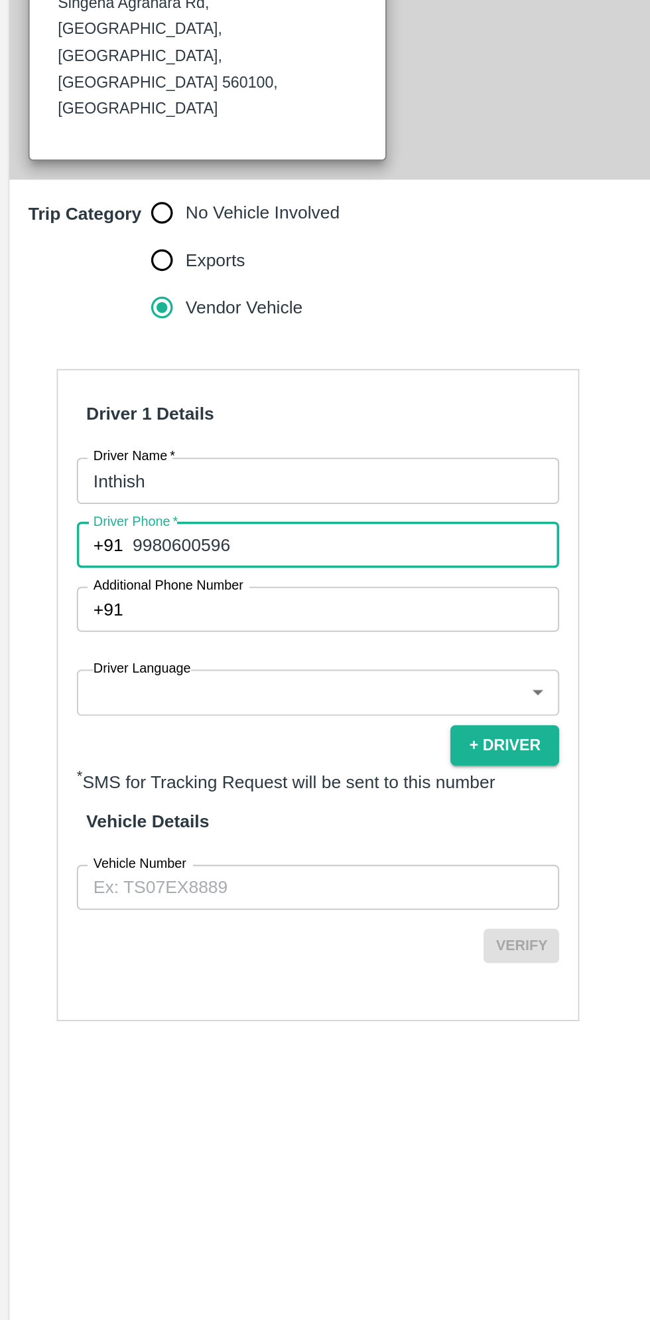
type input "9980600596"
click at [222, 778] on body "Supply Chain Add Trip Select Shipment Trip Details Trip Type Fruit Movement 1 T…" at bounding box center [325, 660] width 650 height 1320
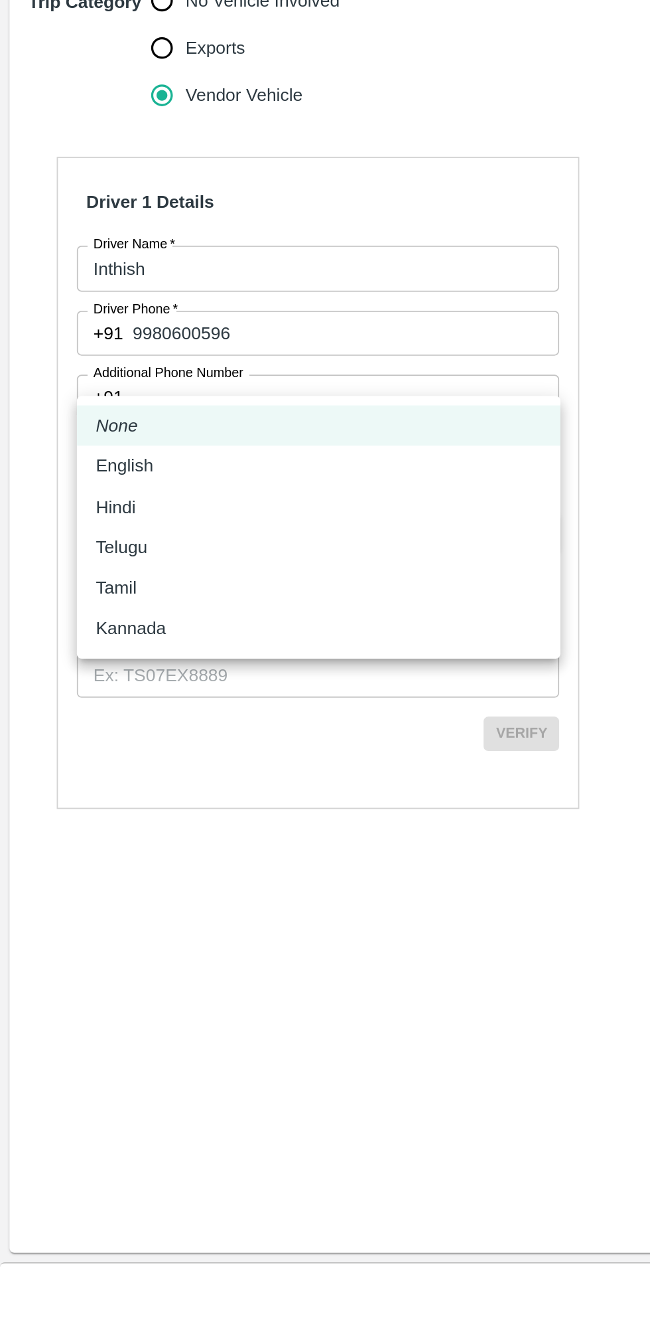
click at [91, 926] on p "Kannada" at bounding box center [73, 924] width 39 height 15
type input "ka"
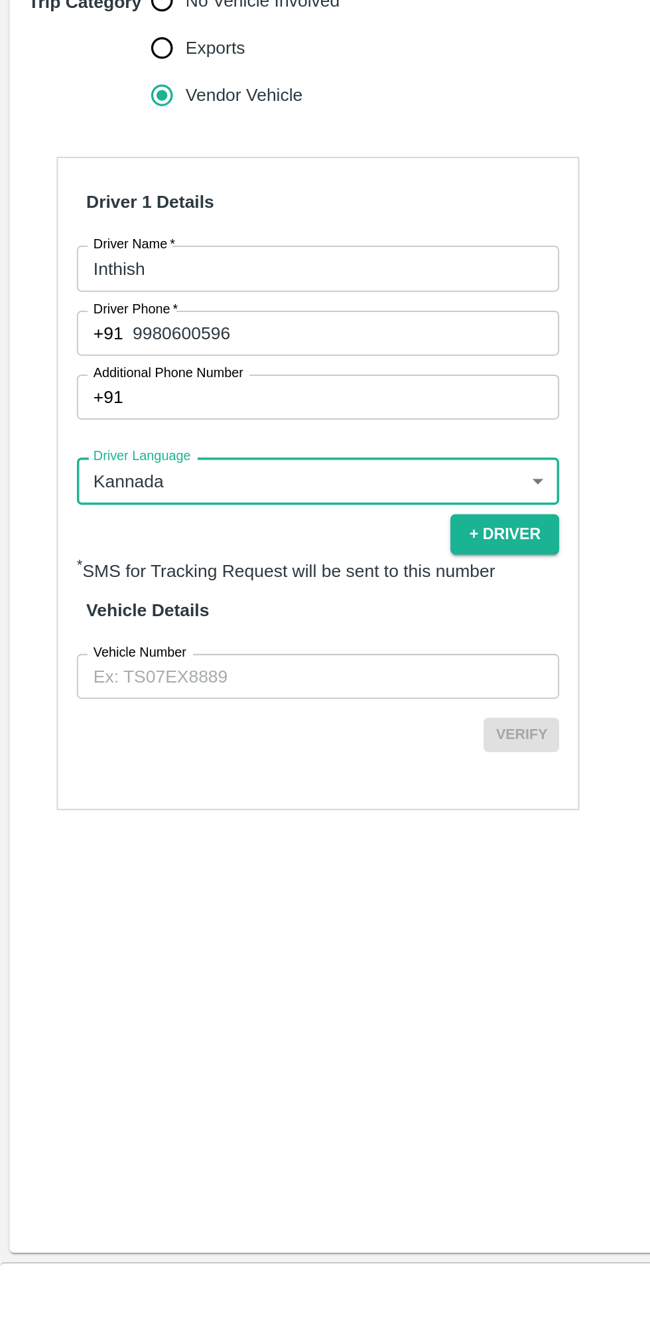
click at [209, 939] on input "Vehicle Number" at bounding box center [178, 951] width 271 height 25
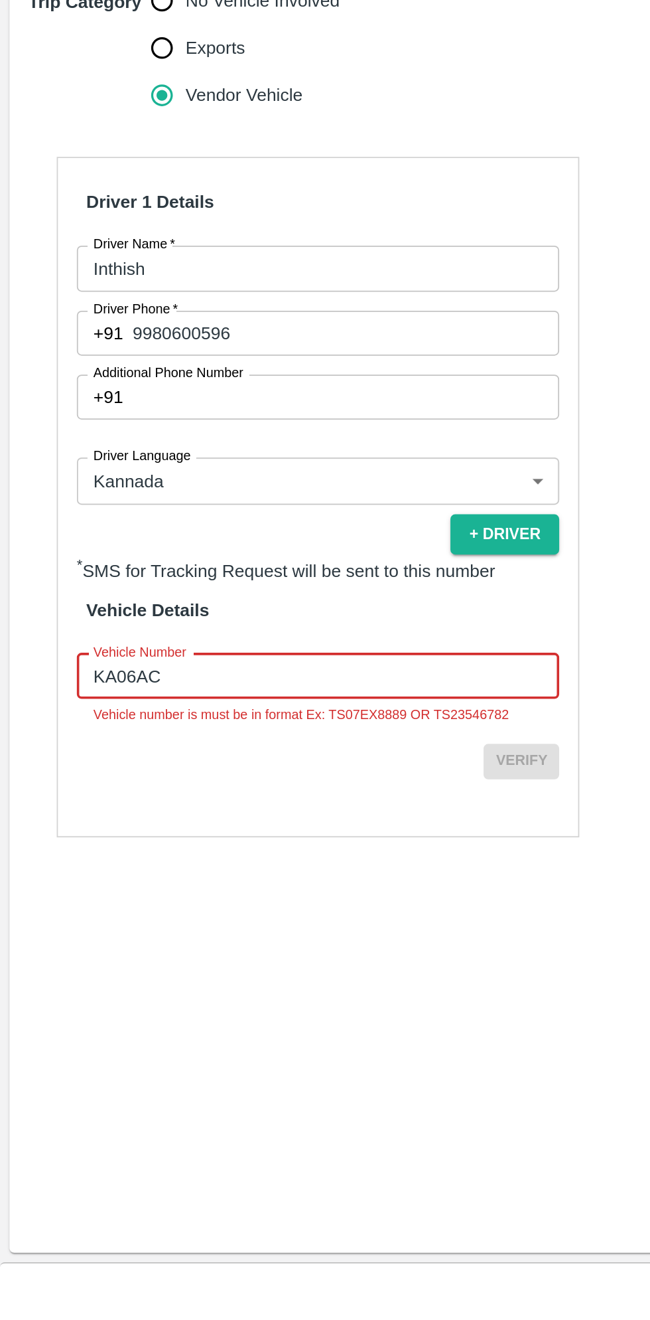
type input "KA06AC4296"
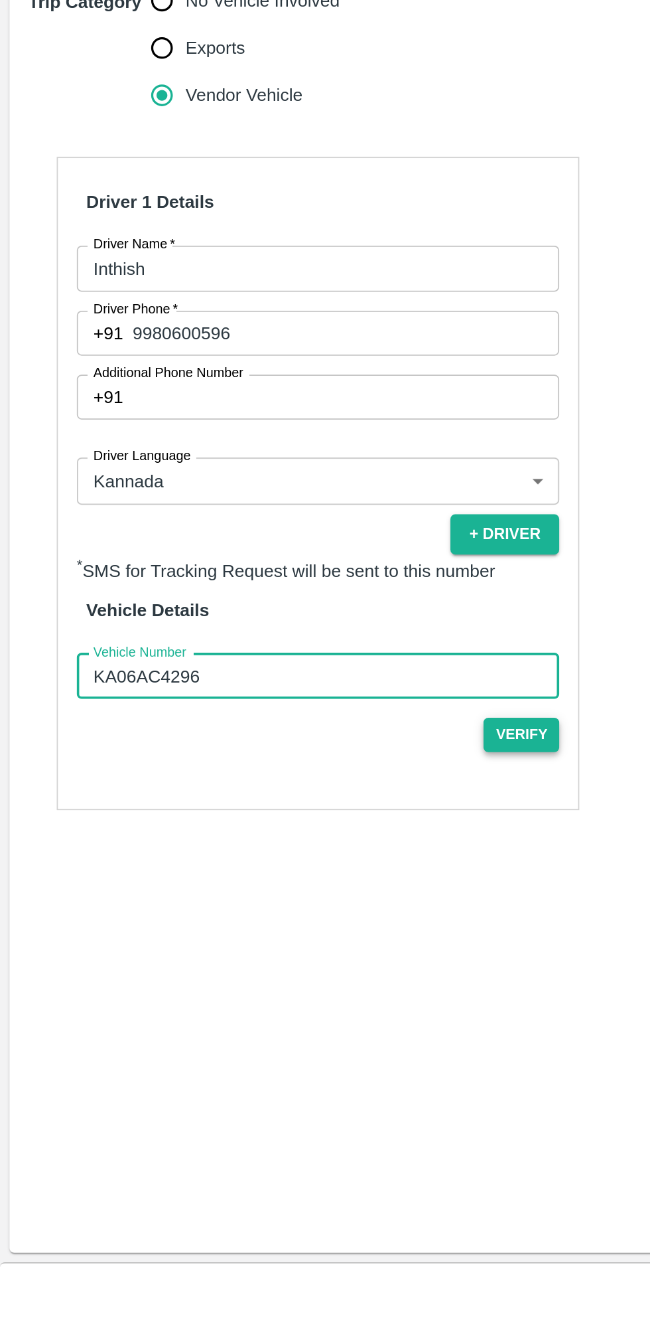
click at [301, 974] on button "Verify" at bounding box center [292, 983] width 42 height 19
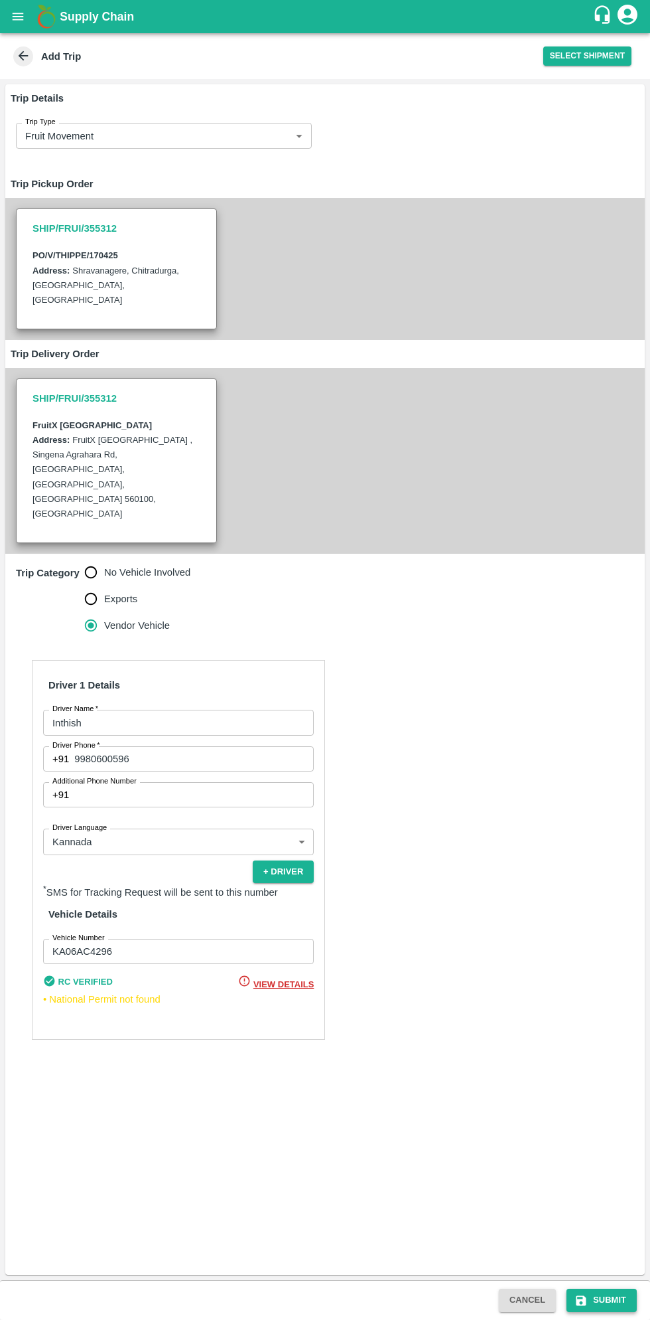
click at [607, 1294] on button "Submit" at bounding box center [602, 1299] width 70 height 23
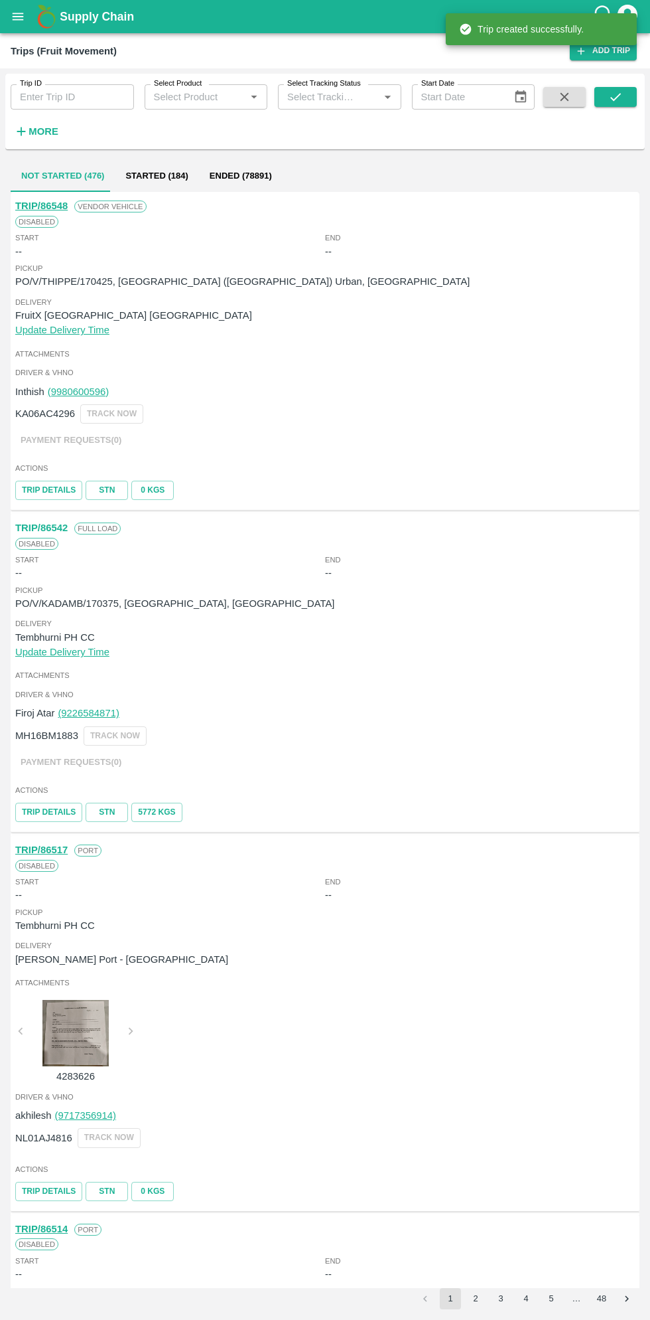
click at [27, 21] on button "open drawer" at bounding box center [18, 16] width 31 height 31
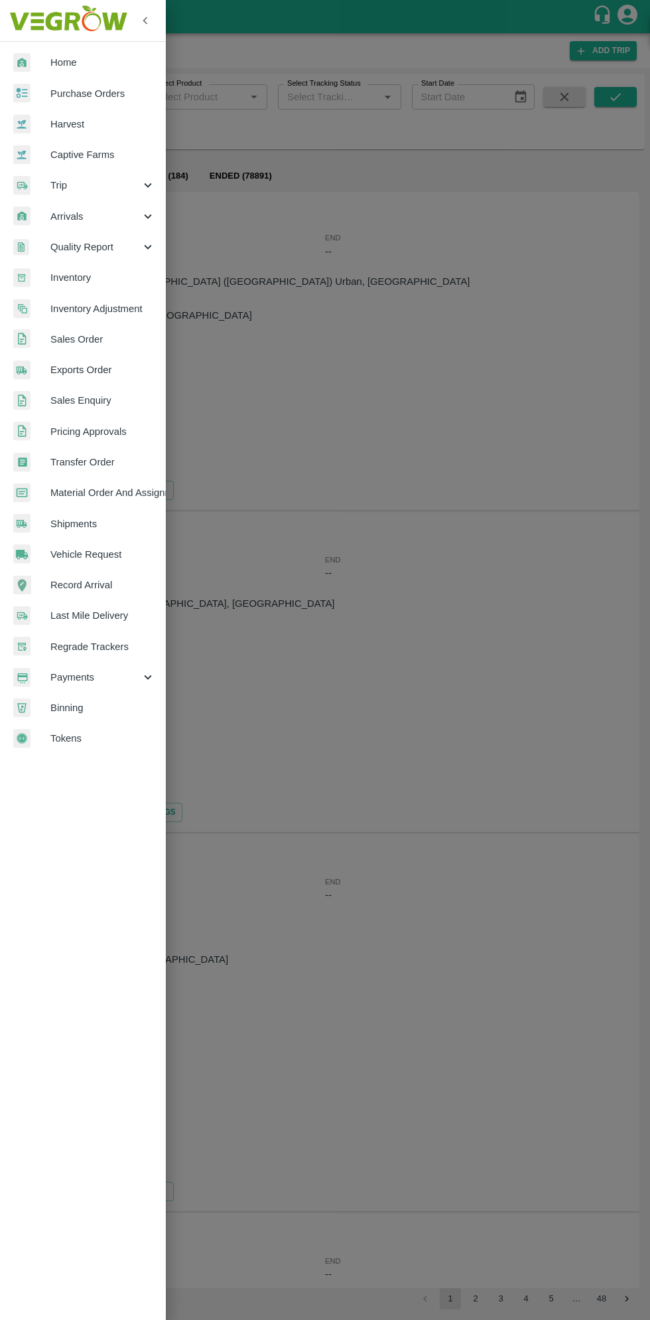
click at [96, 87] on span "Purchase Orders" at bounding box center [102, 93] width 105 height 15
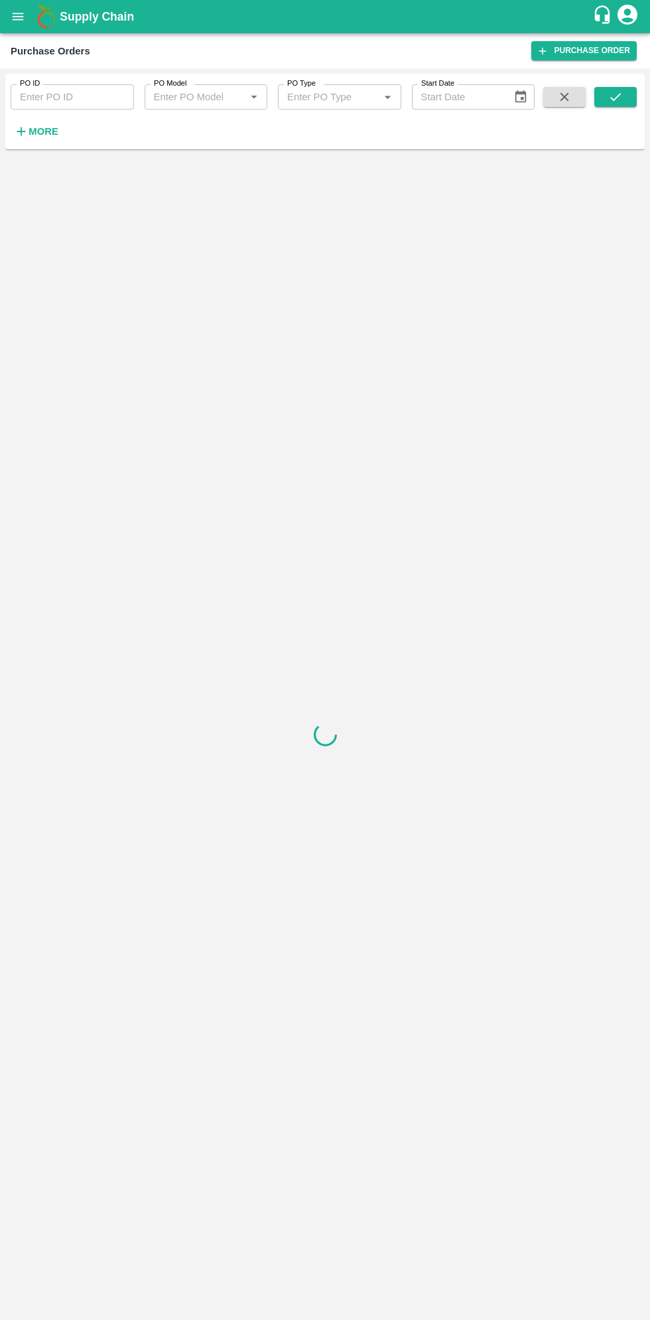
click at [54, 132] on strong "More" at bounding box center [44, 131] width 30 height 11
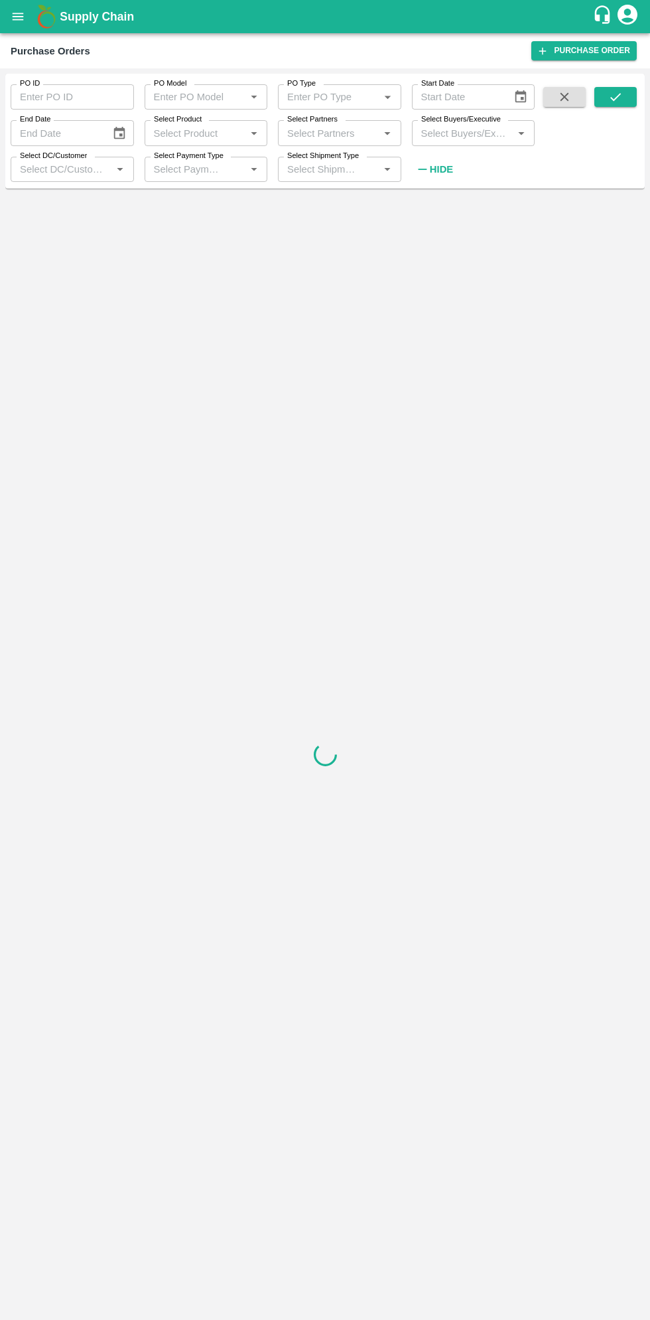
click at [473, 138] on input "Select Buyers/Executive" at bounding box center [463, 132] width 94 height 17
type input "sagar"
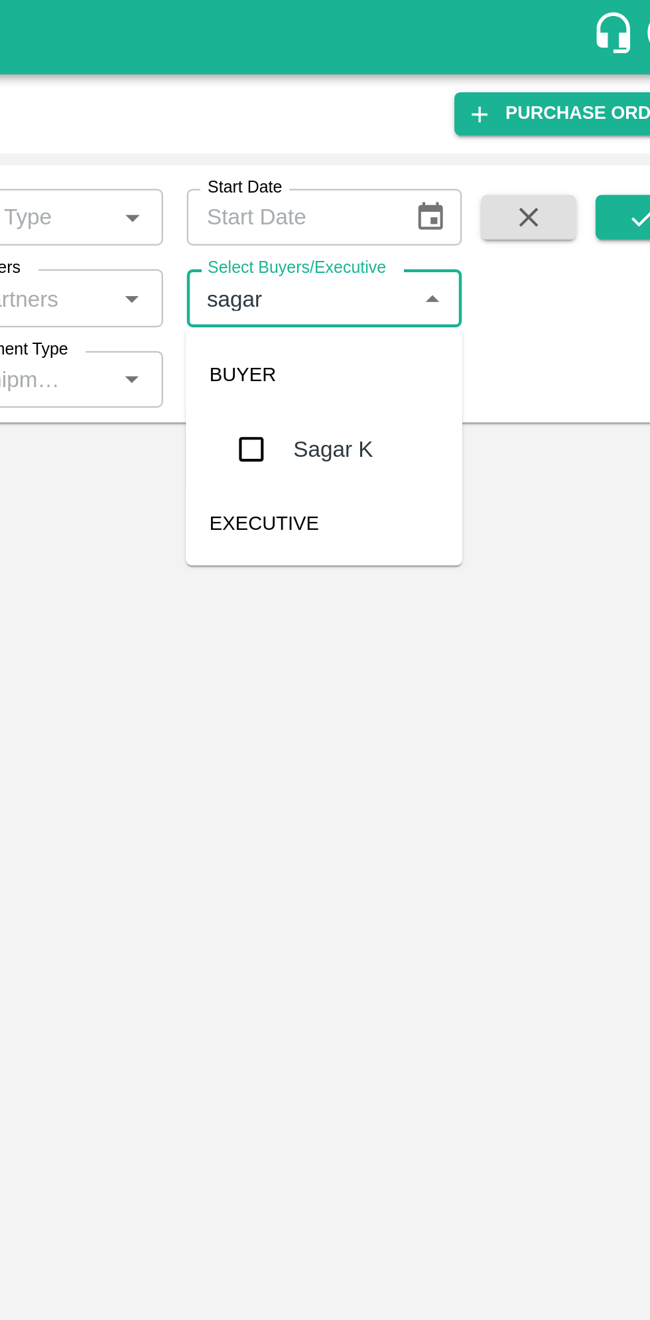
click at [447, 200] on input "checkbox" at bounding box center [440, 200] width 27 height 27
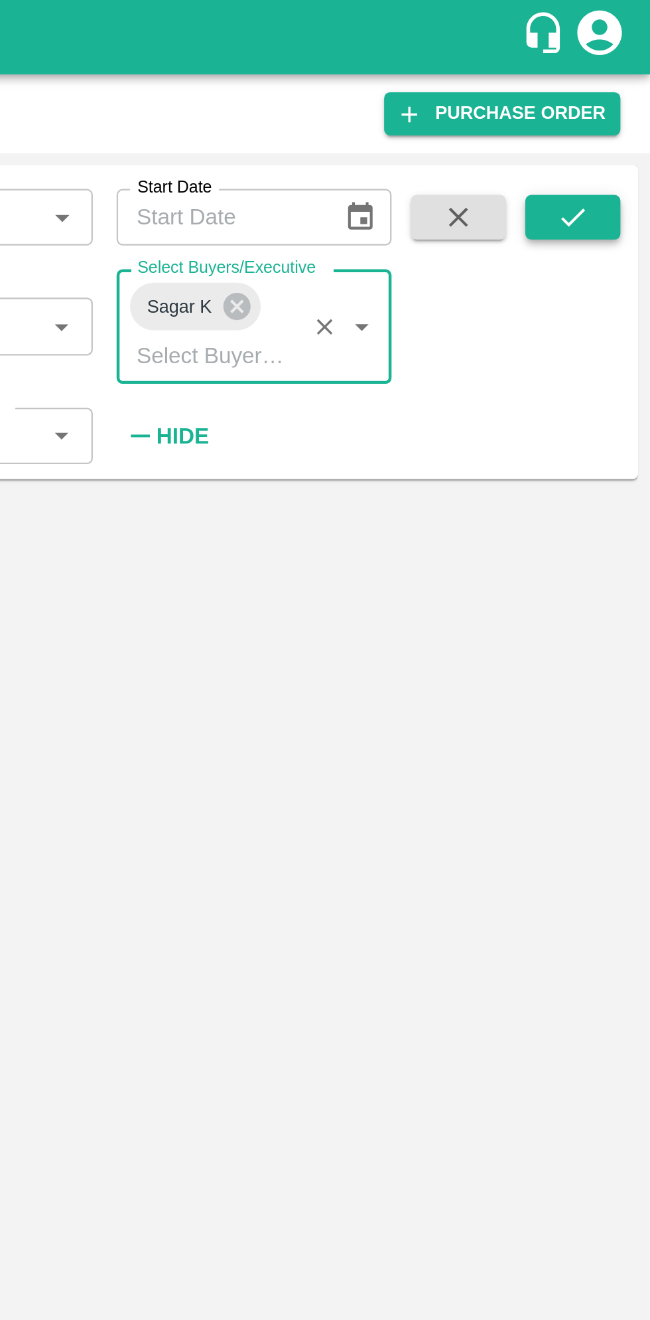
click at [610, 101] on icon "submit" at bounding box center [616, 97] width 15 height 15
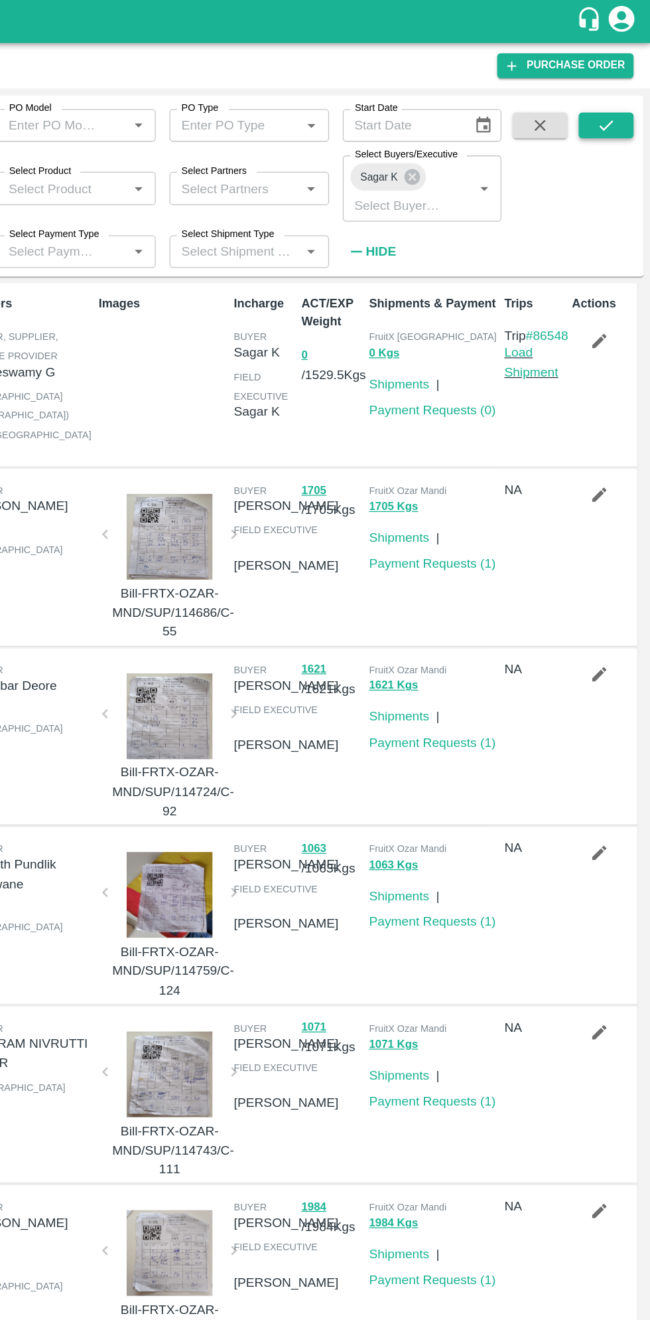
click at [619, 99] on icon "submit" at bounding box center [616, 97] width 15 height 15
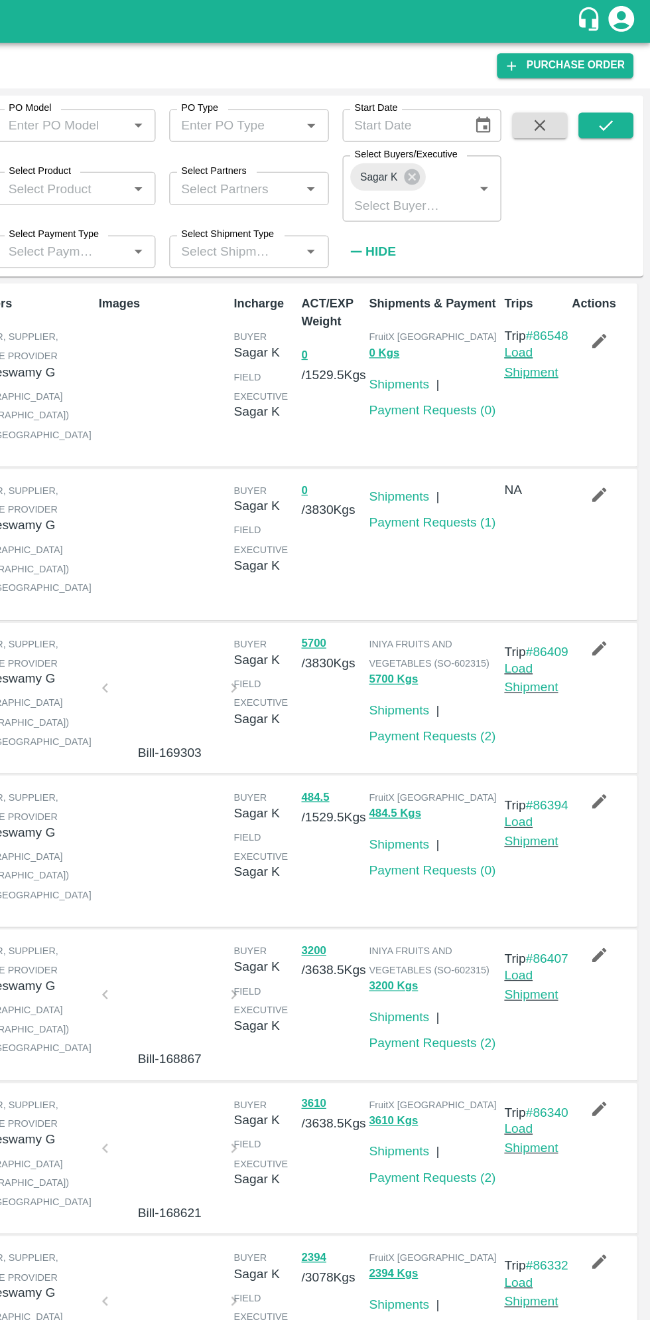
click at [569, 292] on link "Load Shipment" at bounding box center [558, 279] width 42 height 25
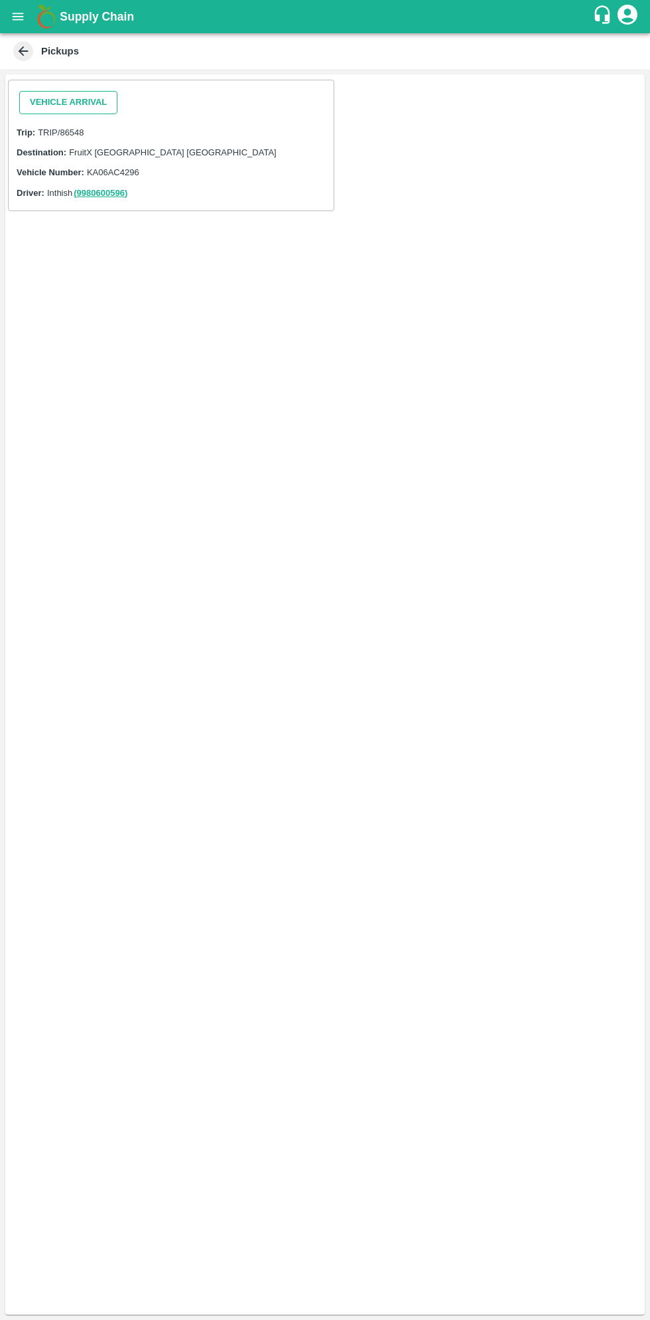
click at [66, 103] on button "Vehicle Arrival" at bounding box center [68, 102] width 98 height 23
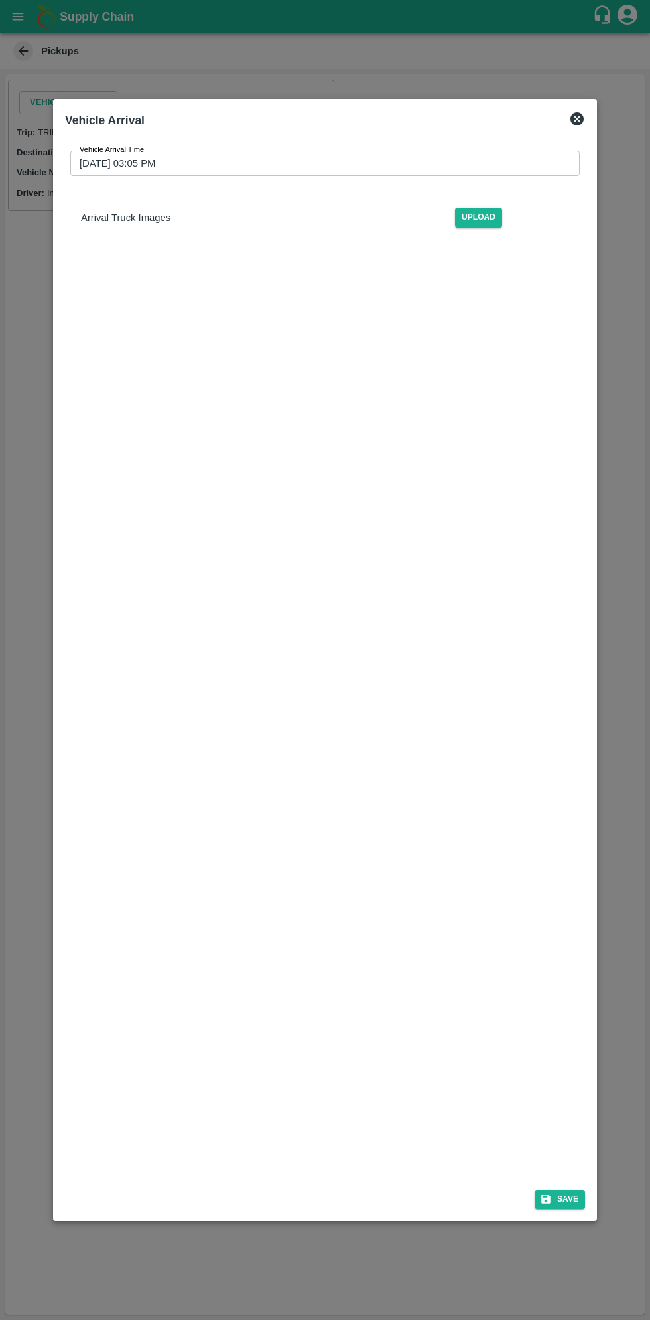
click at [315, 163] on input "[DATE] 03:05 PM" at bounding box center [320, 163] width 500 height 25
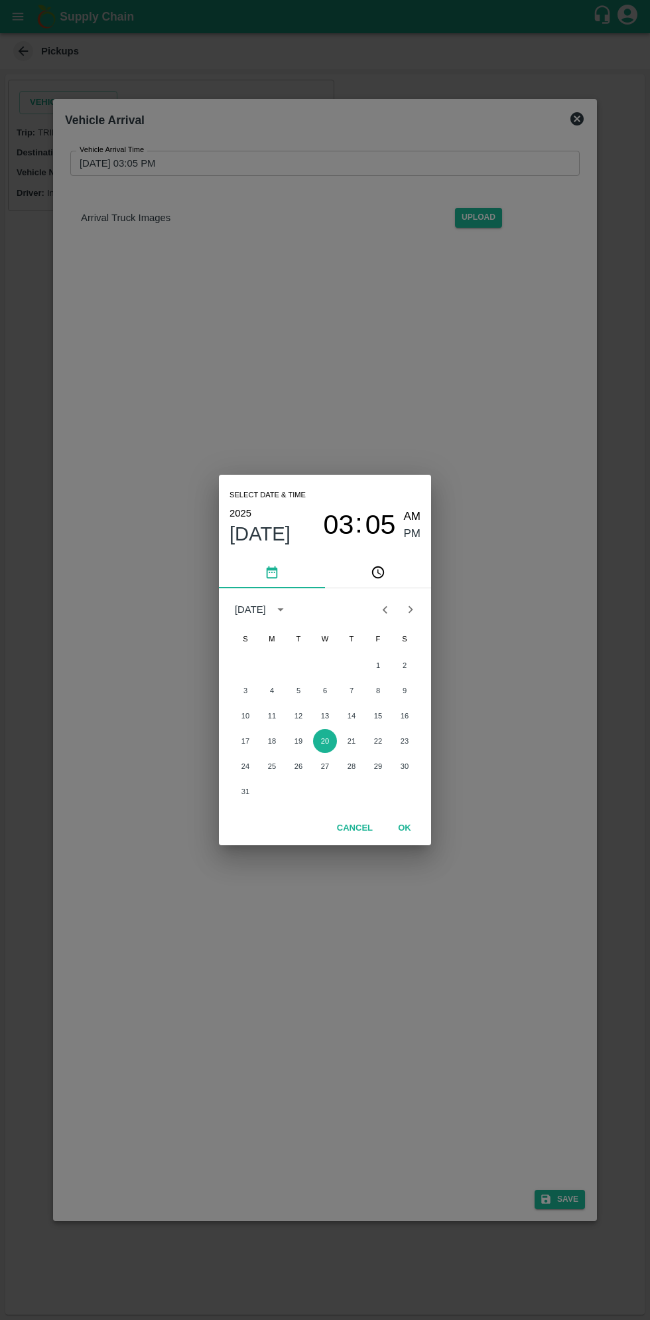
click at [335, 530] on span "03" at bounding box center [339, 525] width 31 height 32
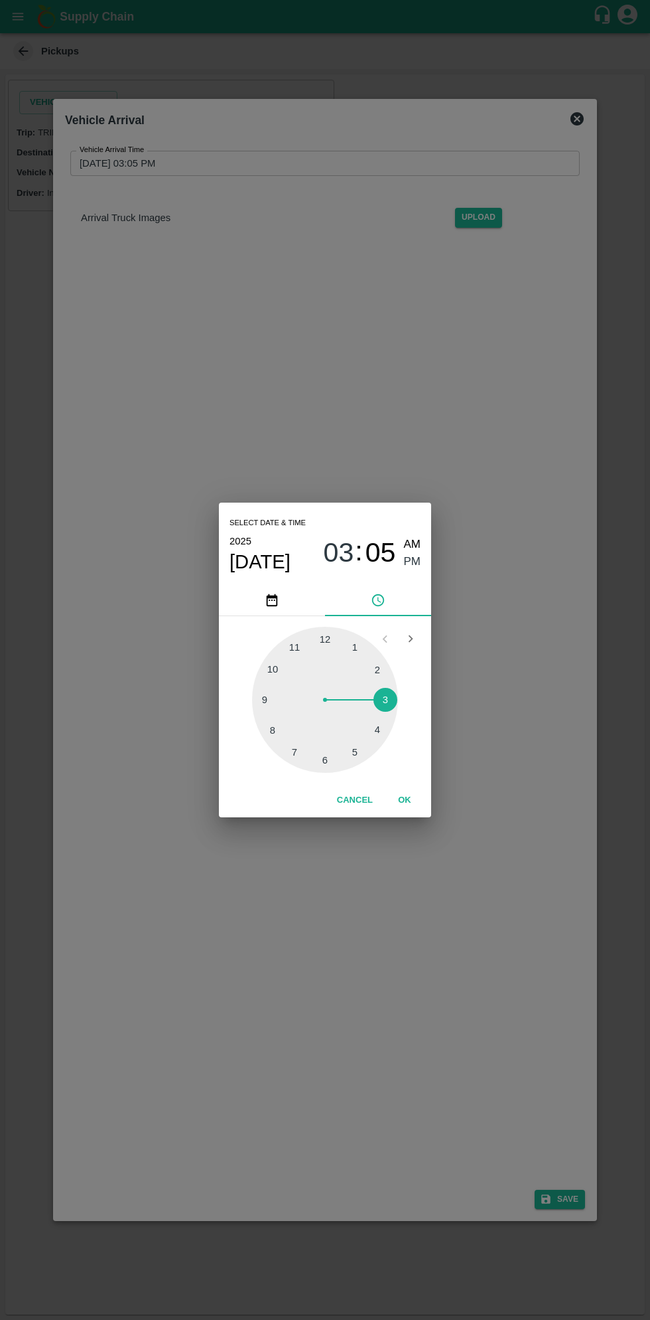
click at [264, 704] on div at bounding box center [325, 700] width 146 height 146
click at [410, 545] on span "AM" at bounding box center [412, 545] width 17 height 18
type input "[DATE] 09:05 AM"
click at [410, 807] on button "OK" at bounding box center [405, 800] width 42 height 23
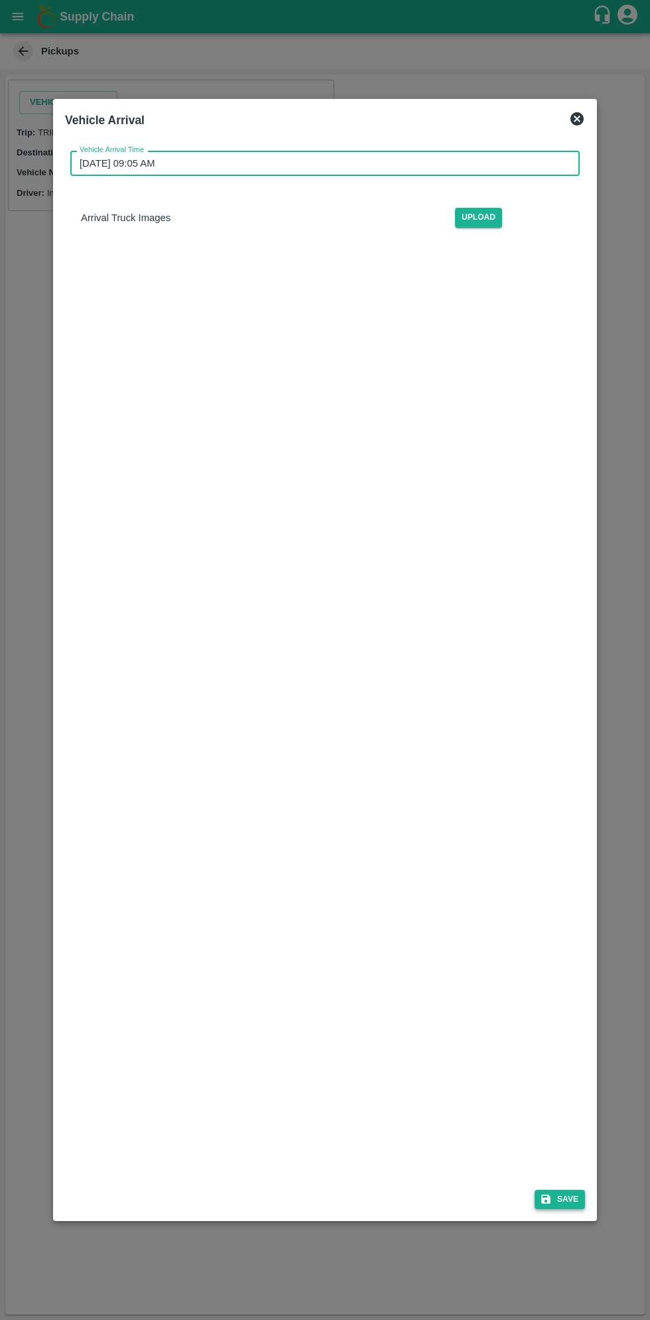
click at [568, 1193] on button "Save" at bounding box center [560, 1198] width 50 height 19
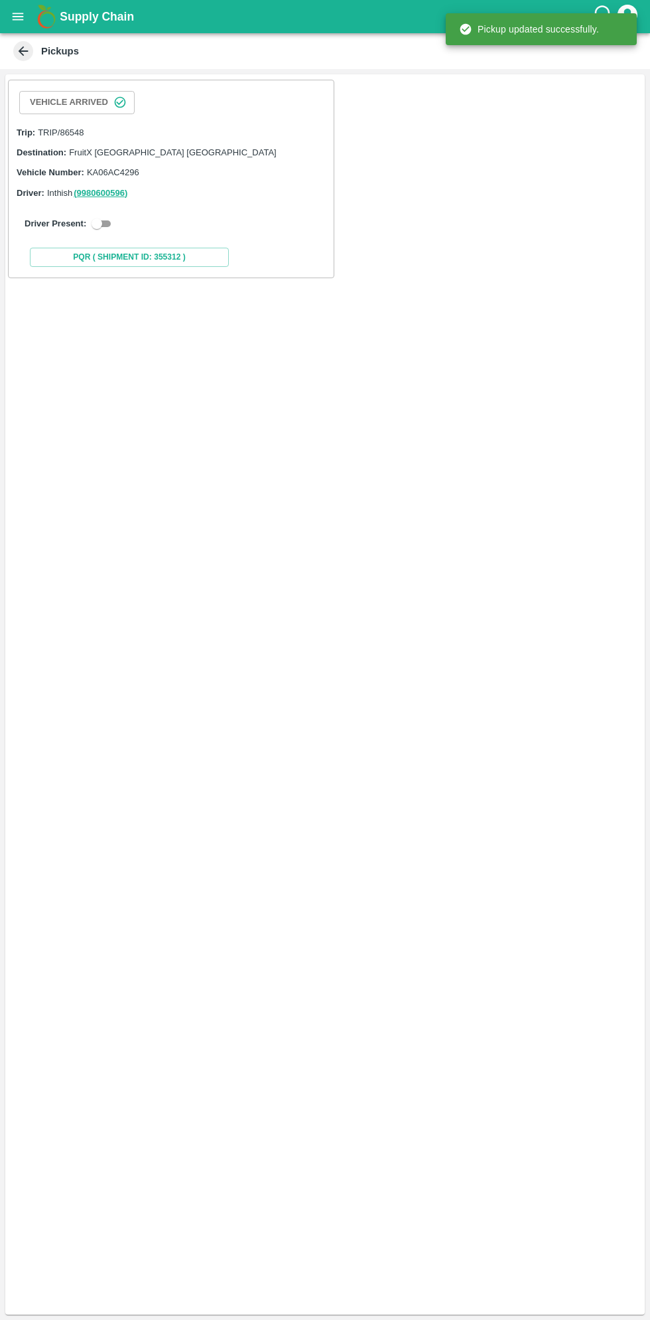
click at [104, 222] on input "checkbox" at bounding box center [97, 224] width 48 height 16
checkbox input "true"
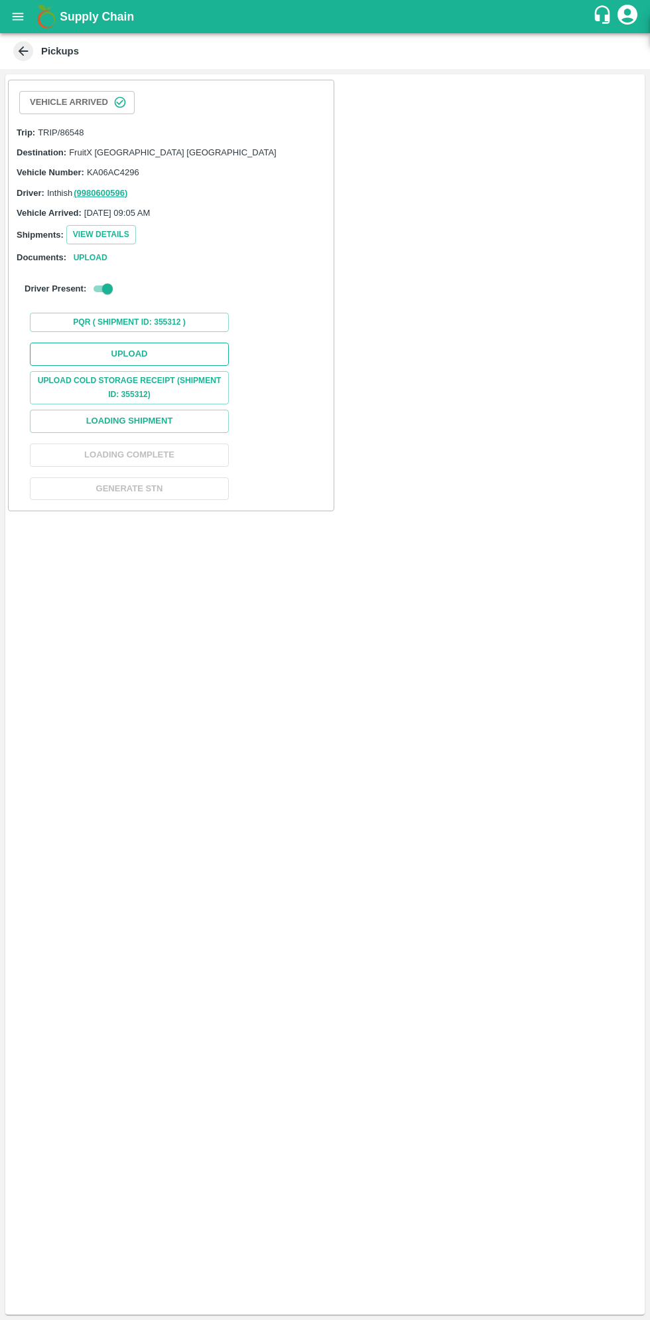
click at [169, 346] on button "Upload" at bounding box center [129, 354] width 199 height 23
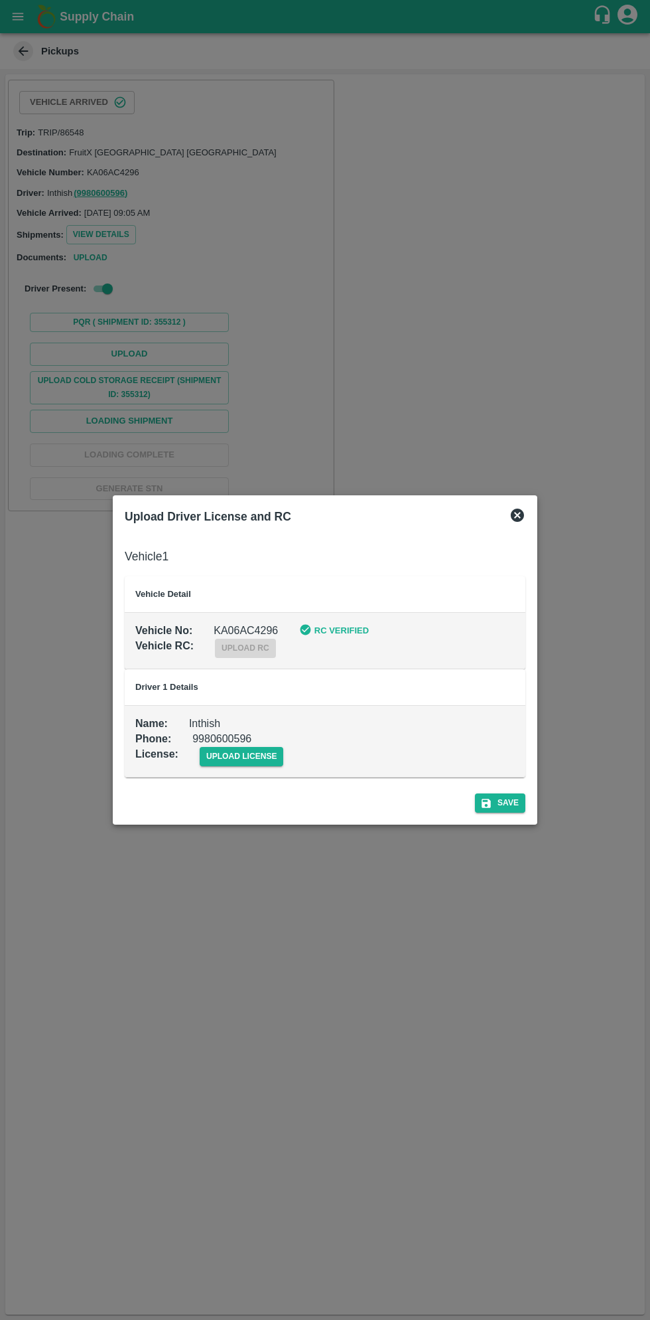
click at [214, 785] on div "Save" at bounding box center [325, 800] width 412 height 35
click at [246, 756] on span "upload license" at bounding box center [242, 756] width 84 height 19
click at [0, 0] on input "upload license" at bounding box center [0, 0] width 0 height 0
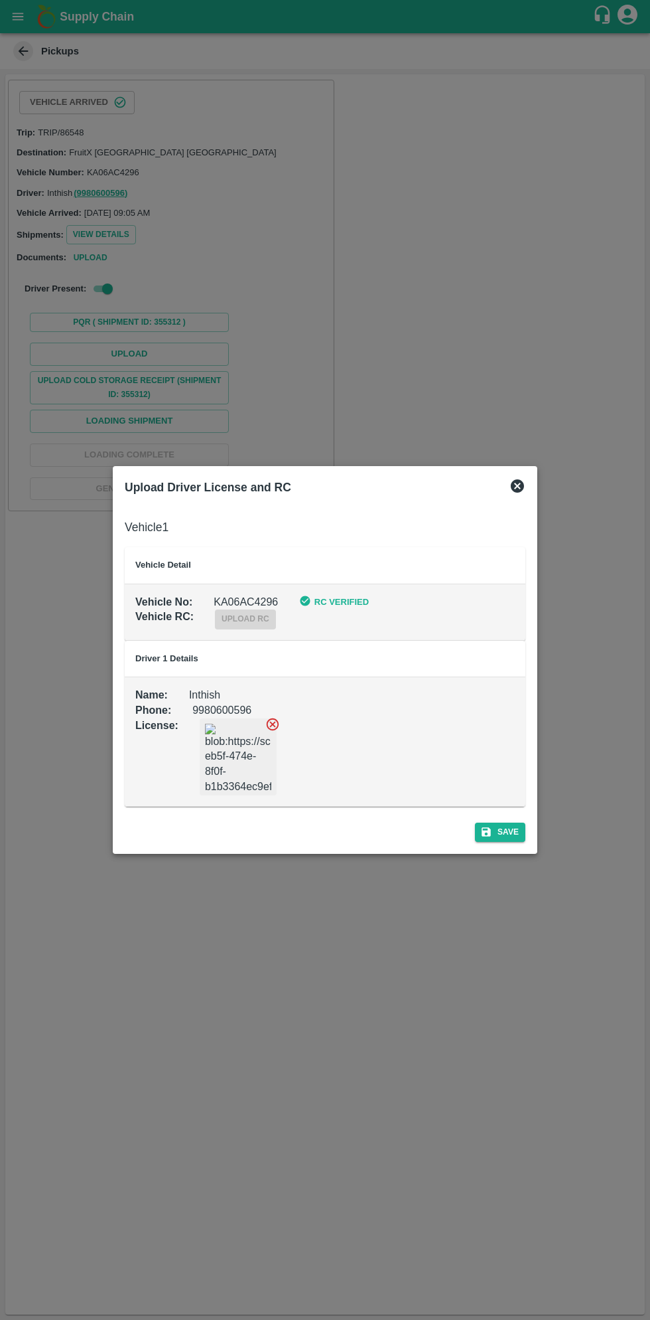
click at [532, 852] on div "Upload Driver License and RC Vehicle 1 Vehicle Detail Vehicle No : KA06AC4296 R…" at bounding box center [325, 659] width 425 height 387
click at [508, 841] on div "Save" at bounding box center [325, 829] width 412 height 35
click at [496, 829] on button "Save" at bounding box center [500, 831] width 50 height 19
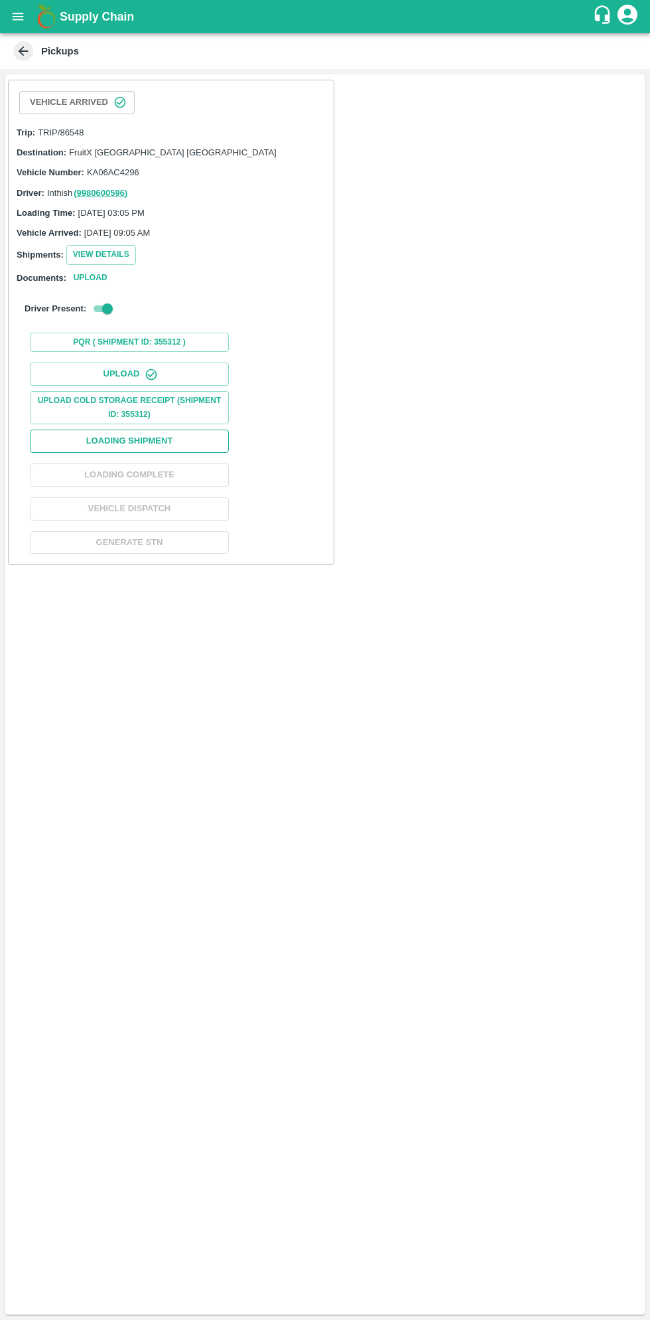
click at [171, 441] on button "Loading Shipment" at bounding box center [129, 440] width 199 height 23
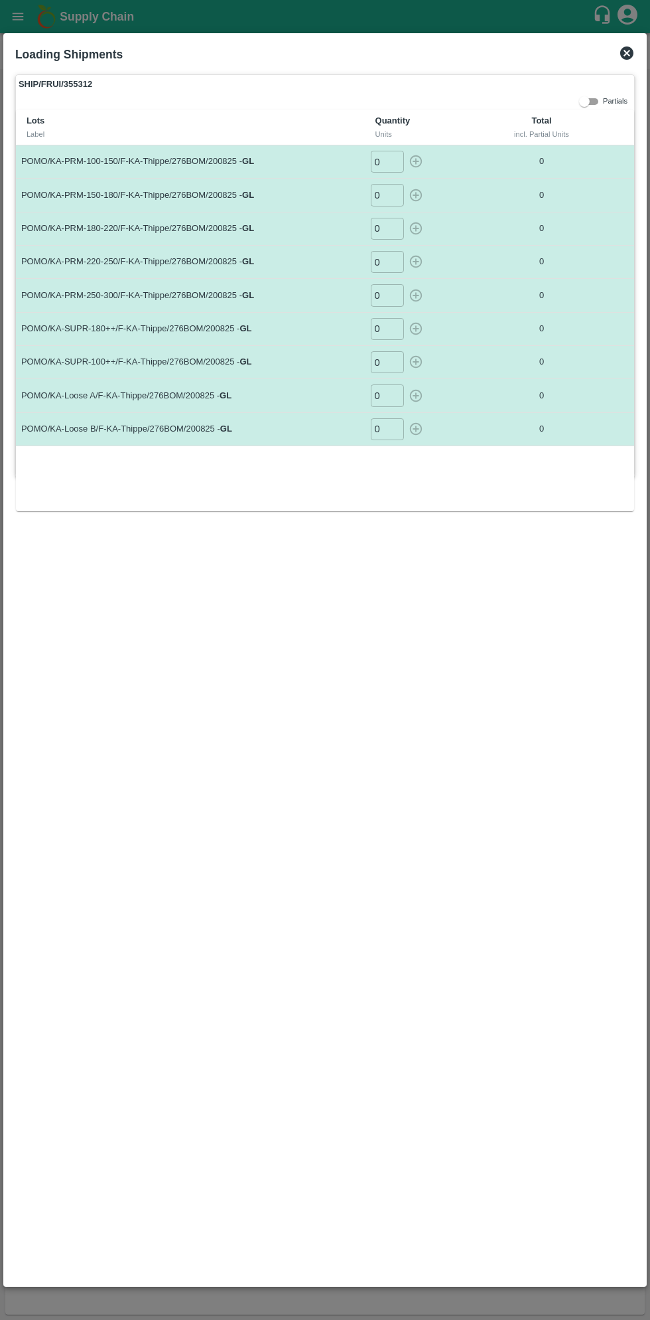
click at [388, 162] on input "0" at bounding box center [387, 162] width 33 height 22
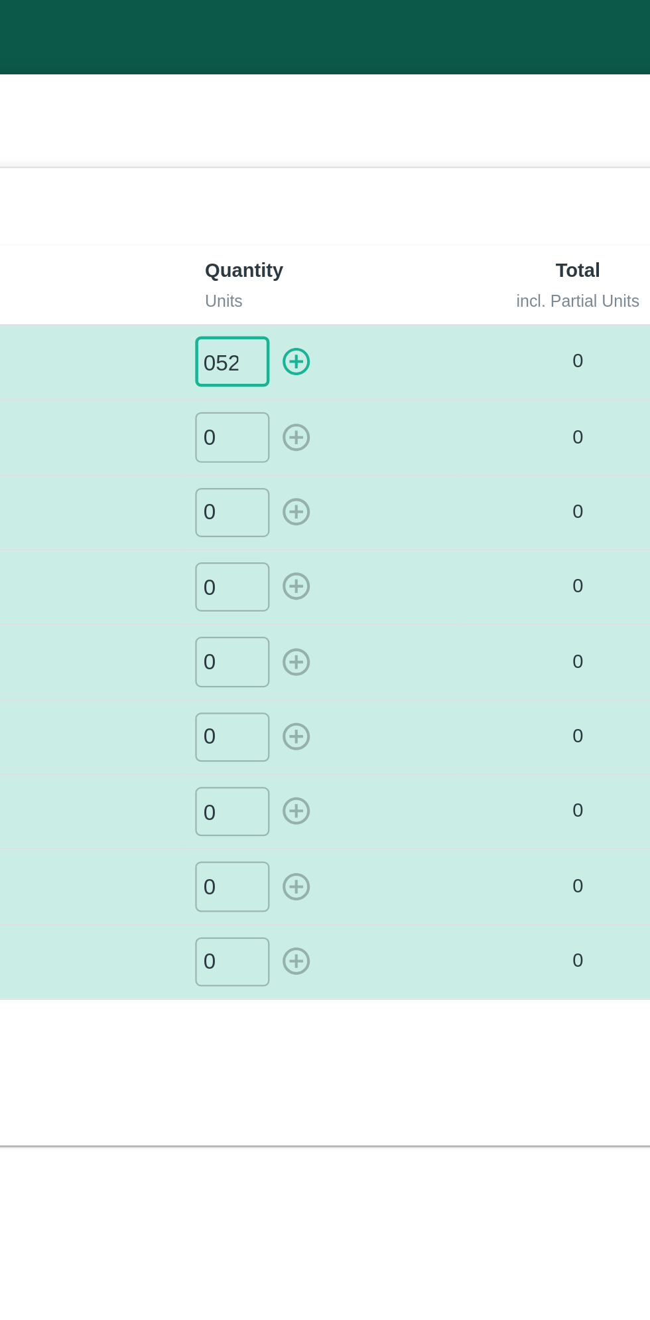
type input "052"
type input "040"
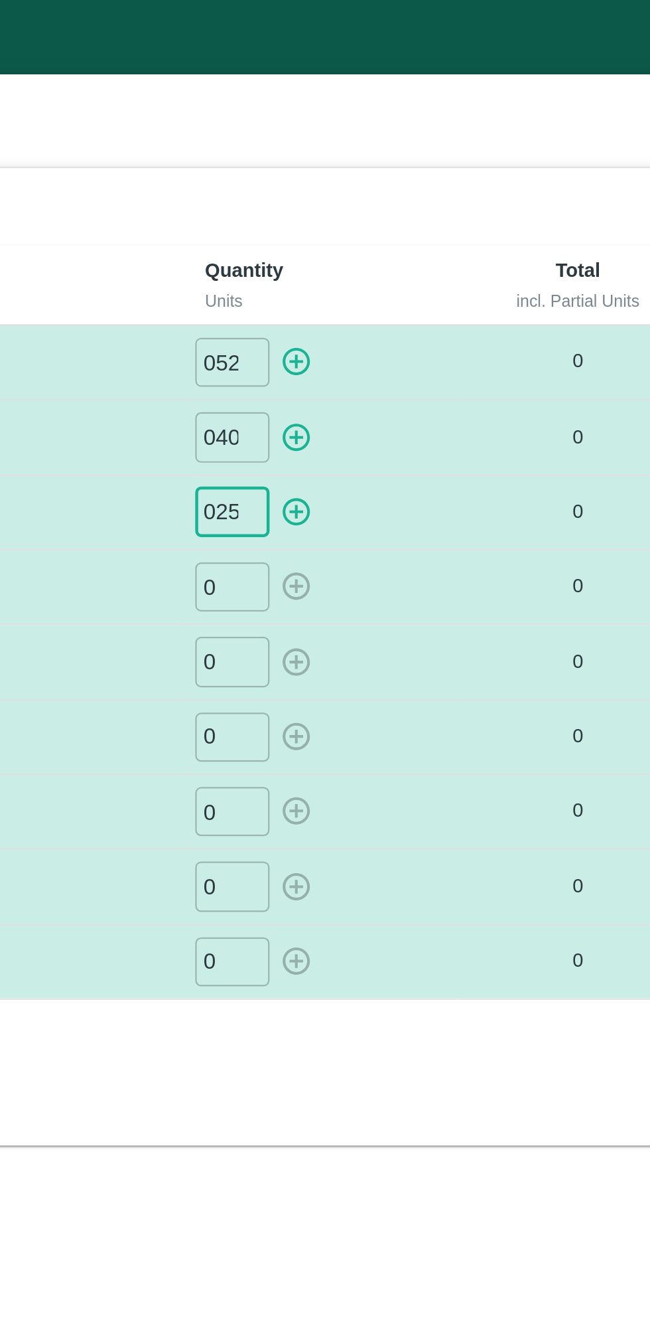
type input "025"
type input "011"
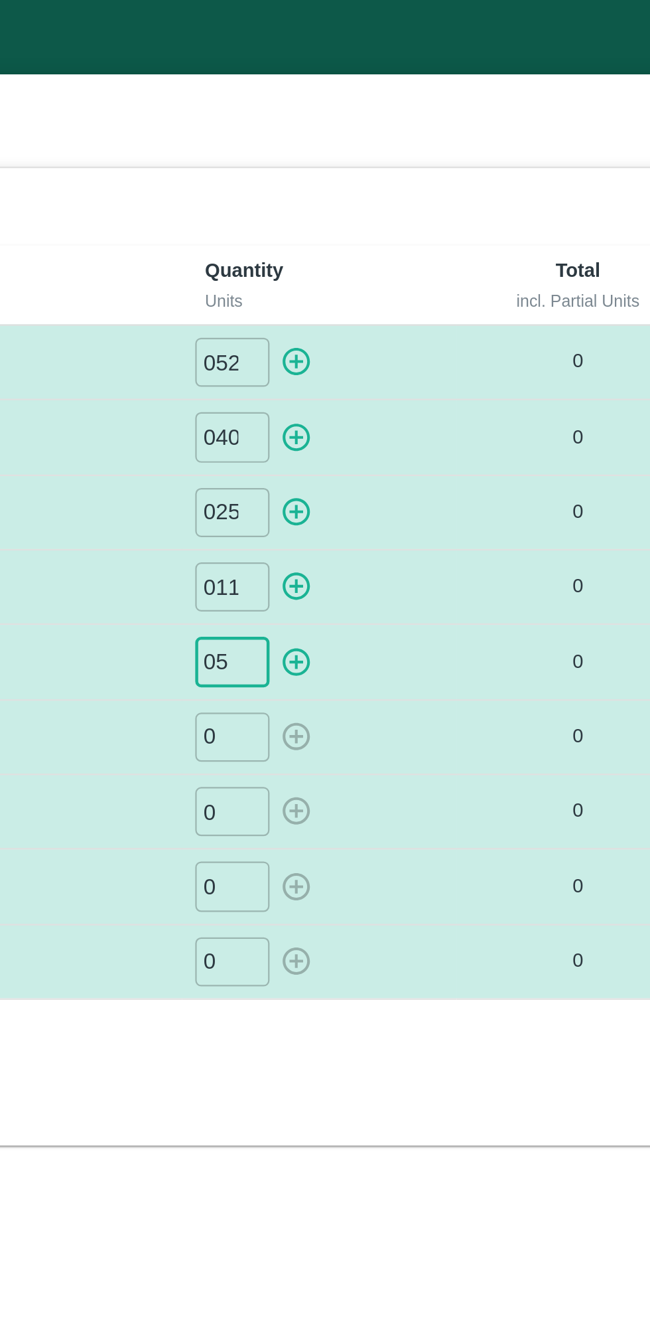
type input "05"
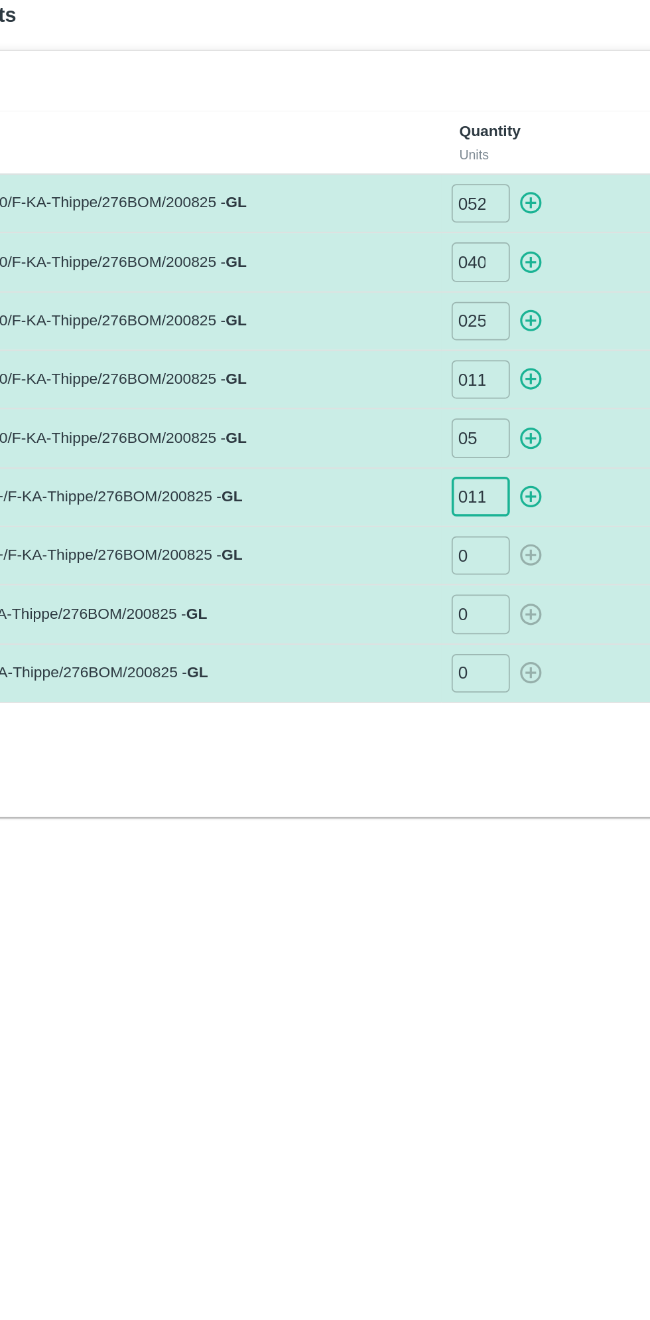
type input "011"
type input "05"
type input "022"
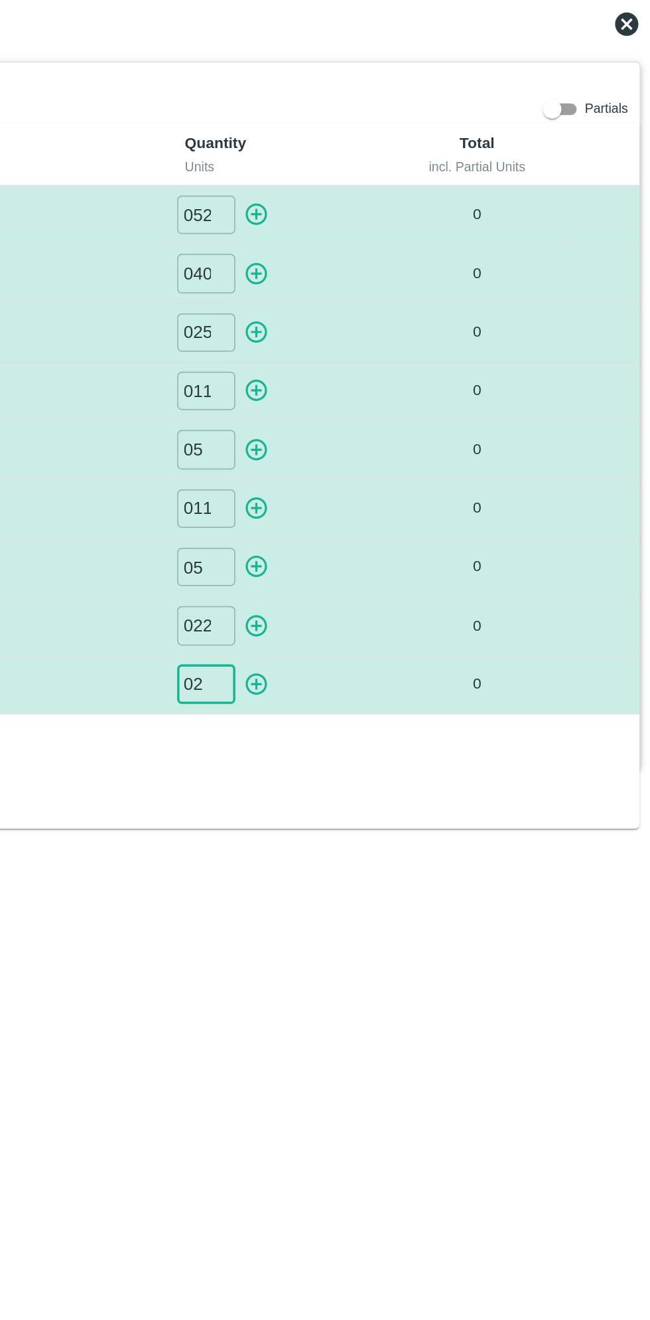
type input "02"
click at [418, 163] on icon "button" at bounding box center [416, 161] width 15 height 15
type input "0"
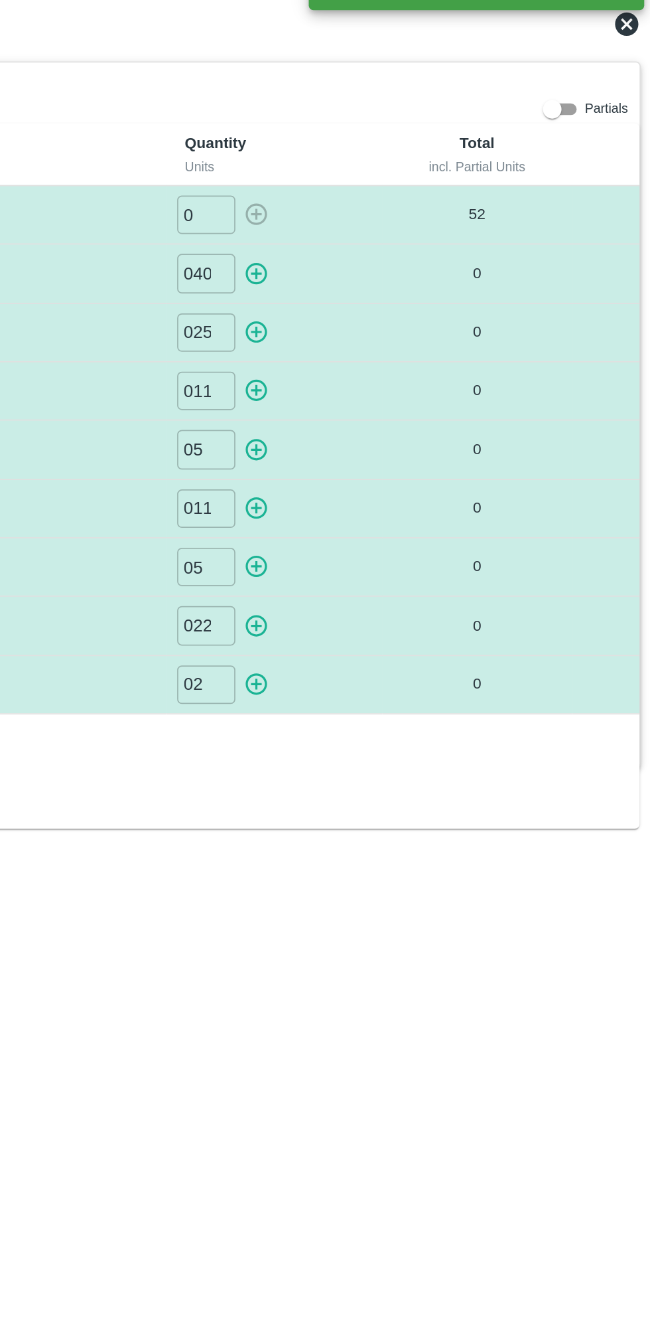
click at [414, 200] on icon "button" at bounding box center [416, 195] width 13 height 13
type input "0"
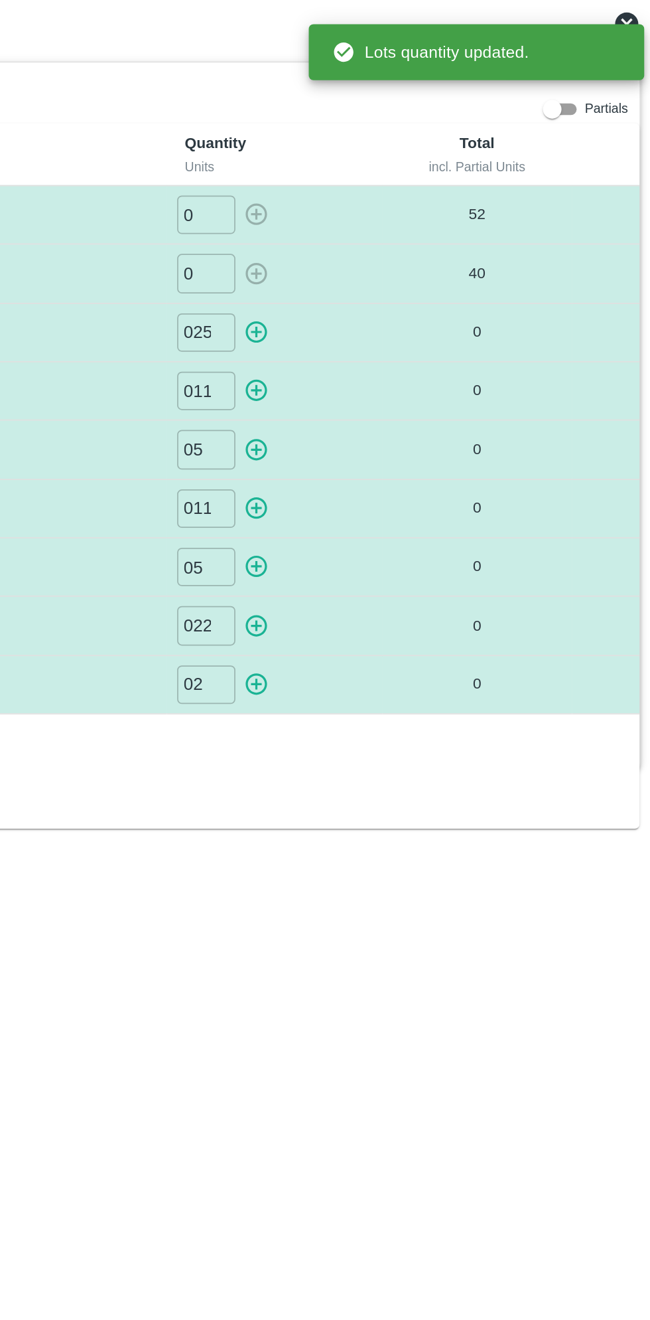
click at [419, 231] on icon "button" at bounding box center [416, 228] width 13 height 13
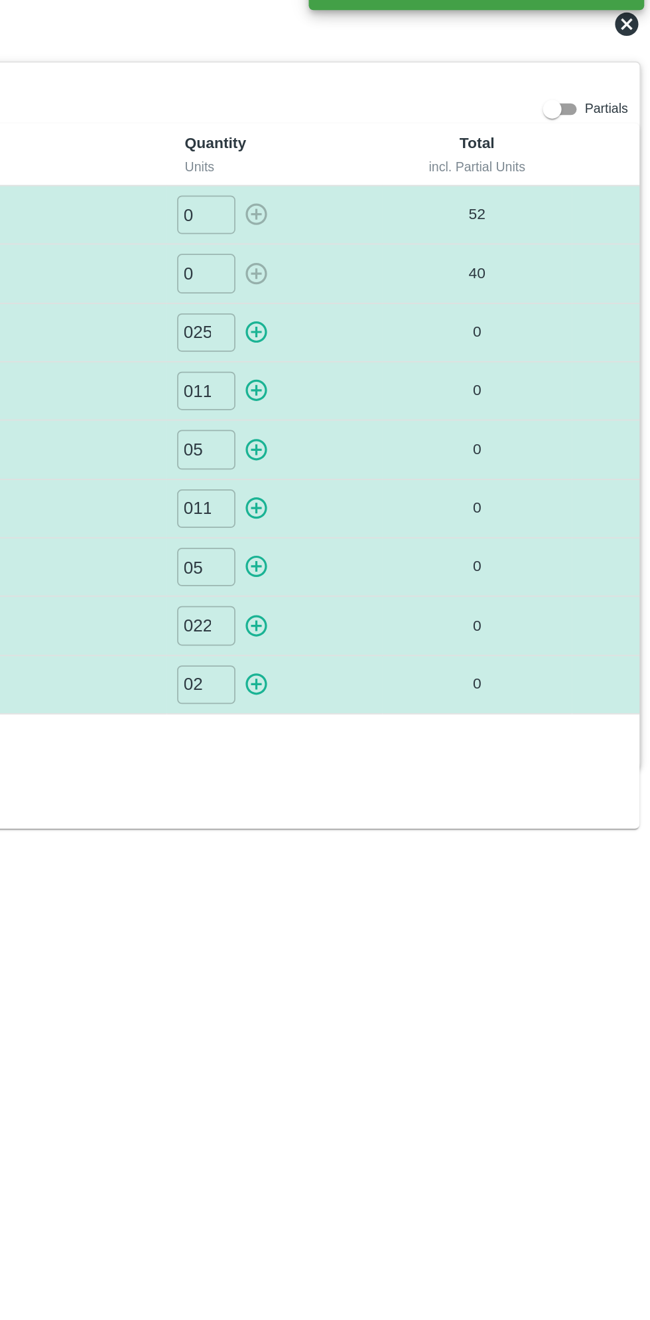
type input "0"
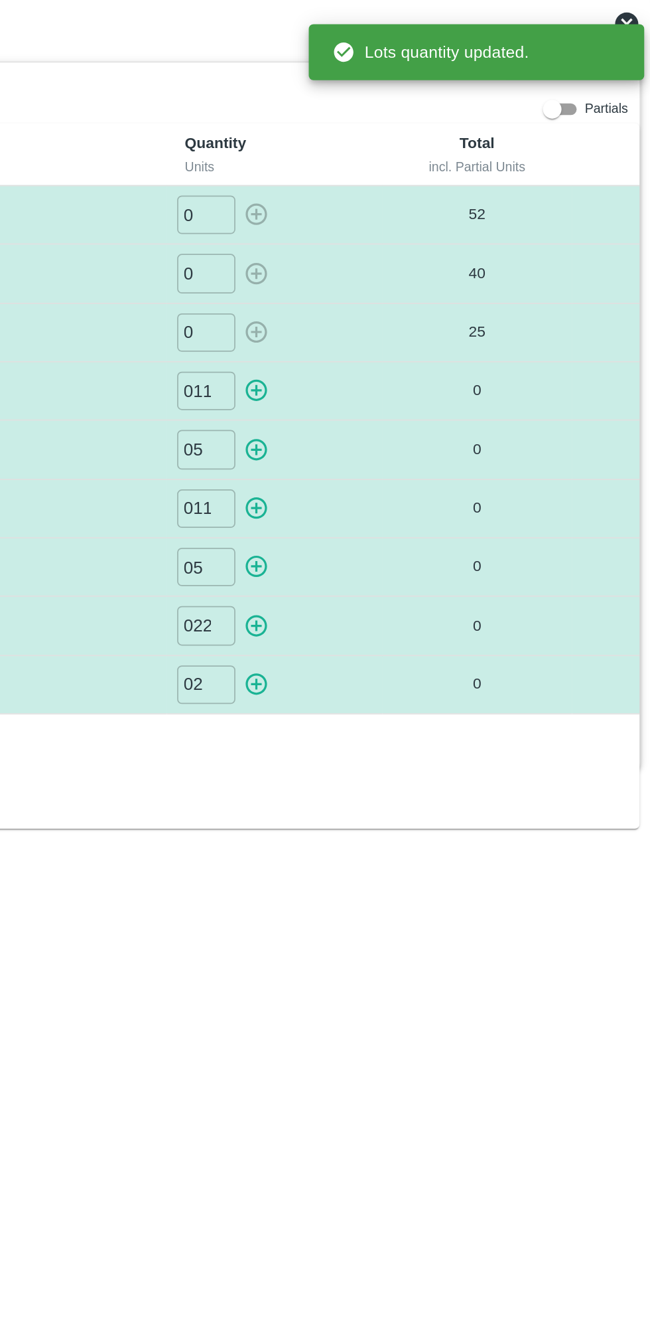
click at [421, 264] on icon "button" at bounding box center [416, 262] width 13 height 13
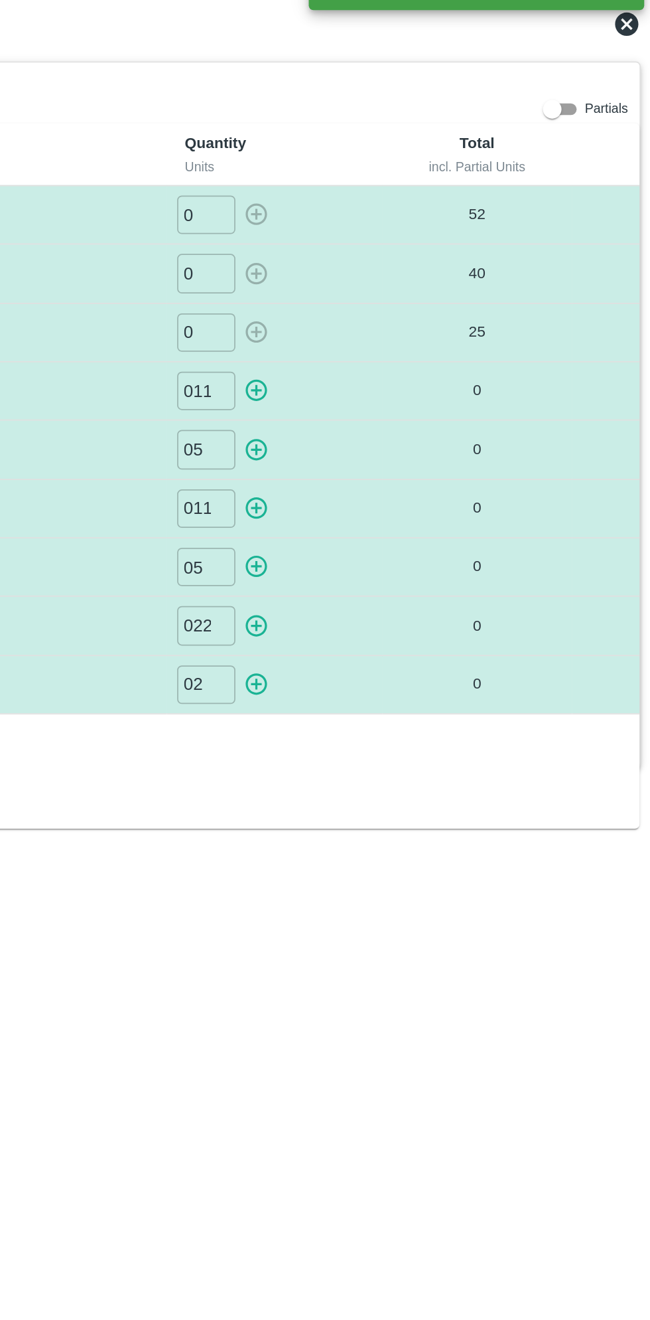
type input "0"
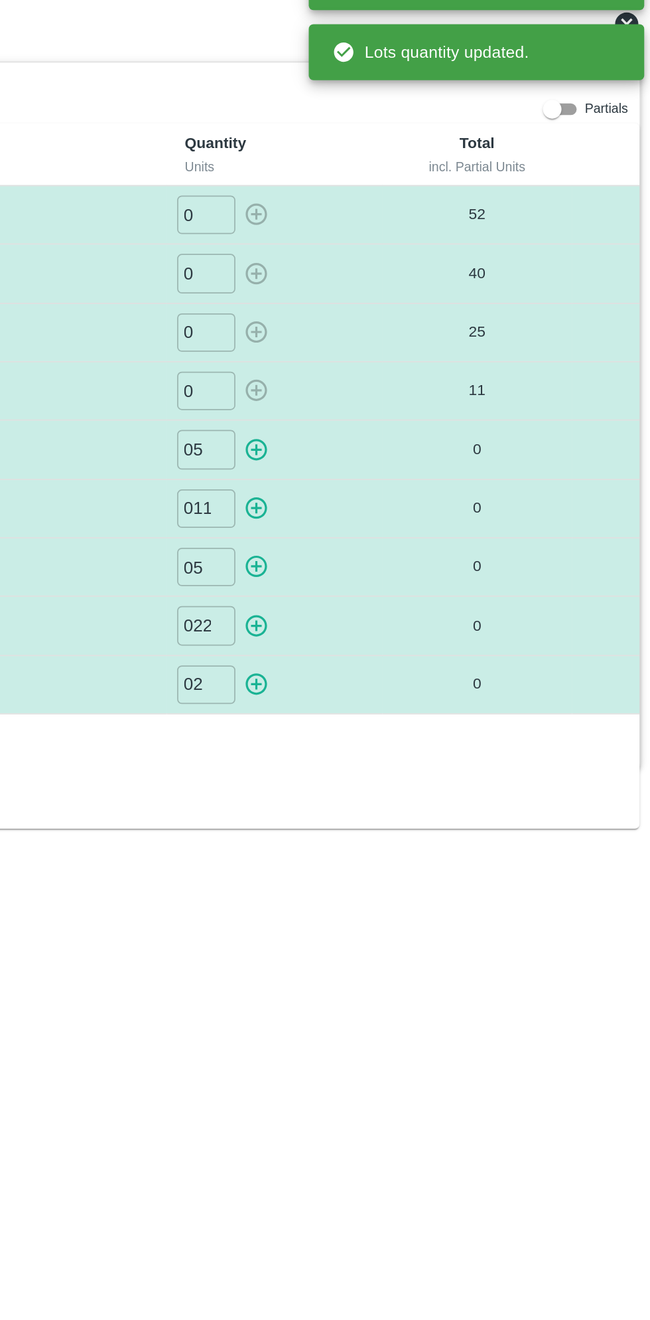
click at [420, 294] on icon "button" at bounding box center [416, 295] width 15 height 15
type input "0"
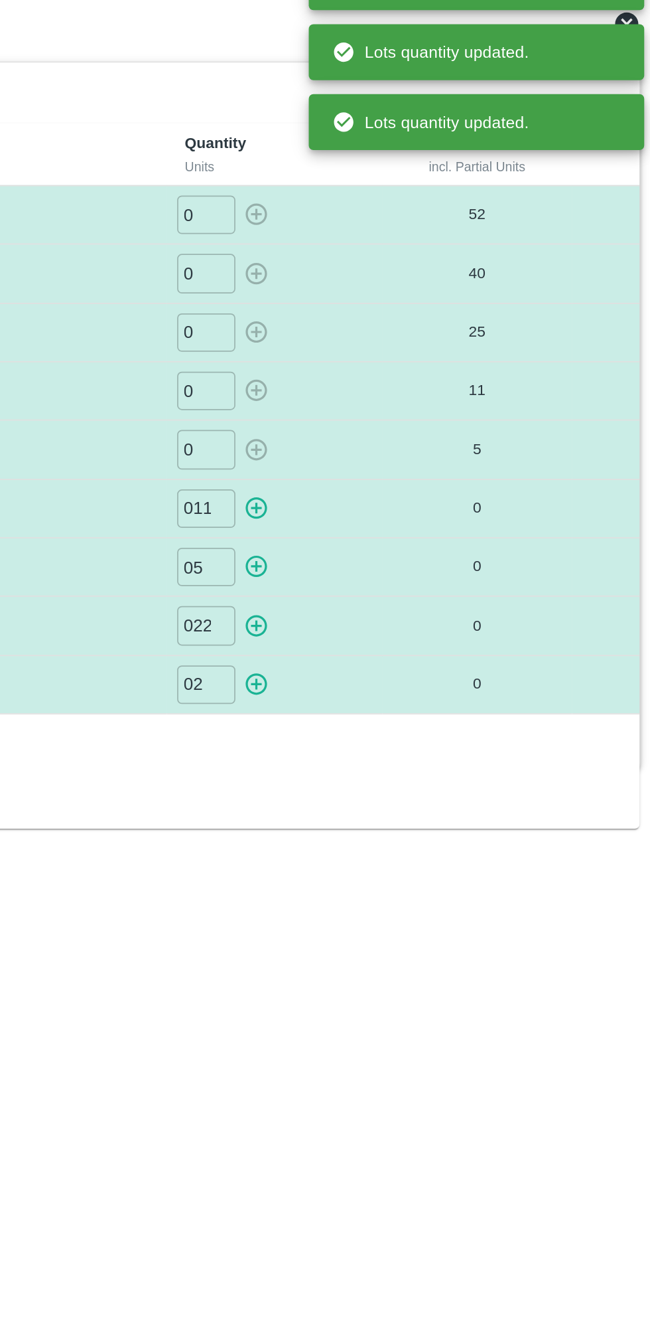
click at [423, 328] on icon "button" at bounding box center [416, 328] width 15 height 15
type input "0"
click at [423, 360] on button "button" at bounding box center [416, 362] width 21 height 22
type input "0"
click at [418, 394] on icon "button" at bounding box center [416, 396] width 13 height 13
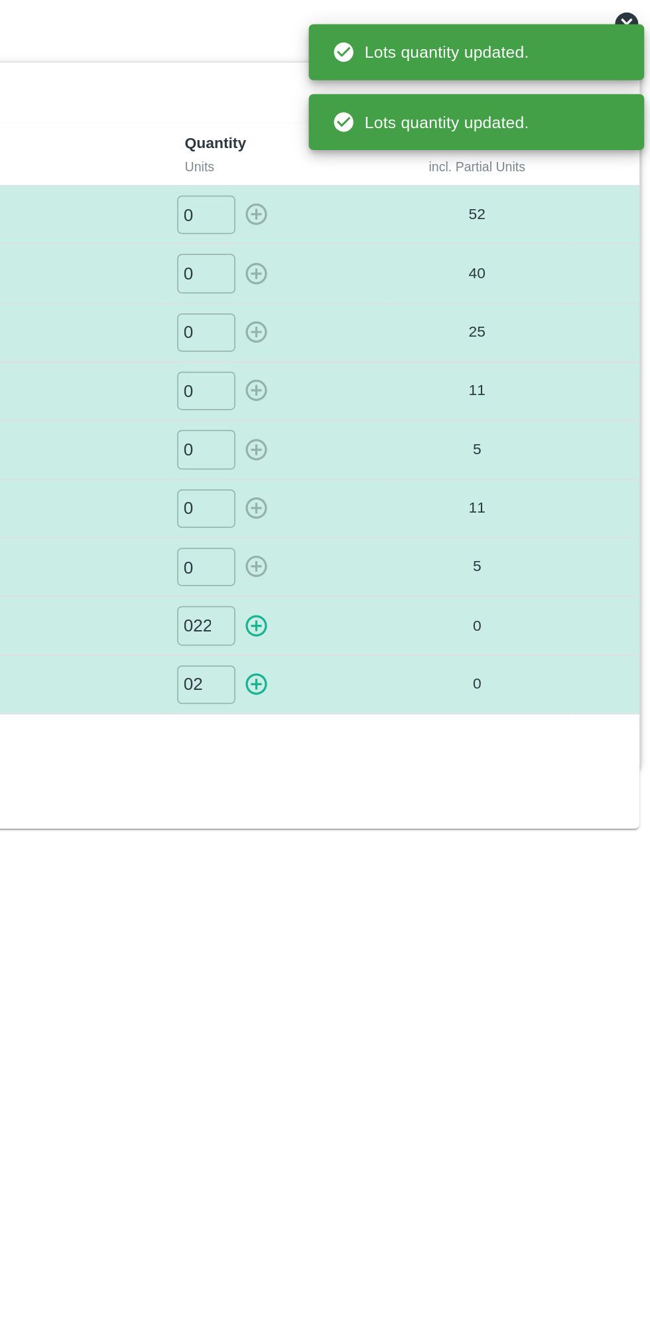
type input "0"
click at [421, 427] on icon "button" at bounding box center [416, 429] width 13 height 13
type input "0"
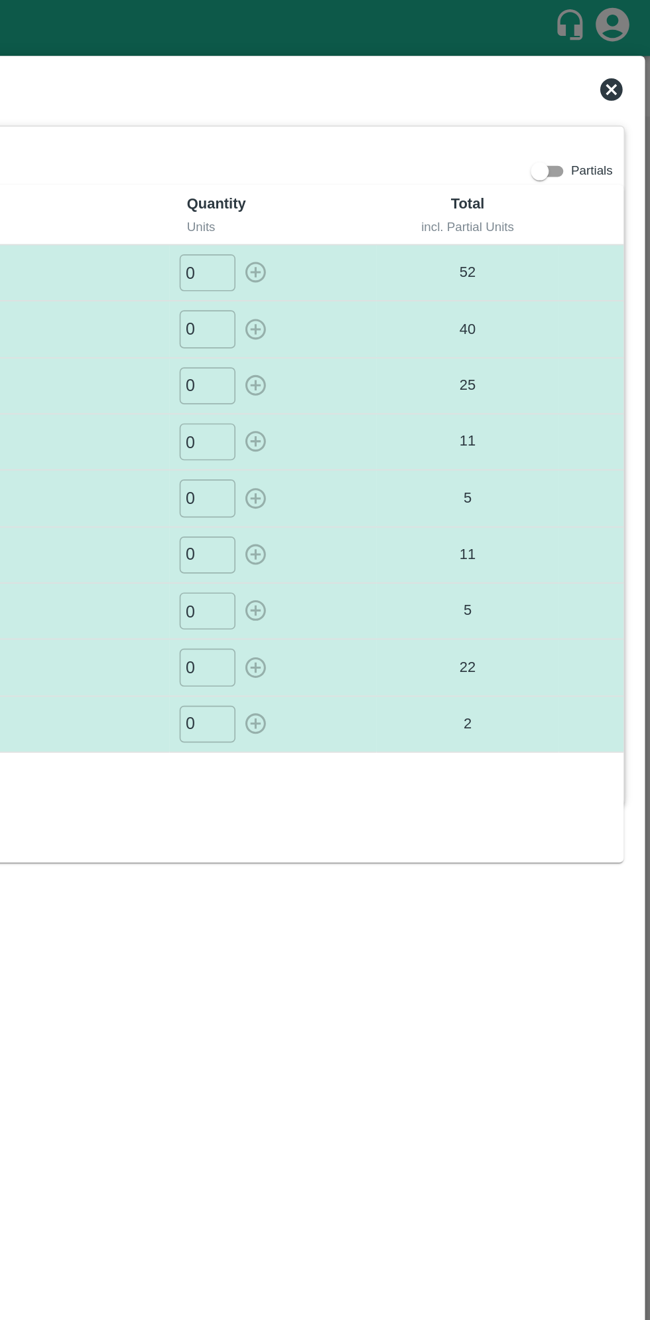
click at [629, 54] on icon at bounding box center [627, 53] width 16 height 16
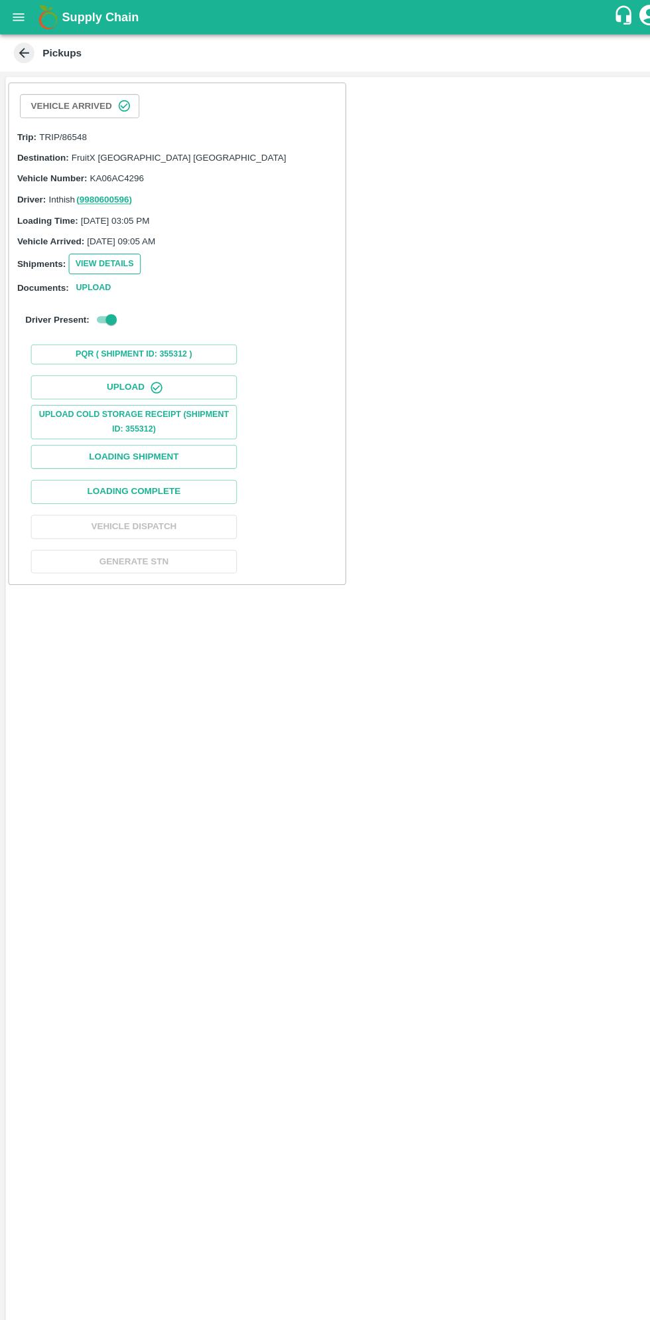
click at [104, 254] on button "View Details" at bounding box center [101, 254] width 70 height 19
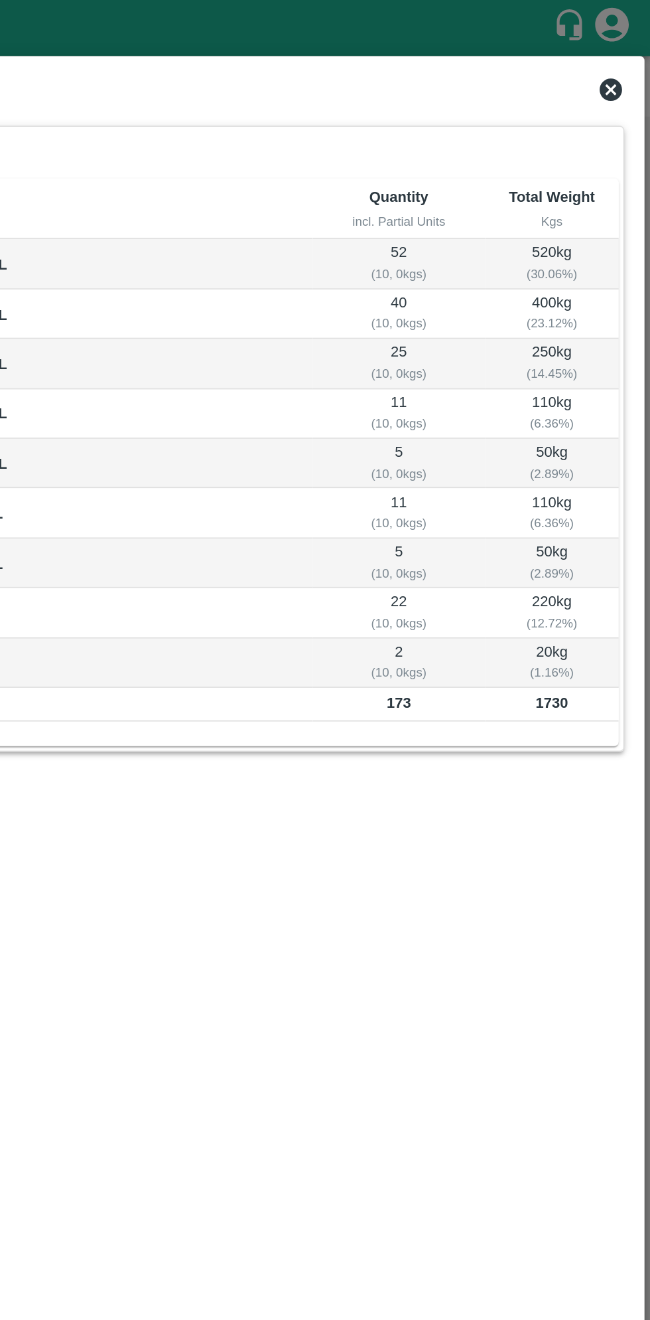
click at [625, 58] on icon at bounding box center [627, 52] width 13 height 13
